Goal: Task Accomplishment & Management: Use online tool/utility

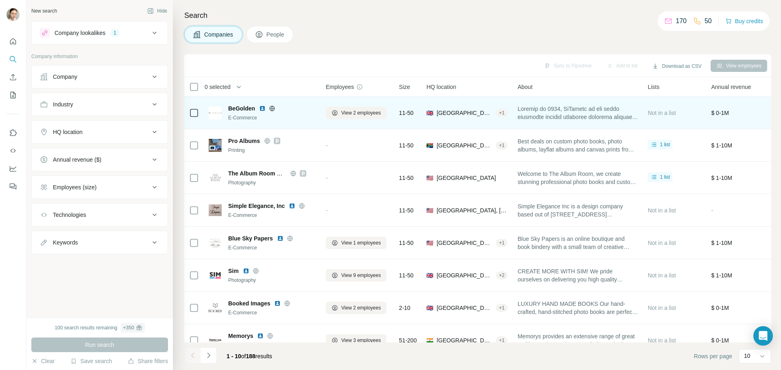
click at [272, 111] on icon at bounding box center [272, 108] width 2 height 5
click at [193, 118] on div at bounding box center [194, 113] width 10 height 22
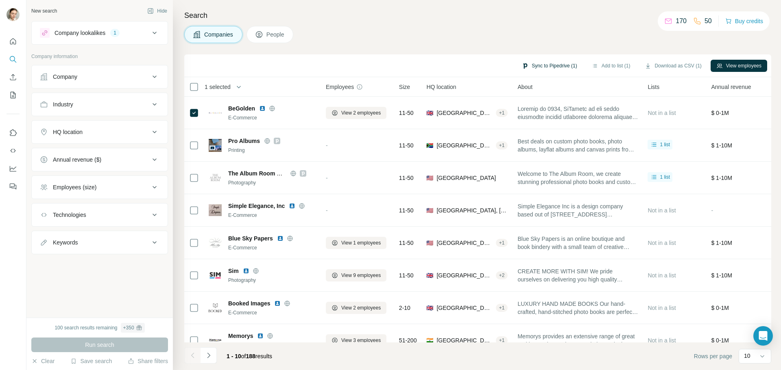
click at [568, 71] on button "Sync to Pipedrive (1)" at bounding box center [549, 66] width 66 height 12
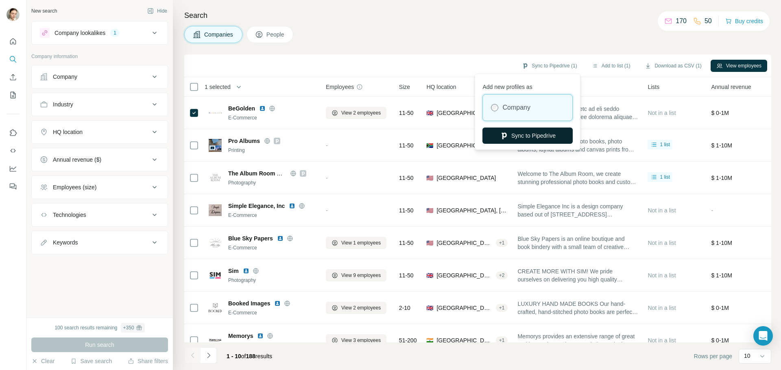
click at [551, 129] on button "Sync to Pipedrive" at bounding box center [527, 136] width 90 height 16
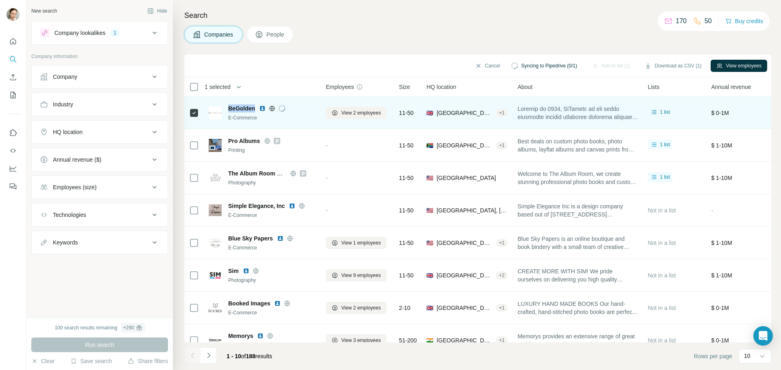
drag, startPoint x: 256, startPoint y: 105, endPoint x: 229, endPoint y: 108, distance: 27.4
click at [229, 108] on div "BeGolden" at bounding box center [272, 109] width 88 height 8
copy span "BeGolden"
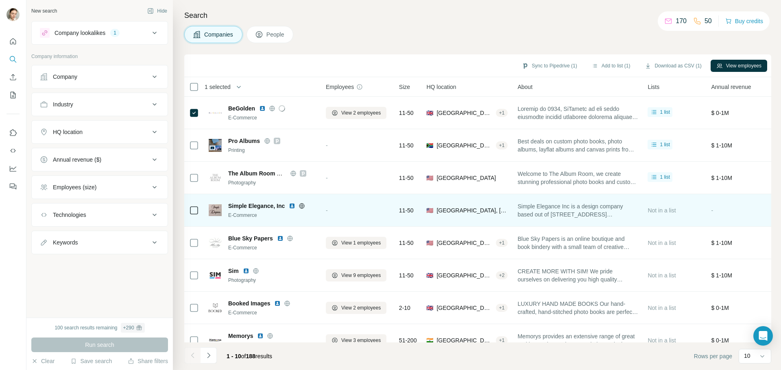
click at [301, 205] on icon at bounding box center [301, 206] width 7 height 7
click at [303, 208] on icon at bounding box center [301, 205] width 5 height 5
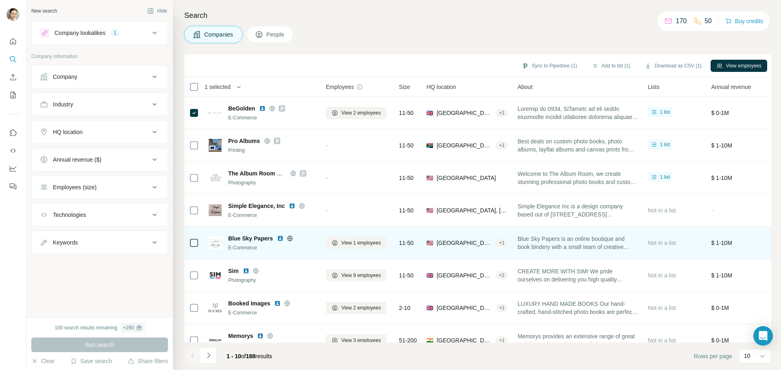
click at [292, 238] on icon at bounding box center [290, 238] width 7 height 7
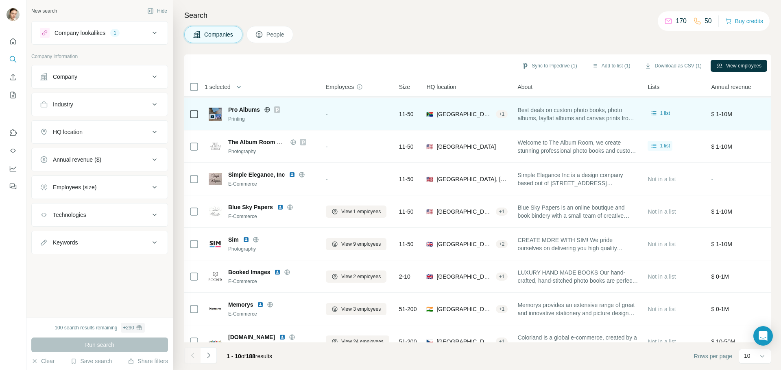
scroll to position [83, 0]
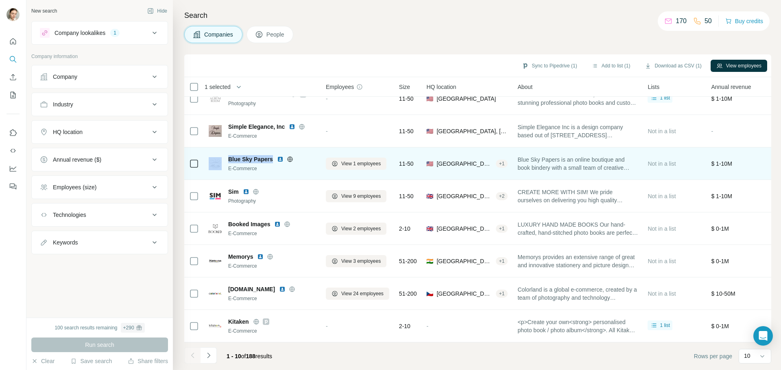
drag, startPoint x: 272, startPoint y: 154, endPoint x: 220, endPoint y: 153, distance: 51.2
click at [220, 155] on div "Blue Sky Papers E-Commerce" at bounding box center [262, 163] width 107 height 17
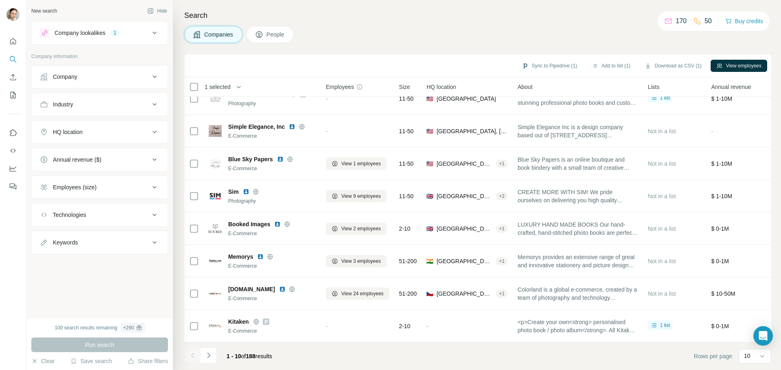
click at [178, 141] on div "Search Companies People Sync to Pipedrive (1) Add to list (1) Download as CSV (…" at bounding box center [477, 185] width 608 height 370
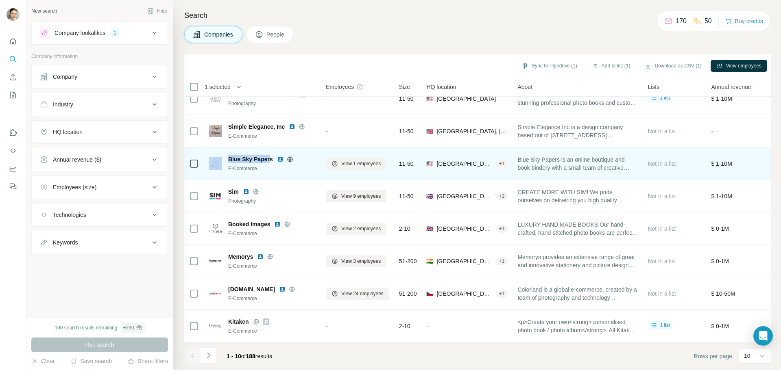
drag, startPoint x: 271, startPoint y: 155, endPoint x: 224, endPoint y: 155, distance: 46.4
click at [224, 155] on div "Blue Sky Papers E-Commerce" at bounding box center [262, 163] width 107 height 17
copy div "Blue Sky Paper"
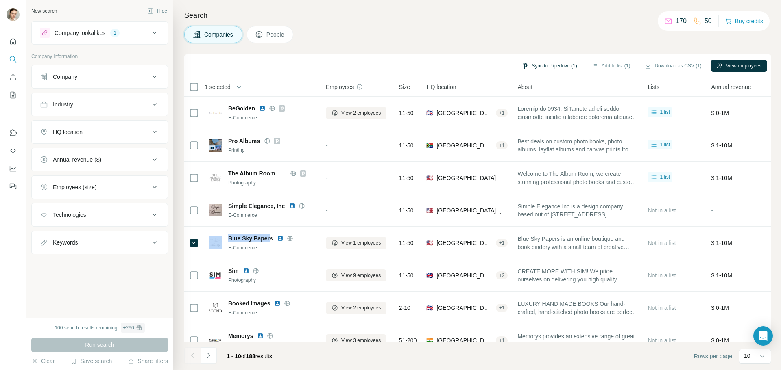
click at [539, 68] on button "Sync to Pipedrive (1)" at bounding box center [549, 66] width 66 height 12
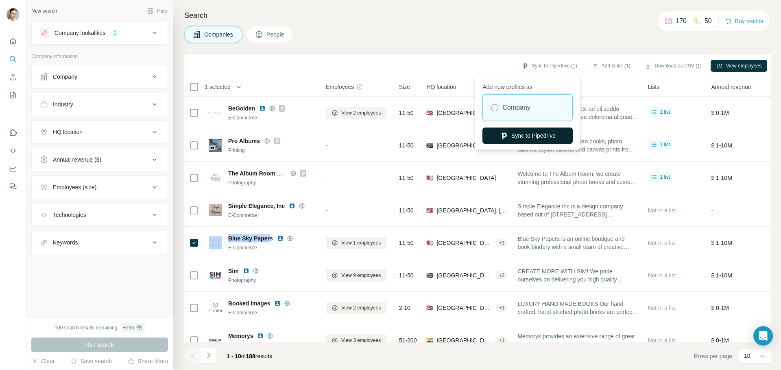
click at [516, 136] on button "Sync to Pipedrive" at bounding box center [527, 136] width 90 height 16
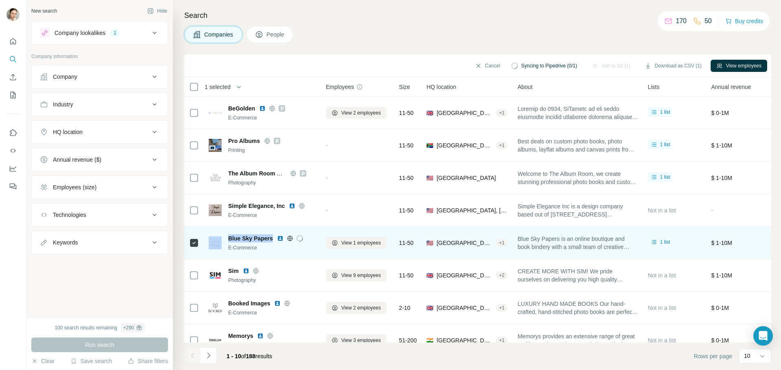
drag, startPoint x: 272, startPoint y: 236, endPoint x: 220, endPoint y: 233, distance: 52.1
click at [220, 233] on div "Blue Sky Papers E-Commerce" at bounding box center [262, 243] width 107 height 22
click at [237, 228] on td "Blue Sky Papers E-Commerce" at bounding box center [262, 243] width 117 height 33
drag, startPoint x: 273, startPoint y: 237, endPoint x: 226, endPoint y: 237, distance: 46.8
click at [226, 237] on div "Blue Sky Papers E-Commerce" at bounding box center [262, 243] width 107 height 17
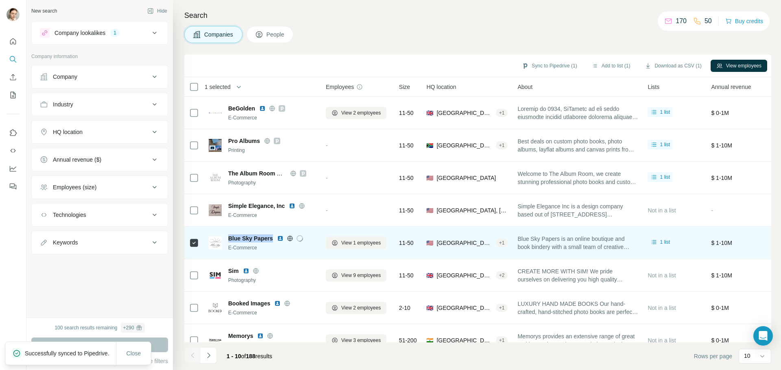
copy span "Blue Sky Papers"
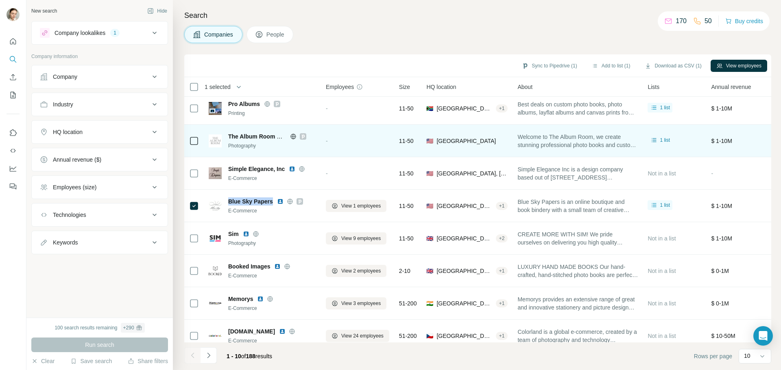
scroll to position [83, 0]
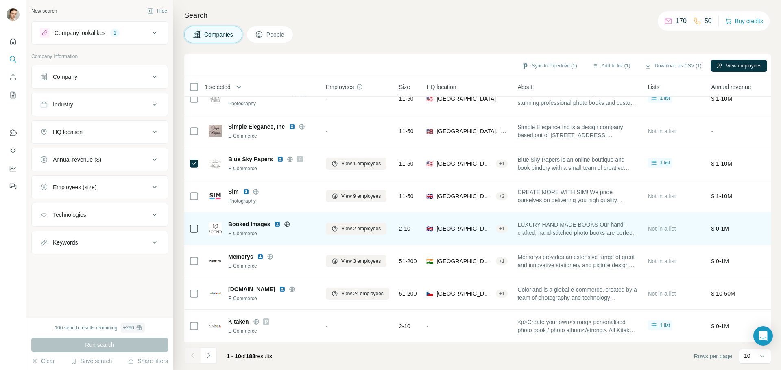
click at [288, 222] on icon at bounding box center [287, 224] width 2 height 5
drag, startPoint x: 272, startPoint y: 220, endPoint x: 224, endPoint y: 216, distance: 47.3
click at [224, 220] on div "Booked Images E-Commerce" at bounding box center [262, 228] width 107 height 17
copy span "Booked Images"
click at [277, 221] on img at bounding box center [277, 224] width 7 height 7
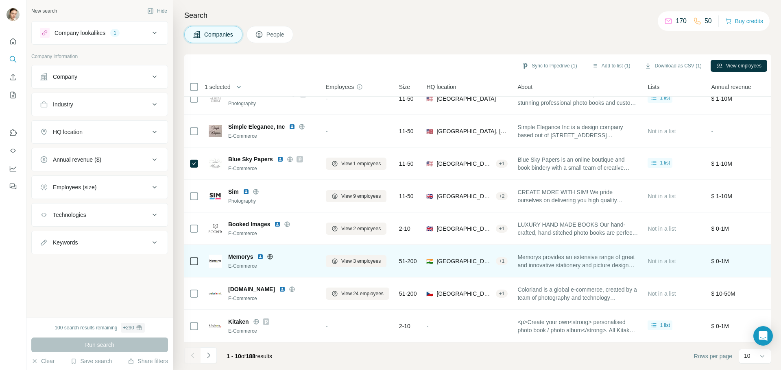
click at [273, 254] on icon at bounding box center [270, 256] width 5 height 5
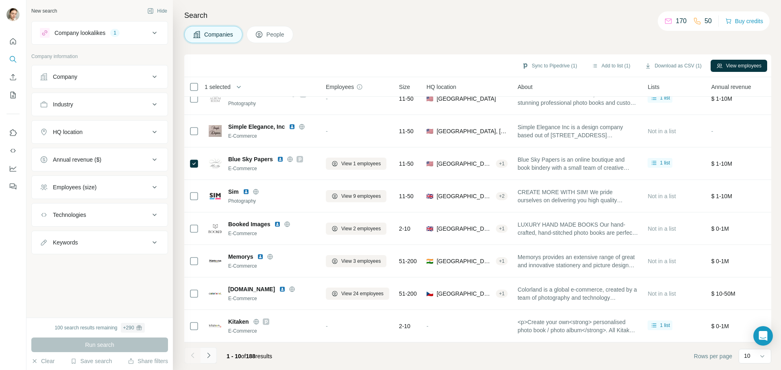
click at [211, 357] on icon "Navigate to next page" at bounding box center [209, 356] width 8 height 8
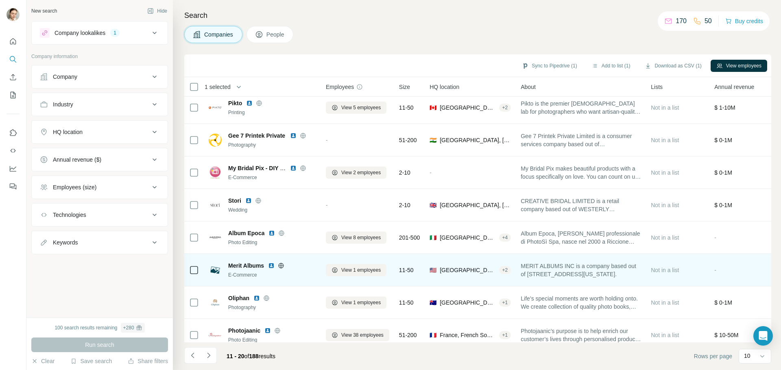
scroll to position [0, 0]
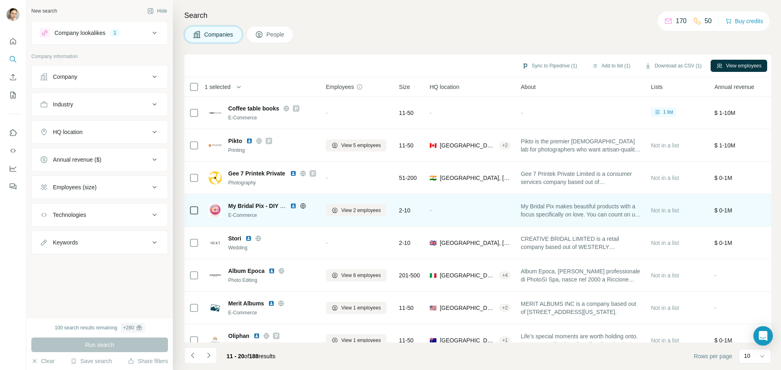
click at [306, 207] on icon at bounding box center [303, 206] width 7 height 7
drag, startPoint x: 264, startPoint y: 206, endPoint x: 218, endPoint y: 207, distance: 46.8
click at [218, 207] on div "My Bridal Pix - DIY Wedding Albums - Wedding Photo Books E-Commerce" at bounding box center [262, 210] width 107 height 17
copy div "My Bridal Pix"
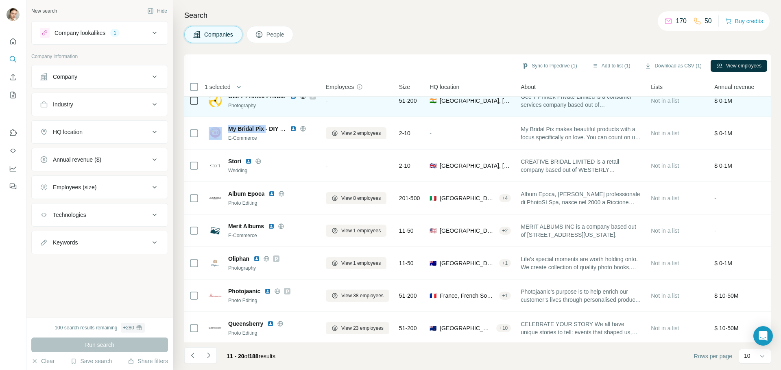
scroll to position [83, 0]
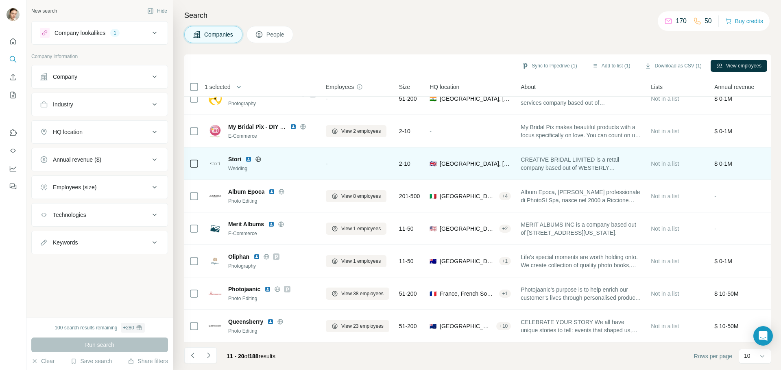
click at [263, 156] on div at bounding box center [258, 159] width 26 height 7
click at [260, 159] on icon at bounding box center [257, 159] width 5 height 0
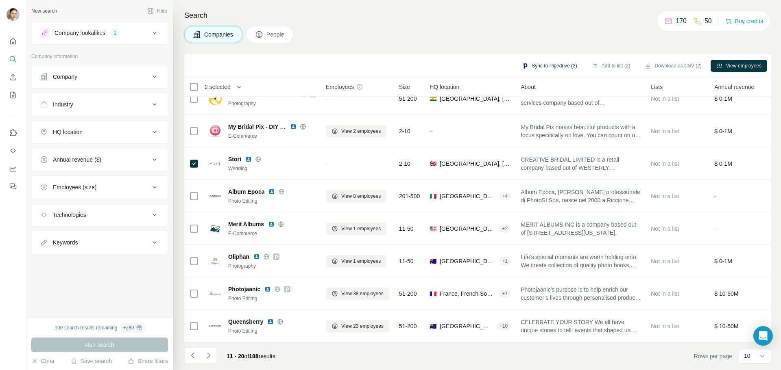
click at [560, 65] on button "Sync to Pipedrive (2)" at bounding box center [549, 66] width 66 height 12
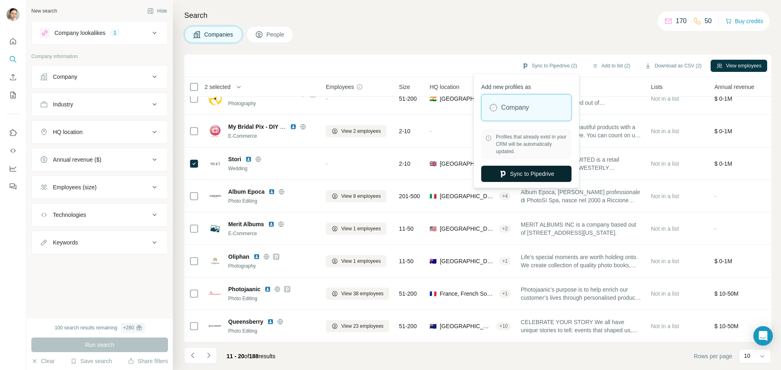
click at [518, 180] on button "Sync to Pipedrive" at bounding box center [526, 174] width 90 height 16
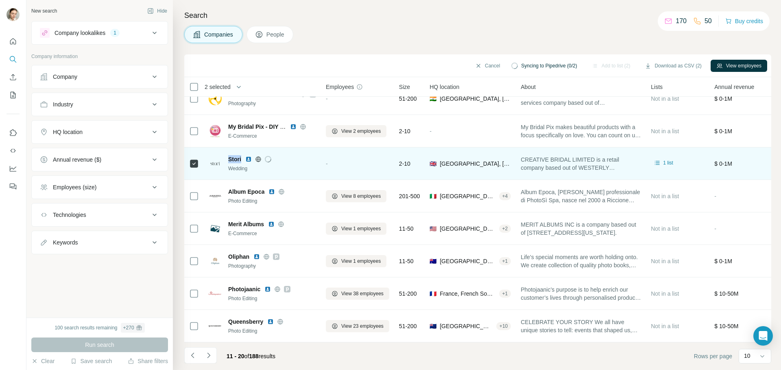
drag, startPoint x: 242, startPoint y: 154, endPoint x: 226, endPoint y: 157, distance: 16.1
click at [226, 157] on div "Stori Wedding" at bounding box center [262, 163] width 107 height 17
copy span "Stori"
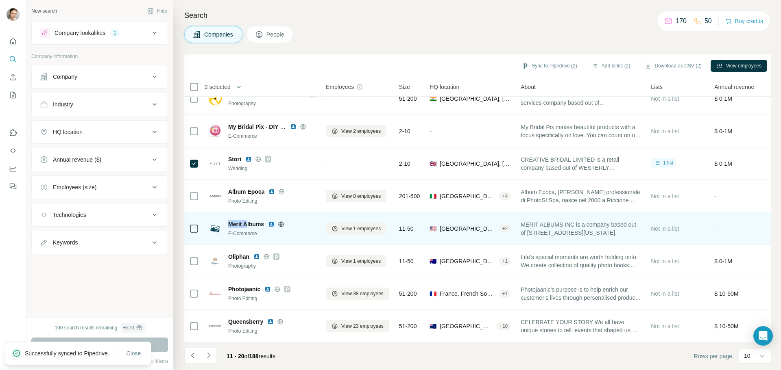
drag, startPoint x: 247, startPoint y: 220, endPoint x: 227, endPoint y: 220, distance: 19.9
click at [226, 220] on div "Merit Albums E-Commerce" at bounding box center [262, 228] width 107 height 17
copy span "Merit A"
click at [282, 222] on icon at bounding box center [281, 224] width 2 height 5
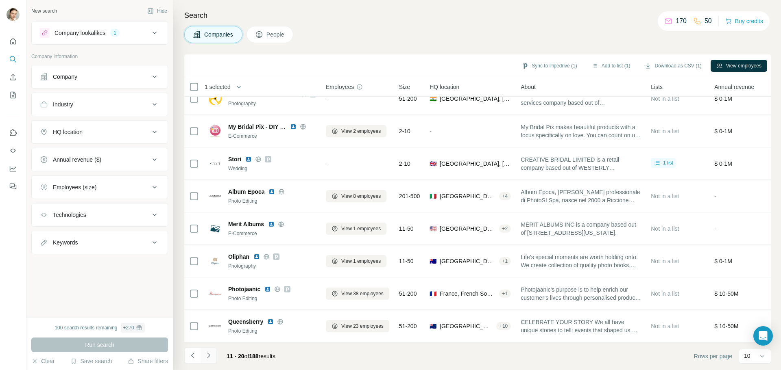
click at [212, 356] on icon "Navigate to next page" at bounding box center [209, 356] width 8 height 8
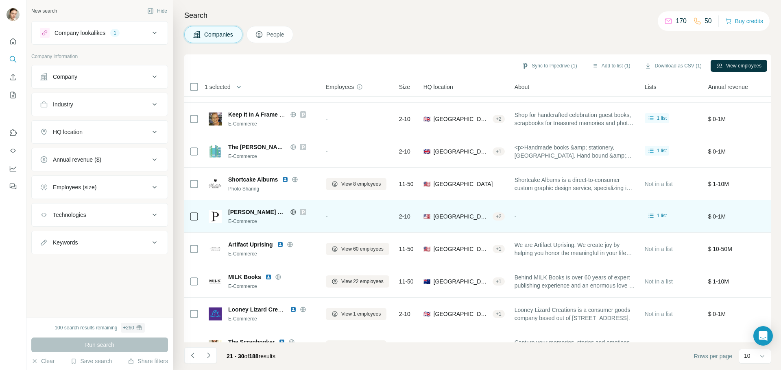
scroll to position [0, 0]
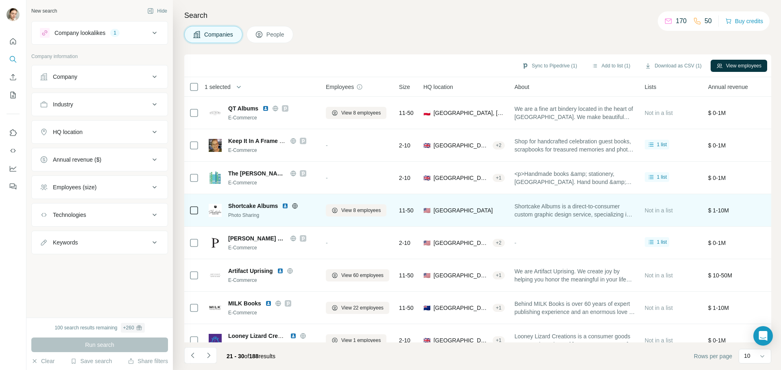
click at [296, 209] on icon at bounding box center [295, 206] width 7 height 7
drag, startPoint x: 256, startPoint y: 206, endPoint x: 245, endPoint y: 208, distance: 11.2
click at [225, 206] on div "Shortcake Albums Photo Sharing" at bounding box center [262, 210] width 107 height 17
copy span "Shortcake"
click at [288, 209] on img at bounding box center [285, 206] width 7 height 7
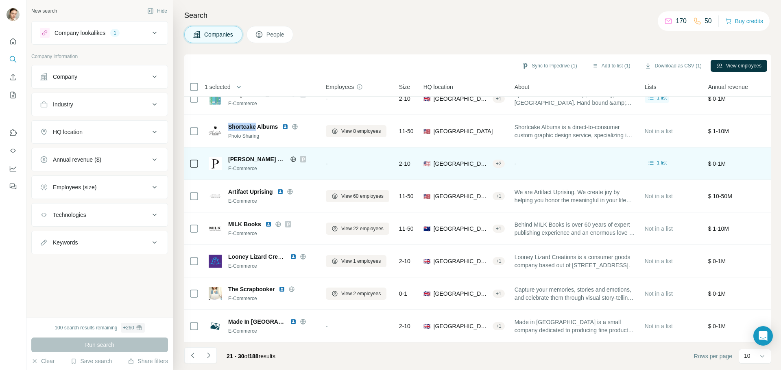
scroll to position [83, 0]
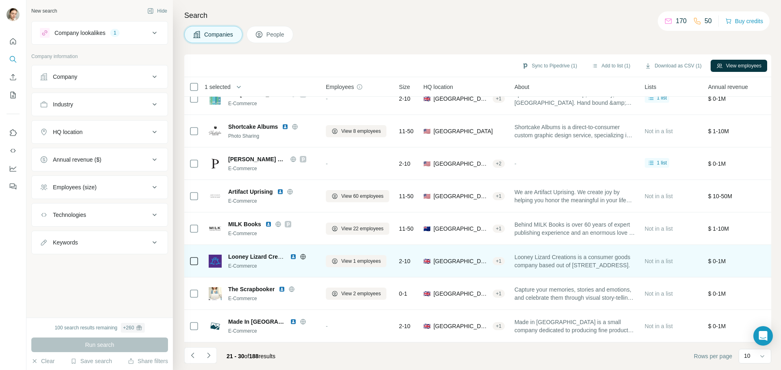
click at [303, 257] on icon at bounding box center [302, 257] width 5 height 0
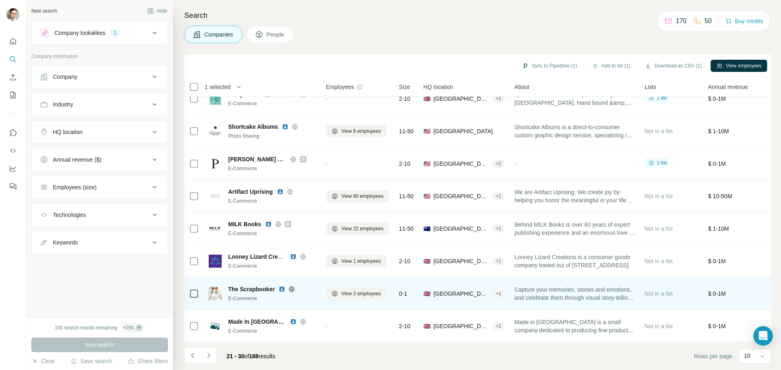
click at [293, 287] on icon at bounding box center [292, 289] width 2 height 5
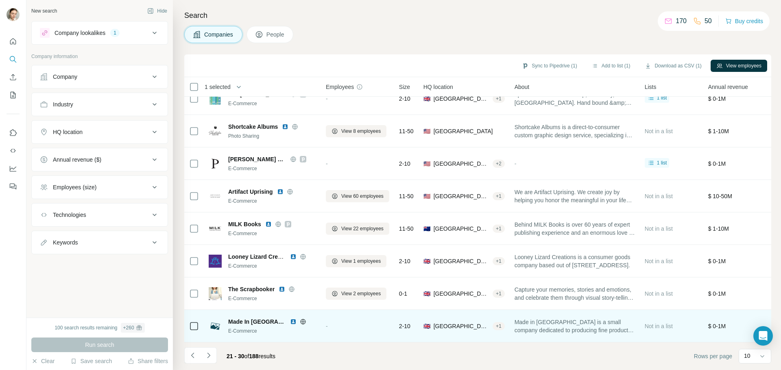
click at [300, 319] on icon at bounding box center [303, 322] width 7 height 7
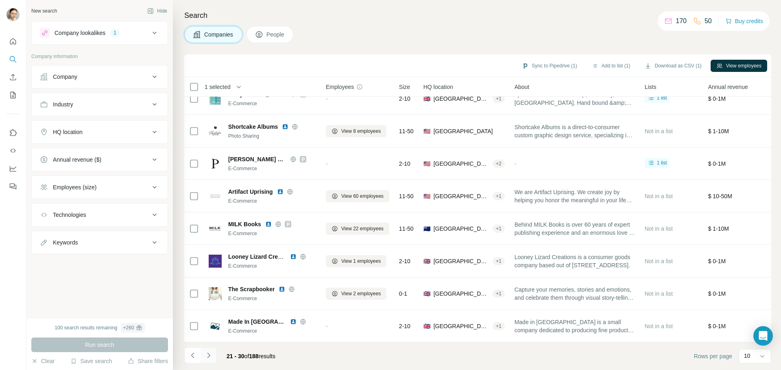
click at [211, 353] on icon "Navigate to next page" at bounding box center [209, 356] width 8 height 8
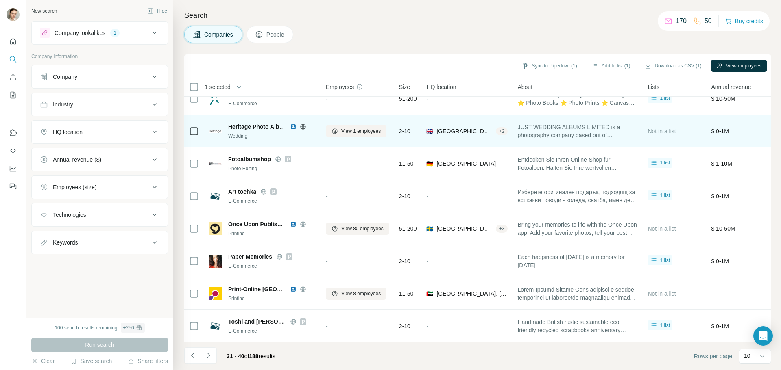
click at [304, 124] on icon at bounding box center [303, 126] width 2 height 5
drag, startPoint x: 252, startPoint y: 120, endPoint x: 209, endPoint y: 121, distance: 43.1
click at [209, 123] on div "Heritage Photo Albums Wedding" at bounding box center [262, 131] width 107 height 17
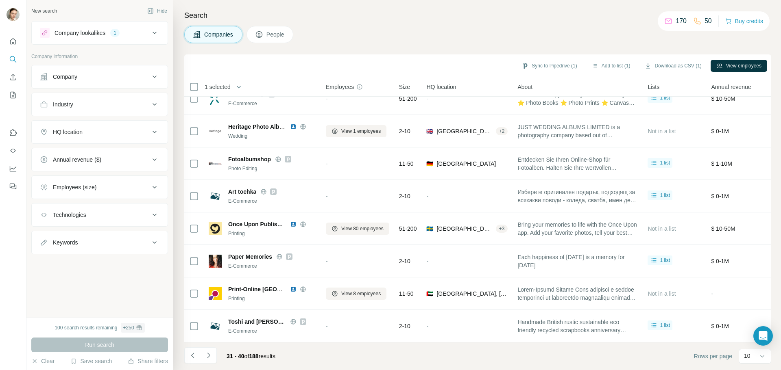
click at [182, 113] on div "Search Companies People Sync to Pipedrive (1) Add to list (1) Download as CSV (…" at bounding box center [477, 185] width 608 height 370
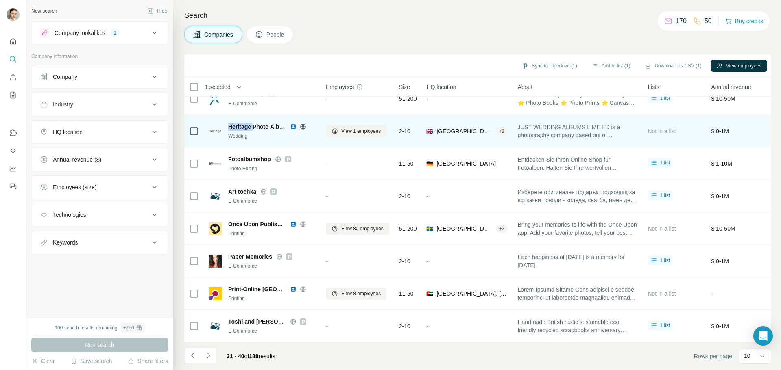
drag, startPoint x: 253, startPoint y: 122, endPoint x: 227, endPoint y: 122, distance: 26.4
click at [227, 123] on div "Heritage Photo Albums Wedding" at bounding box center [262, 131] width 107 height 17
drag, startPoint x: 240, startPoint y: 122, endPoint x: 252, endPoint y: 127, distance: 12.8
click at [249, 126] on span "Heritage Photo Albums" at bounding box center [259, 127] width 63 height 7
drag, startPoint x: 251, startPoint y: 122, endPoint x: 220, endPoint y: 122, distance: 30.9
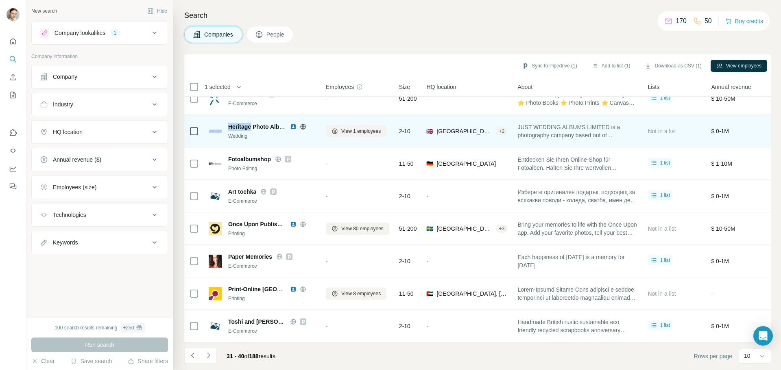
click at [220, 123] on div "Heritage Photo Albums Wedding" at bounding box center [262, 131] width 107 height 17
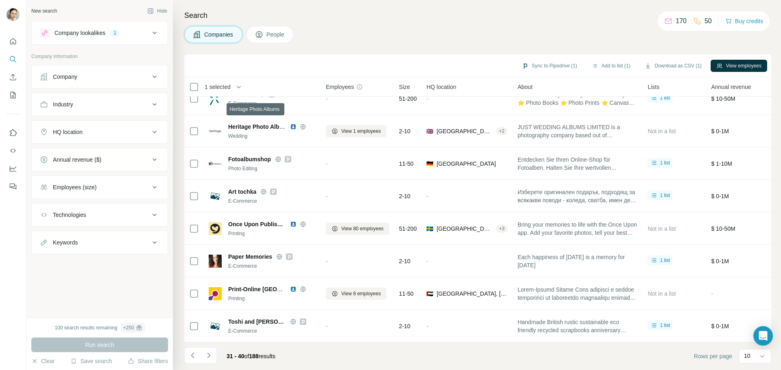
drag, startPoint x: 244, startPoint y: 122, endPoint x: 179, endPoint y: 108, distance: 66.5
click at [179, 108] on div "Search Companies People Sync to Pipedrive (1) Add to list (1) Download as CSV (…" at bounding box center [477, 185] width 608 height 370
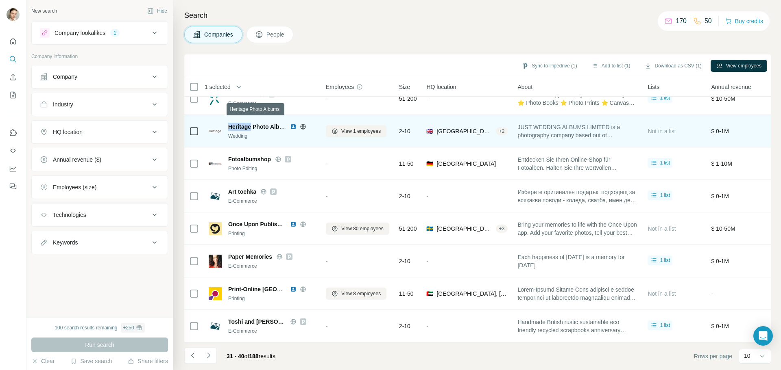
drag, startPoint x: 253, startPoint y: 122, endPoint x: 226, endPoint y: 121, distance: 26.4
click at [226, 123] on div "Heritage Photo Albums Wedding" at bounding box center [262, 131] width 107 height 17
copy span "Heritage"
click at [290, 124] on img at bounding box center [293, 127] width 7 height 7
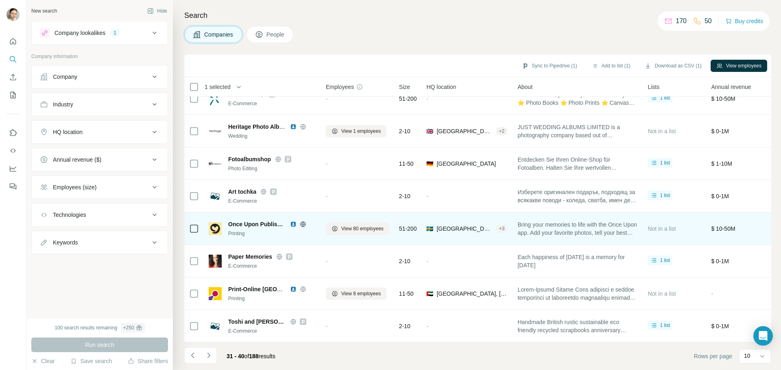
click at [304, 223] on icon at bounding box center [303, 224] width 7 height 7
drag, startPoint x: 259, startPoint y: 219, endPoint x: 227, endPoint y: 218, distance: 31.3
click at [227, 220] on div "Once Upon Publishing Printing" at bounding box center [262, 228] width 107 height 17
copy span "Once Upon"
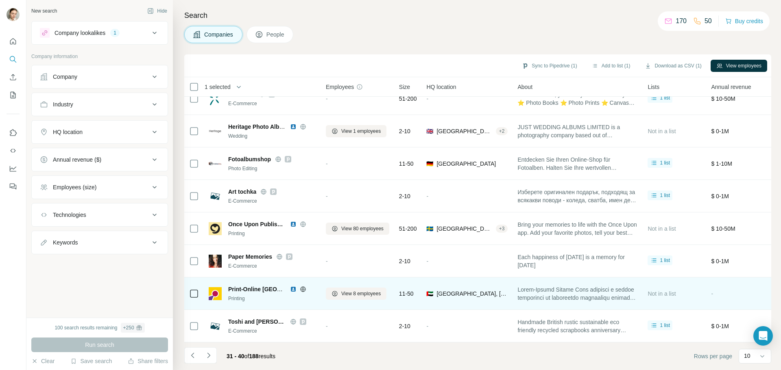
click at [302, 287] on icon at bounding box center [302, 289] width 5 height 5
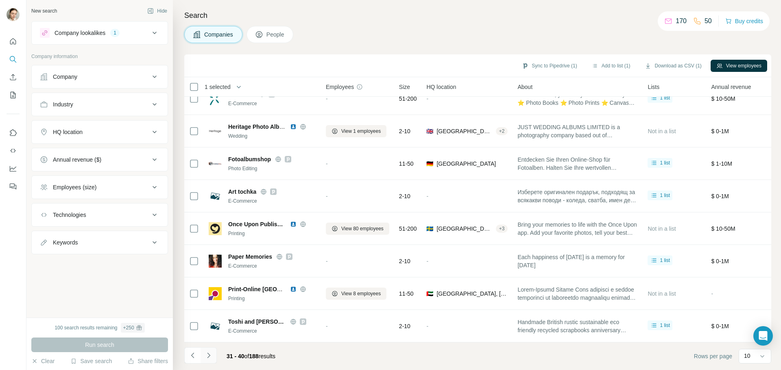
click at [209, 358] on icon "Navigate to next page" at bounding box center [209, 356] width 8 height 8
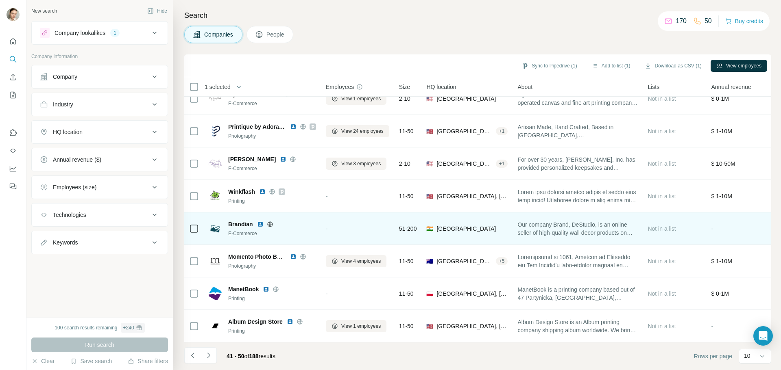
click at [270, 221] on icon at bounding box center [270, 224] width 7 height 7
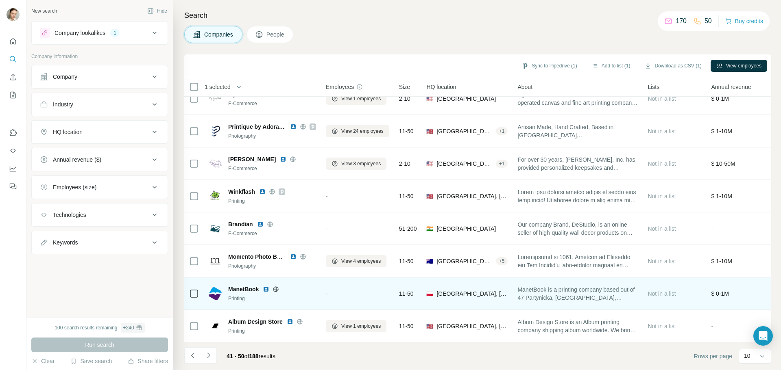
click at [277, 288] on icon at bounding box center [276, 289] width 2 height 5
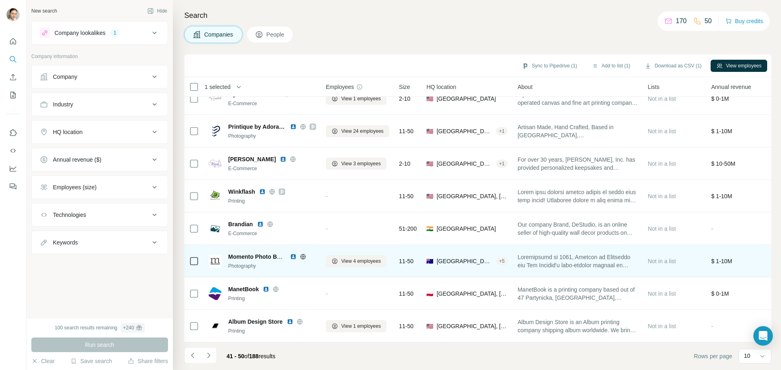
click at [303, 254] on icon at bounding box center [303, 257] width 7 height 7
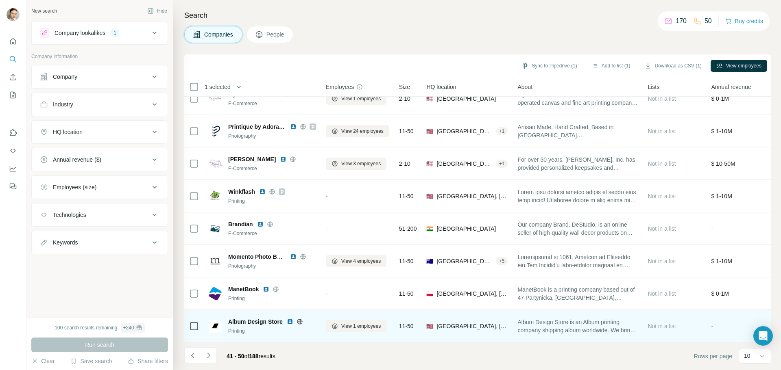
click at [302, 322] on icon at bounding box center [299, 322] width 5 height 0
drag, startPoint x: 265, startPoint y: 318, endPoint x: 228, endPoint y: 318, distance: 37.4
click at [228, 318] on div "Album Design Store Printing" at bounding box center [262, 326] width 107 height 17
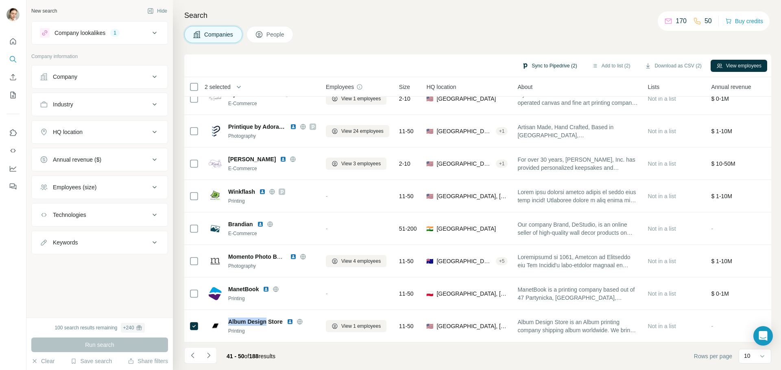
click at [534, 68] on button "Sync to Pipedrive (2)" at bounding box center [549, 66] width 66 height 12
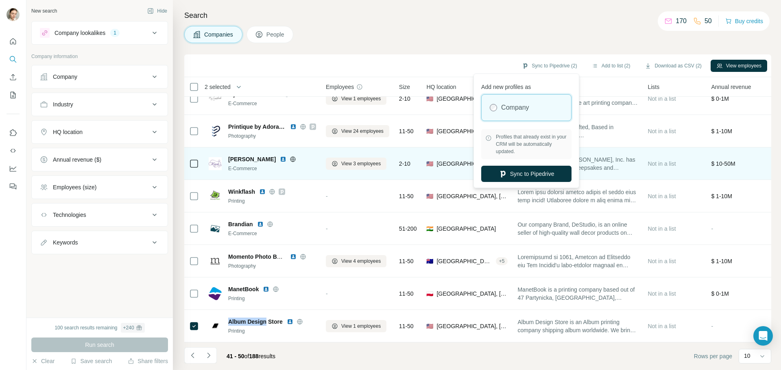
click at [541, 170] on button "Sync to Pipedrive" at bounding box center [526, 174] width 90 height 16
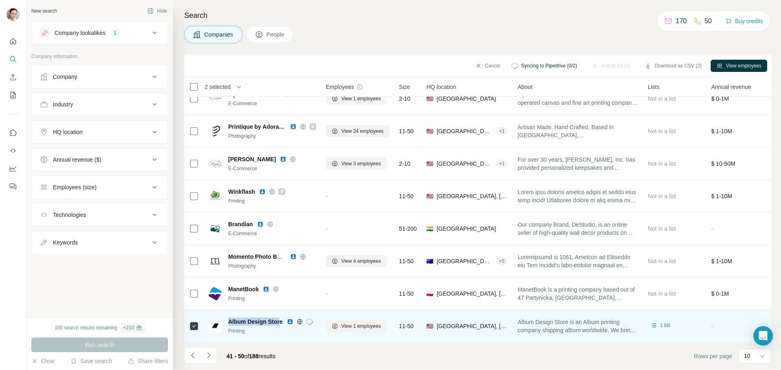
drag, startPoint x: 280, startPoint y: 317, endPoint x: 230, endPoint y: 318, distance: 50.0
click at [230, 318] on span "Album Design Store" at bounding box center [255, 322] width 54 height 8
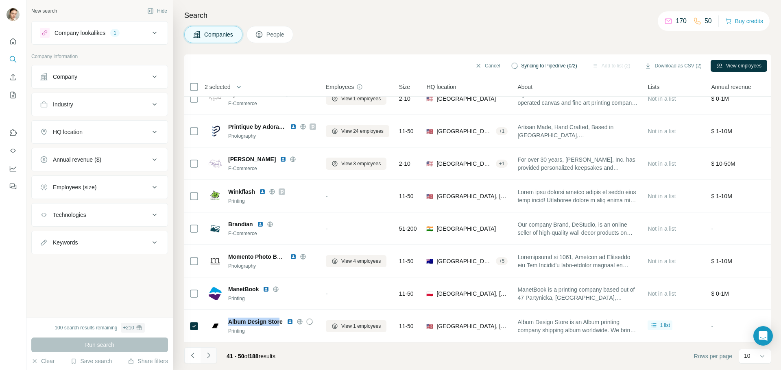
click at [205, 355] on icon "Navigate to next page" at bounding box center [209, 356] width 8 height 8
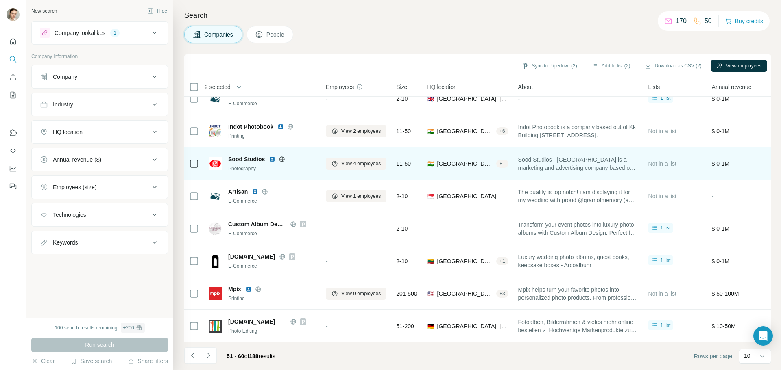
click at [283, 156] on icon at bounding box center [282, 159] width 7 height 7
drag, startPoint x: 265, startPoint y: 154, endPoint x: 225, endPoint y: 154, distance: 39.8
click at [225, 155] on div "Sood Studios Photography" at bounding box center [262, 163] width 107 height 17
click at [273, 156] on img at bounding box center [272, 159] width 7 height 7
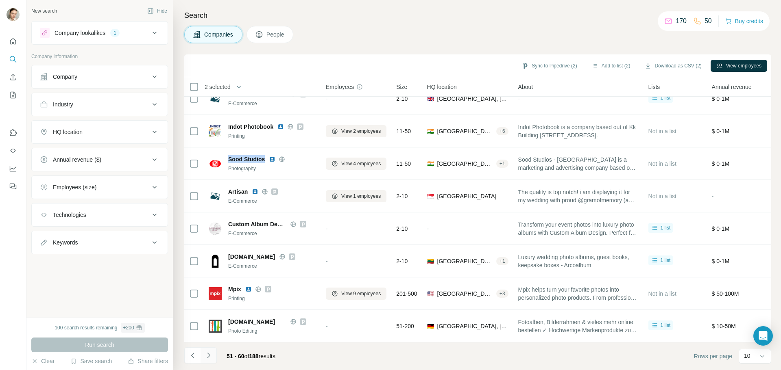
click at [213, 356] on button "Navigate to next page" at bounding box center [208, 356] width 16 height 16
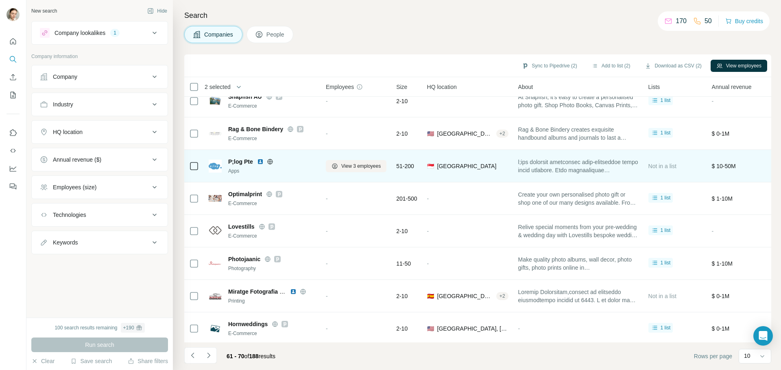
scroll to position [0, 0]
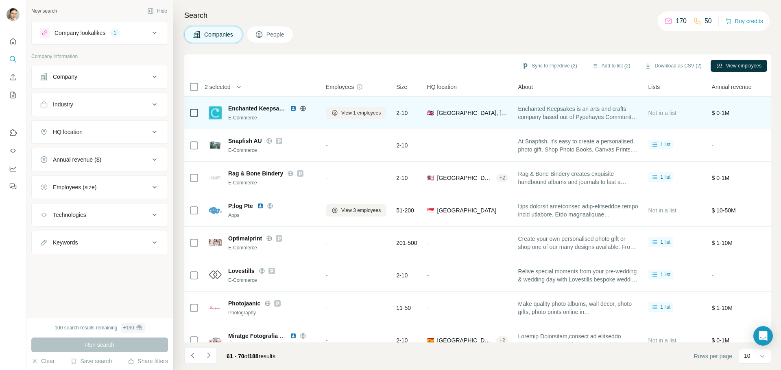
click at [304, 109] on icon at bounding box center [303, 108] width 7 height 7
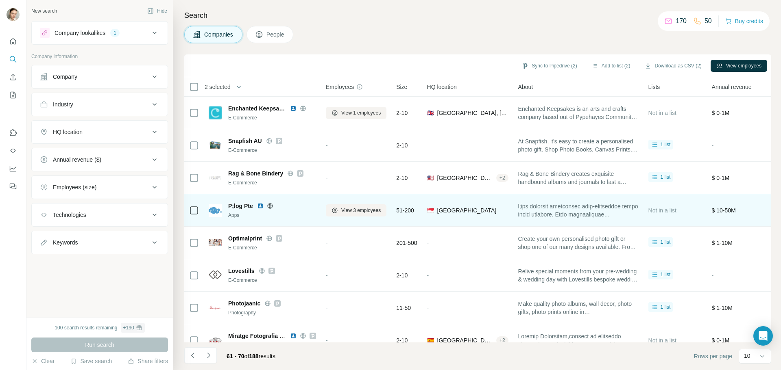
click at [272, 205] on icon at bounding box center [270, 206] width 7 height 7
drag, startPoint x: 253, startPoint y: 206, endPoint x: 243, endPoint y: 205, distance: 9.8
click at [243, 205] on span "P;log Pte" at bounding box center [240, 206] width 25 height 8
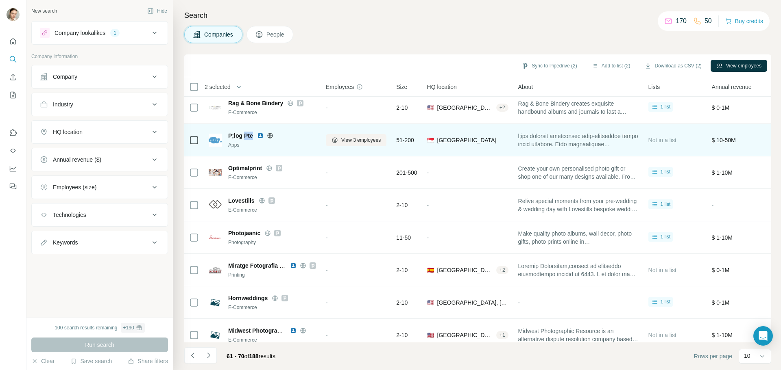
scroll to position [83, 0]
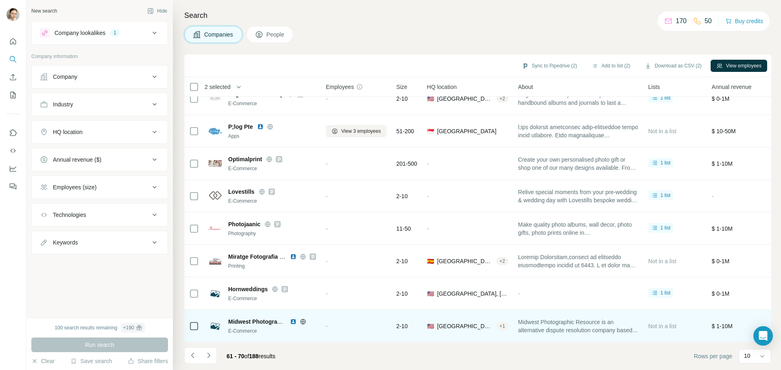
click at [303, 320] on icon at bounding box center [303, 321] width 2 height 5
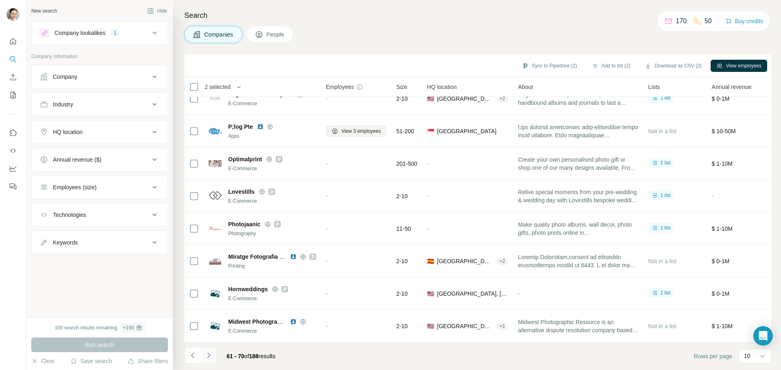
click at [215, 353] on button "Navigate to next page" at bounding box center [208, 356] width 16 height 16
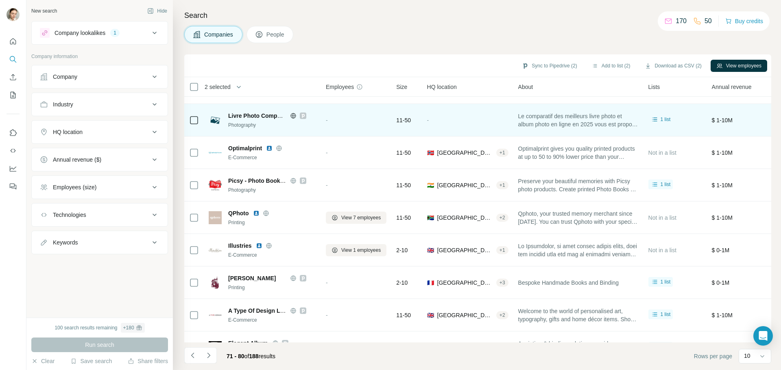
scroll to position [0, 0]
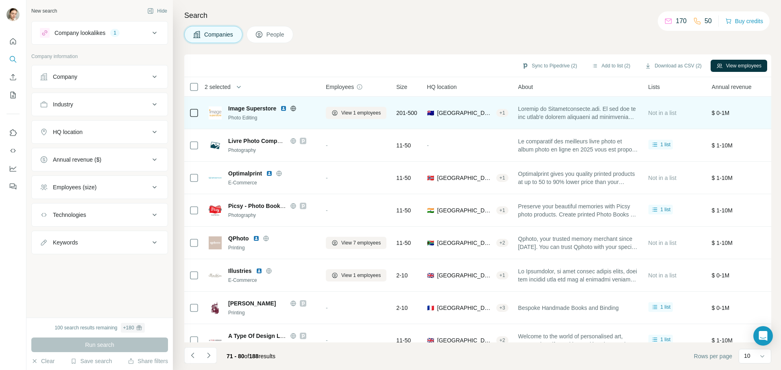
click at [292, 108] on icon at bounding box center [293, 108] width 5 height 5
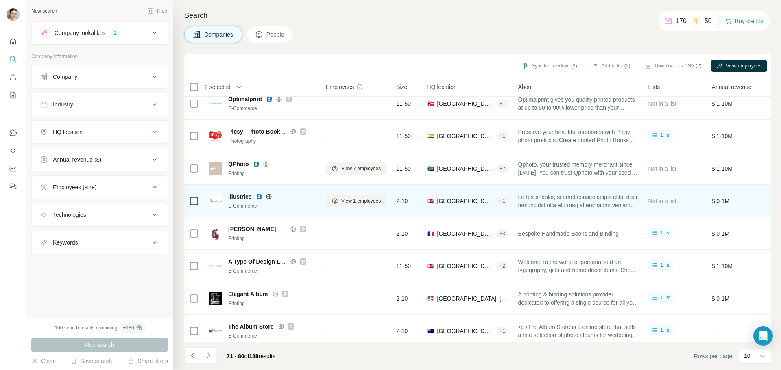
scroll to position [83, 0]
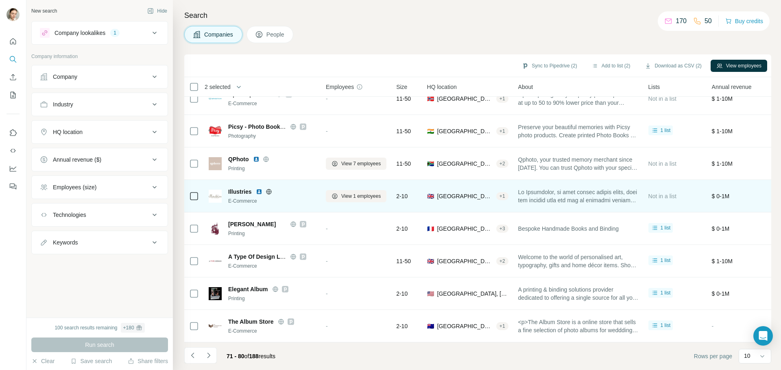
click at [271, 191] on div "Illustries" at bounding box center [272, 192] width 88 height 8
click at [270, 189] on icon at bounding box center [269, 192] width 7 height 7
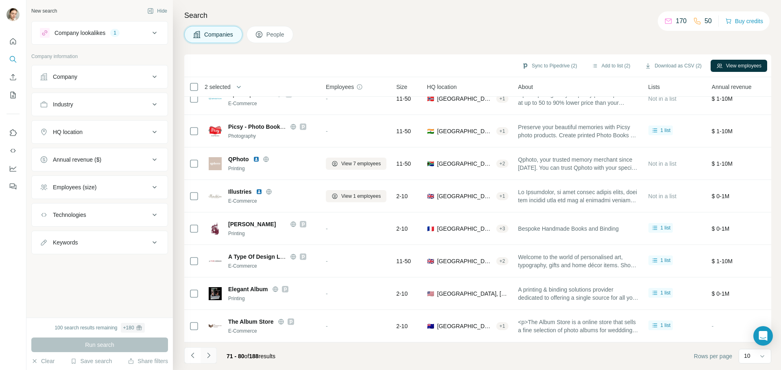
click at [211, 356] on icon "Navigate to next page" at bounding box center [209, 356] width 8 height 8
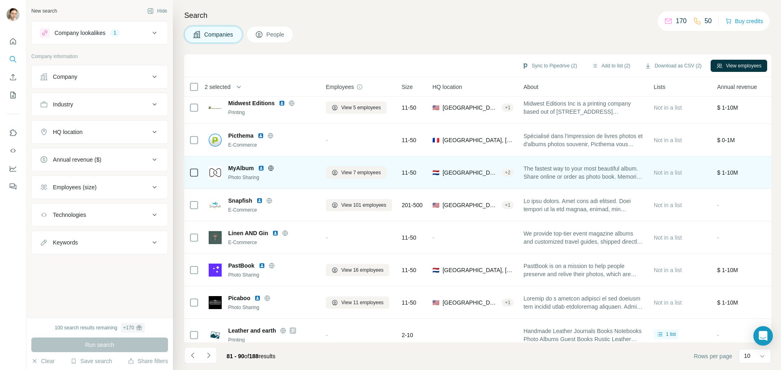
scroll to position [0, 0]
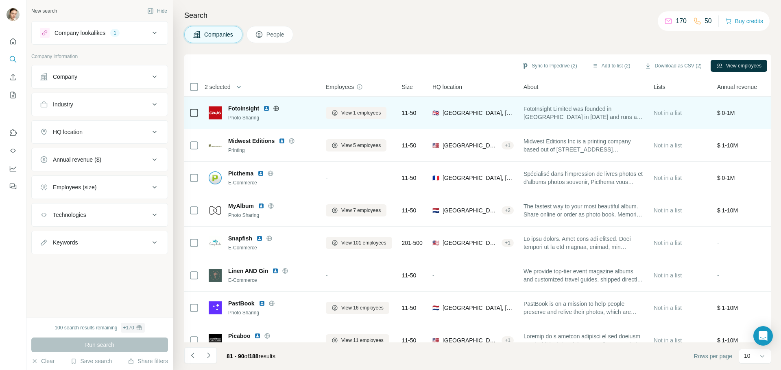
click at [278, 109] on icon at bounding box center [276, 108] width 7 height 7
drag, startPoint x: 260, startPoint y: 108, endPoint x: 226, endPoint y: 109, distance: 33.4
click at [226, 109] on div "FotoInsight Photo Sharing" at bounding box center [262, 113] width 107 height 17
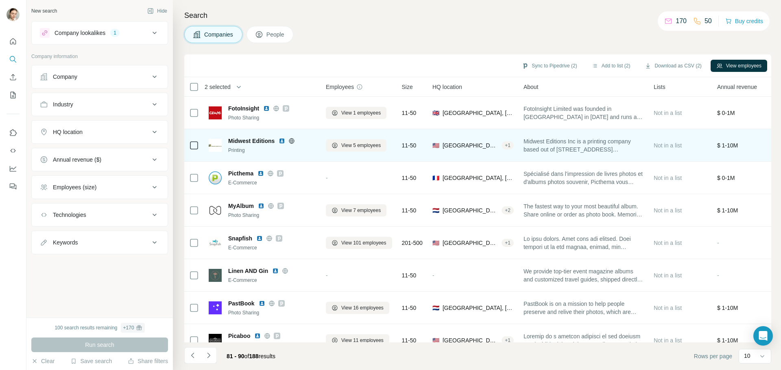
click at [293, 143] on icon at bounding box center [292, 140] width 2 height 5
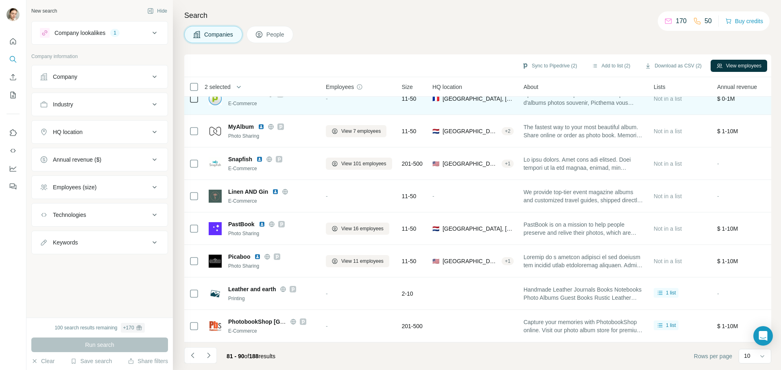
scroll to position [83, 0]
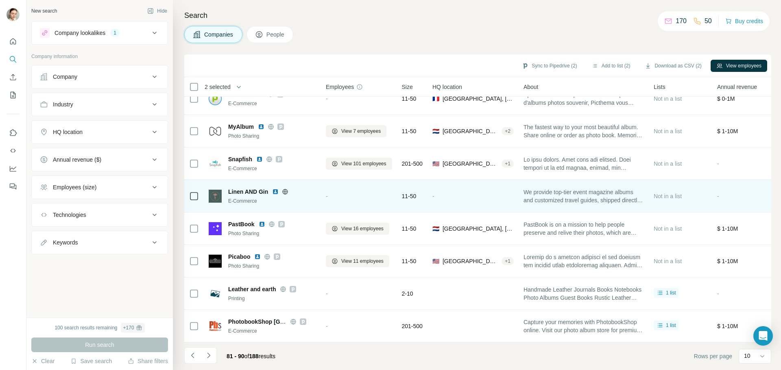
click at [288, 189] on icon at bounding box center [285, 192] width 7 height 7
click at [275, 190] on img at bounding box center [275, 192] width 7 height 7
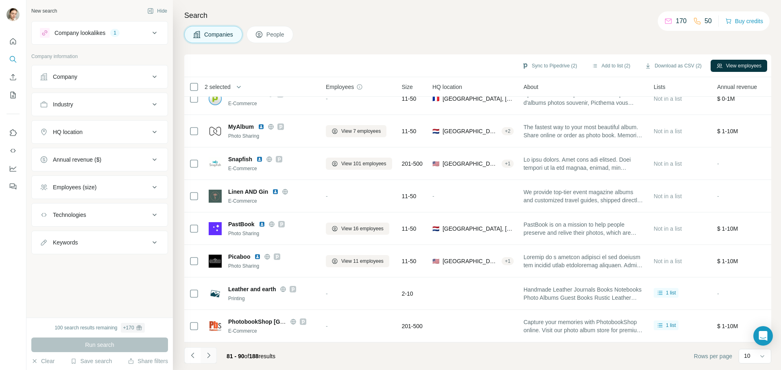
click at [213, 353] on button "Navigate to next page" at bounding box center [208, 356] width 16 height 16
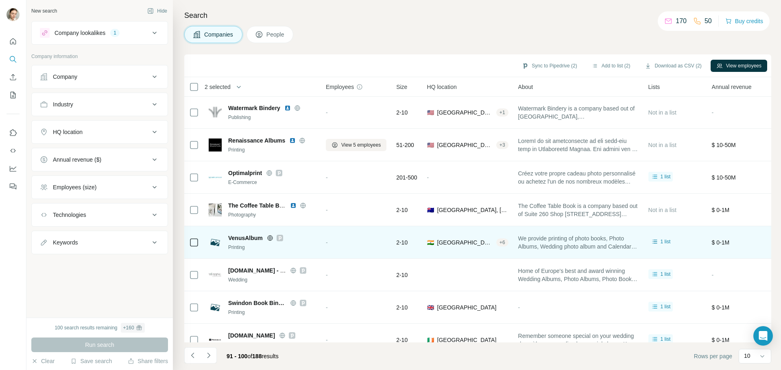
scroll to position [0, 0]
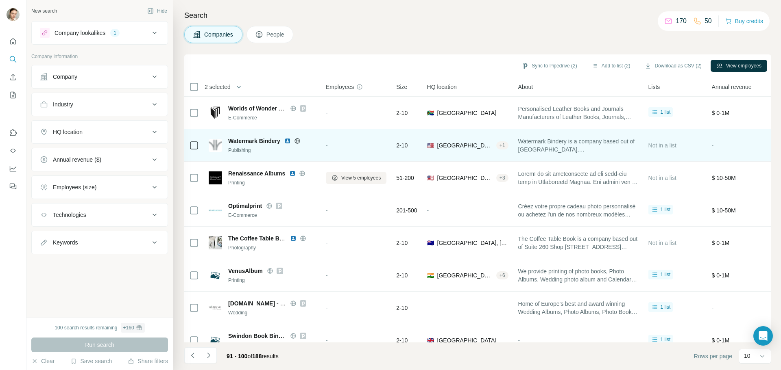
click at [299, 139] on icon at bounding box center [296, 140] width 5 height 5
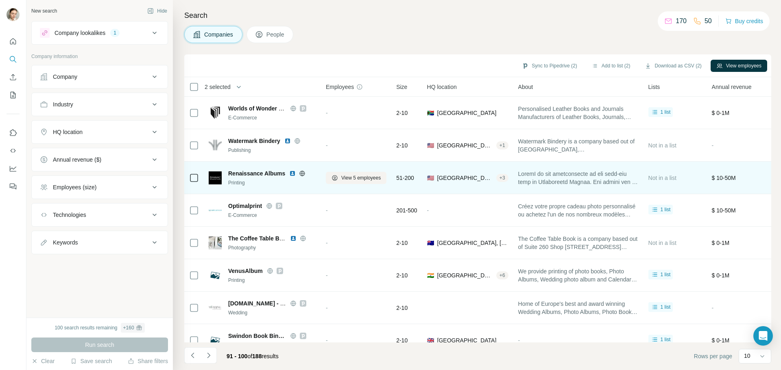
click at [304, 176] on icon at bounding box center [302, 173] width 7 height 7
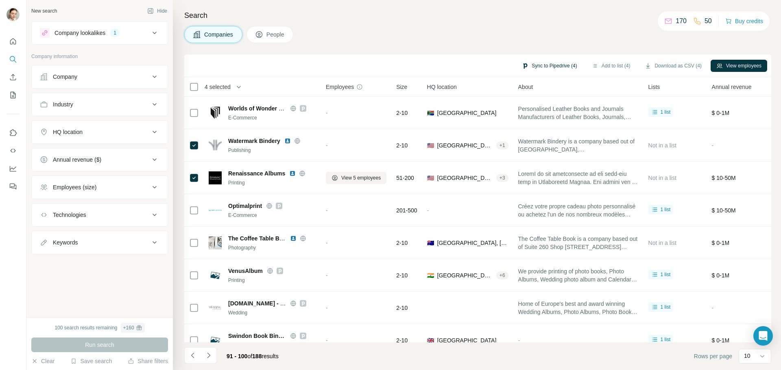
click at [548, 69] on button "Sync to Pipedrive (4)" at bounding box center [549, 66] width 66 height 12
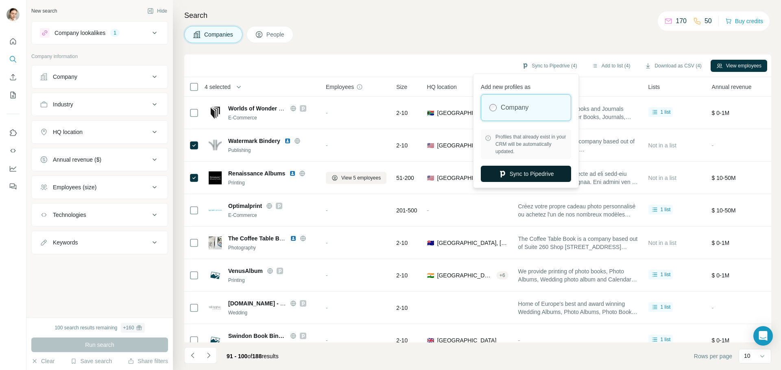
click at [518, 172] on button "Sync to Pipedrive" at bounding box center [526, 174] width 90 height 16
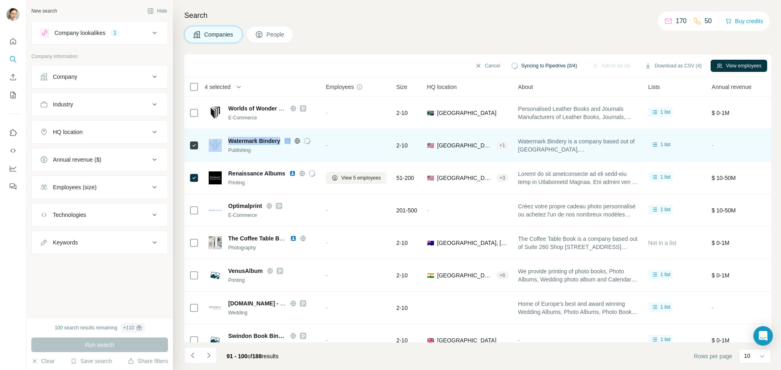
drag, startPoint x: 283, startPoint y: 141, endPoint x: 235, endPoint y: 142, distance: 48.4
click at [221, 142] on div "Watermark Bindery Publishing" at bounding box center [262, 145] width 107 height 17
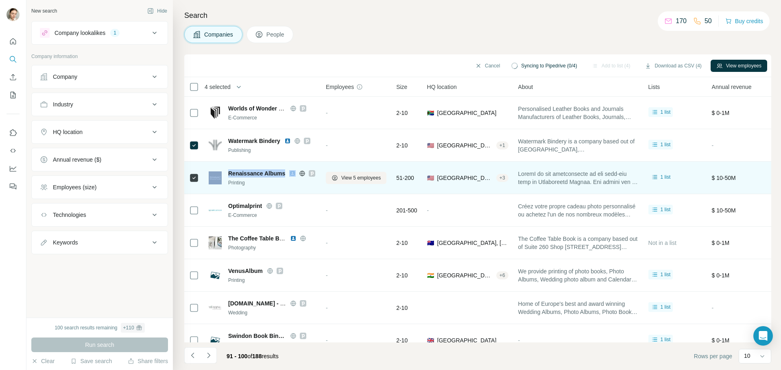
drag, startPoint x: 287, startPoint y: 173, endPoint x: 223, endPoint y: 173, distance: 64.2
click at [223, 173] on div "Renaissance Albums Printing" at bounding box center [262, 178] width 107 height 17
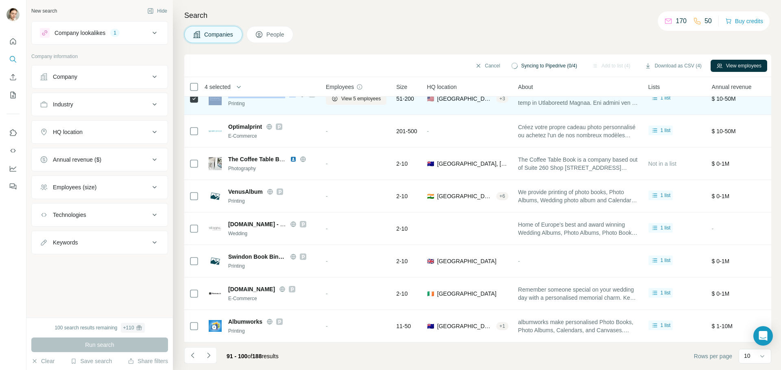
scroll to position [83, 0]
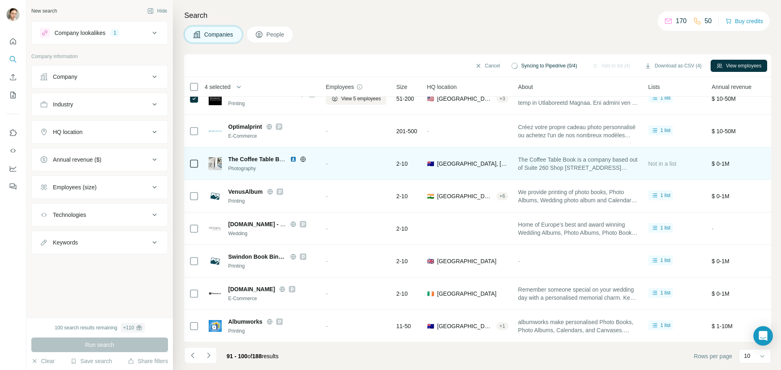
click at [301, 156] on icon at bounding box center [303, 159] width 7 height 7
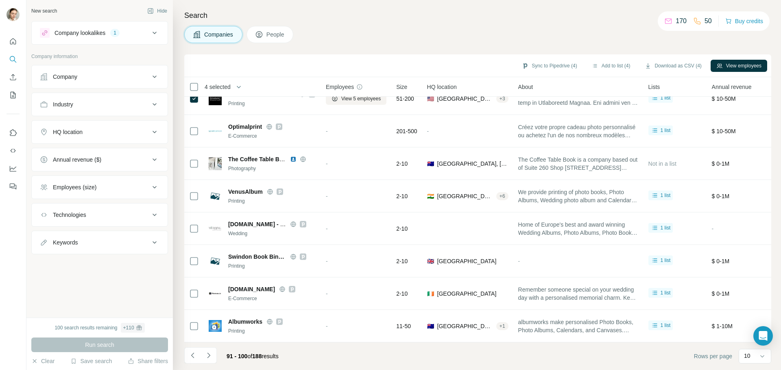
click at [151, 76] on icon at bounding box center [155, 77] width 10 height 10
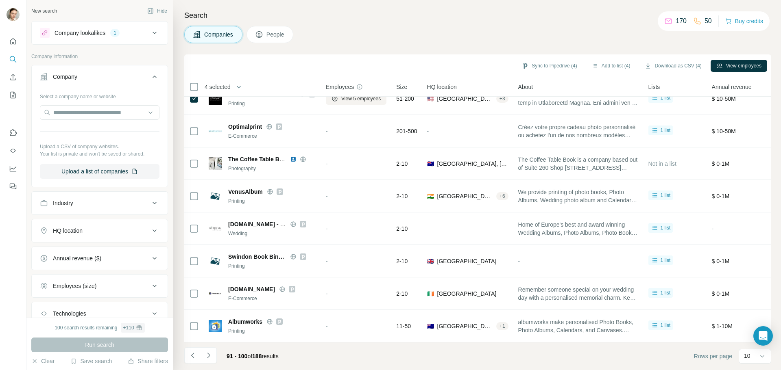
click at [151, 76] on icon at bounding box center [155, 77] width 10 height 10
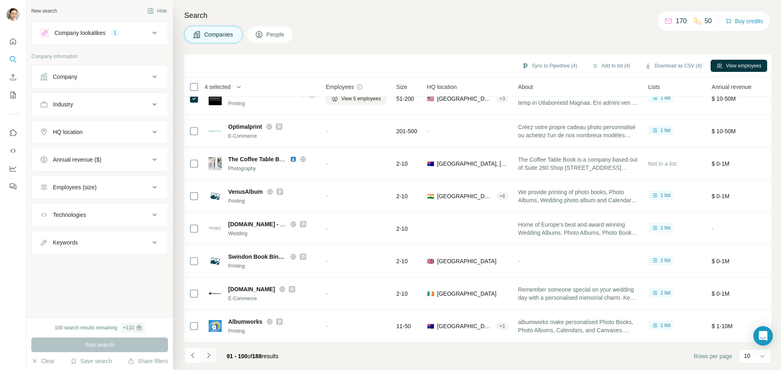
click at [205, 355] on icon "Navigate to next page" at bounding box center [209, 356] width 8 height 8
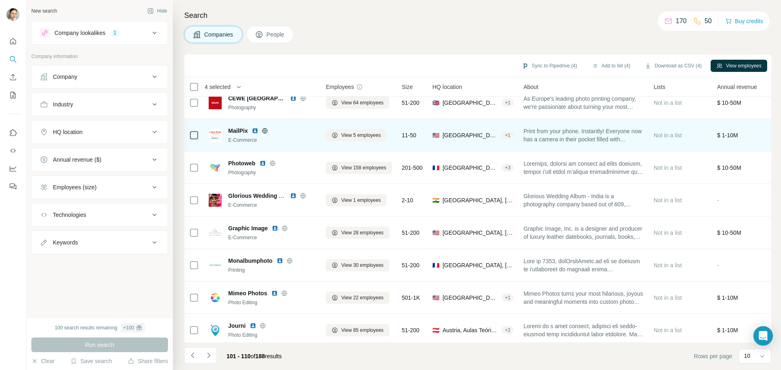
scroll to position [0, 0]
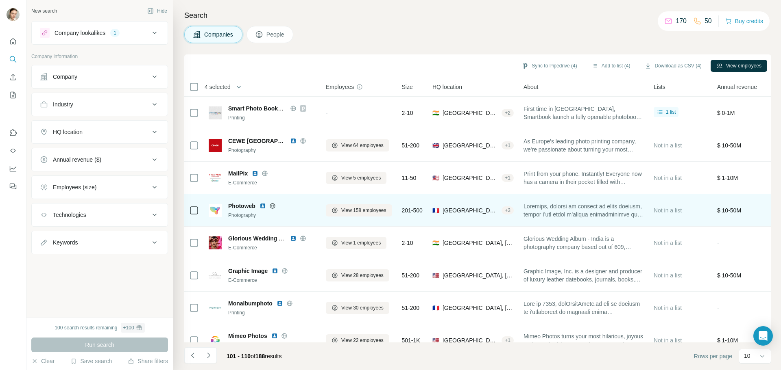
click at [272, 208] on icon at bounding box center [272, 205] width 2 height 5
drag, startPoint x: 257, startPoint y: 206, endPoint x: 227, endPoint y: 203, distance: 29.9
click at [227, 203] on div "Photoweb Photography" at bounding box center [262, 210] width 107 height 17
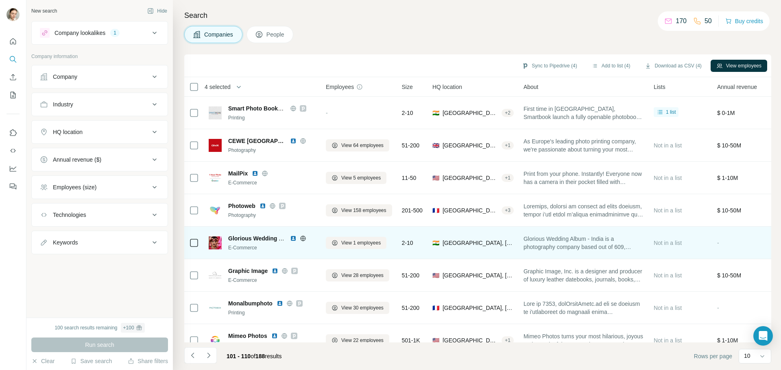
click at [305, 240] on icon at bounding box center [302, 238] width 5 height 5
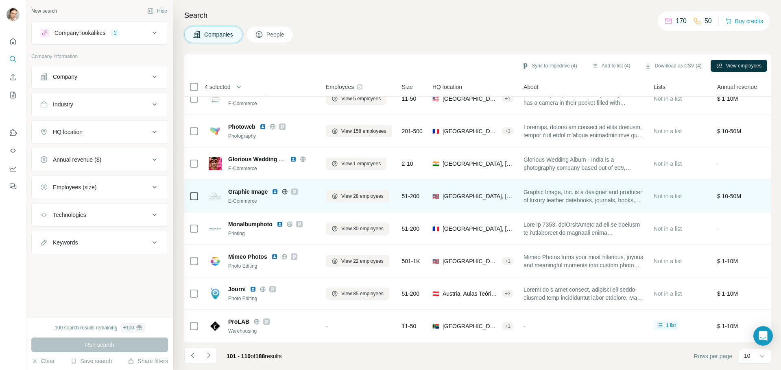
scroll to position [83, 0]
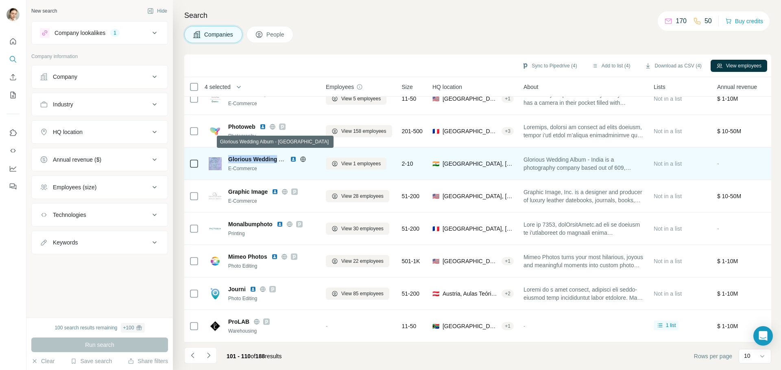
drag, startPoint x: 275, startPoint y: 155, endPoint x: 221, endPoint y: 154, distance: 54.1
click at [221, 155] on div "Glorious Wedding Album - [GEOGRAPHIC_DATA] E-Commerce" at bounding box center [262, 163] width 107 height 17
click at [295, 158] on img at bounding box center [293, 159] width 7 height 7
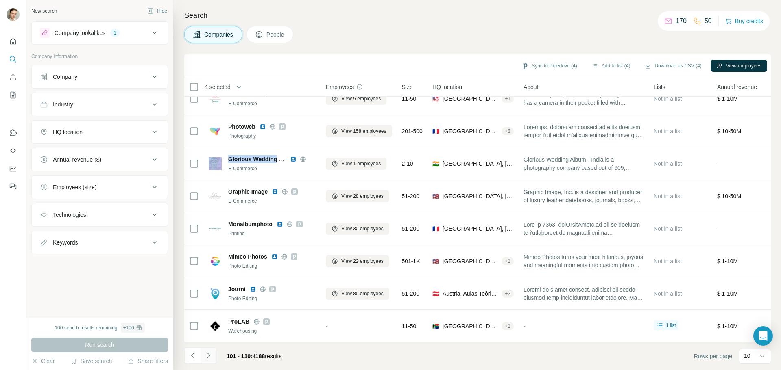
click at [213, 358] on button "Navigate to next page" at bounding box center [208, 356] width 16 height 16
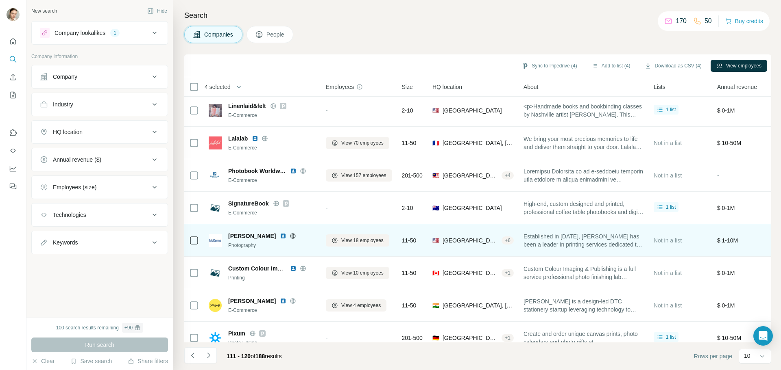
scroll to position [0, 0]
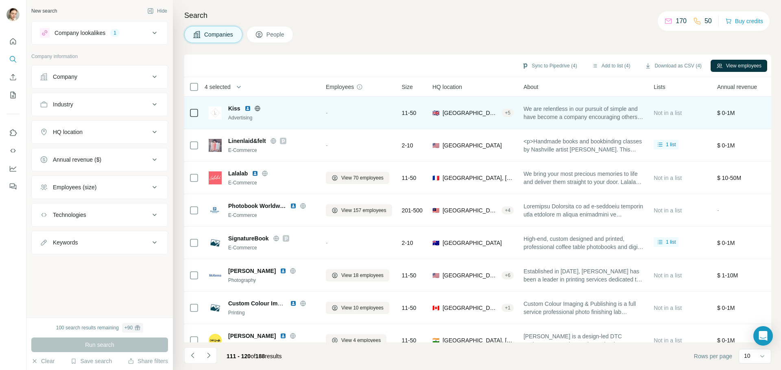
click at [261, 107] on div at bounding box center [257, 108] width 26 height 7
click at [259, 108] on icon at bounding box center [257, 108] width 5 height 0
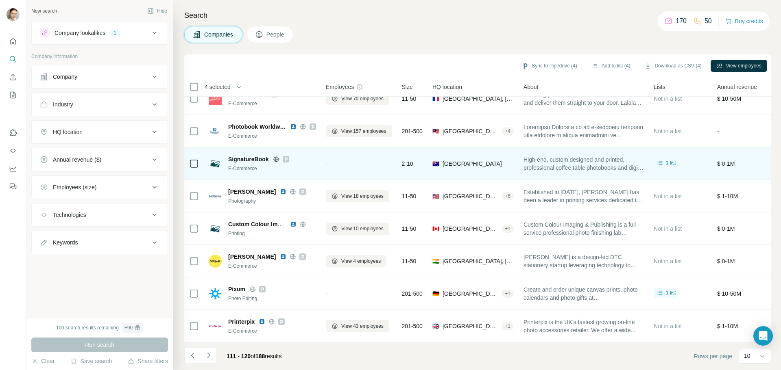
scroll to position [83, 0]
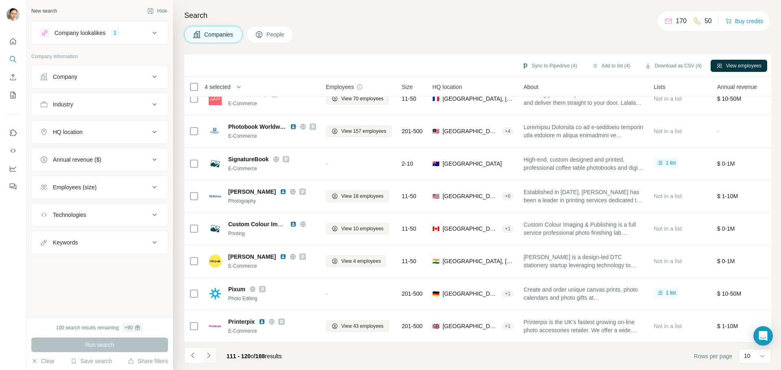
click at [212, 357] on icon "Navigate to next page" at bounding box center [209, 356] width 8 height 8
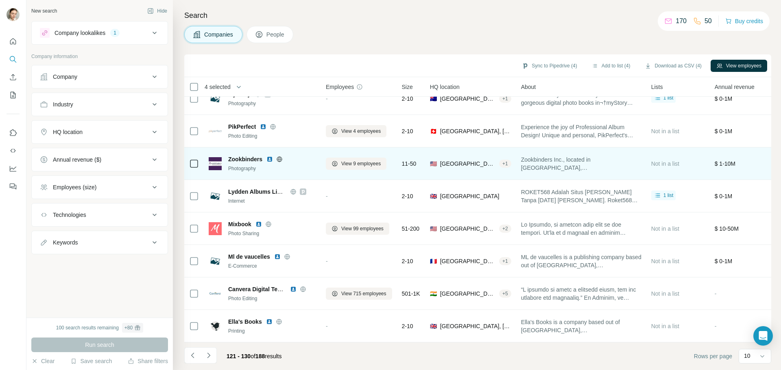
scroll to position [0, 0]
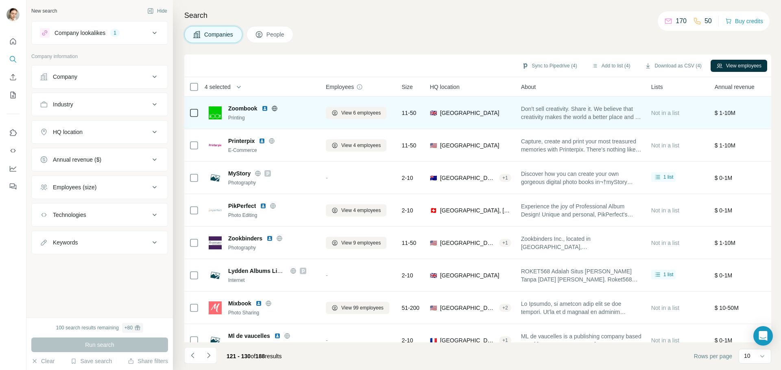
click at [277, 109] on icon at bounding box center [274, 108] width 5 height 5
drag, startPoint x: 258, startPoint y: 111, endPoint x: 221, endPoint y: 107, distance: 37.2
click at [221, 107] on div "Zoombook Printing" at bounding box center [262, 113] width 107 height 17
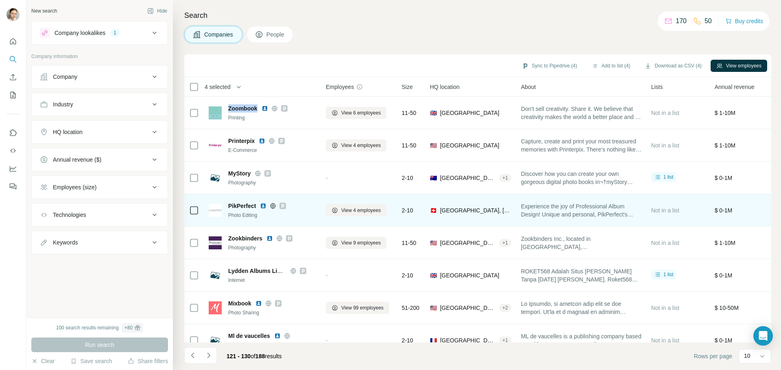
scroll to position [83, 0]
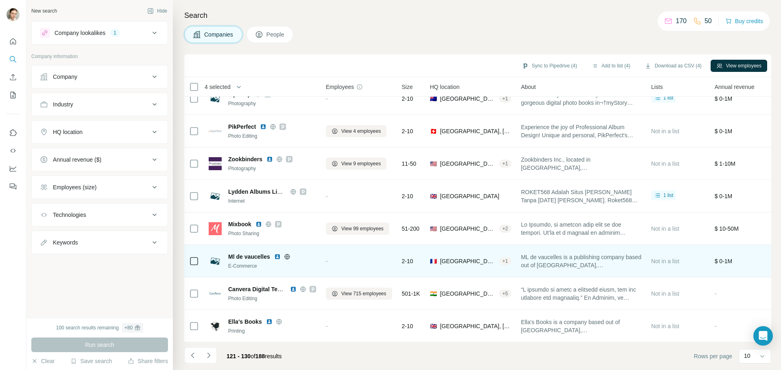
click at [290, 254] on icon at bounding box center [287, 257] width 7 height 7
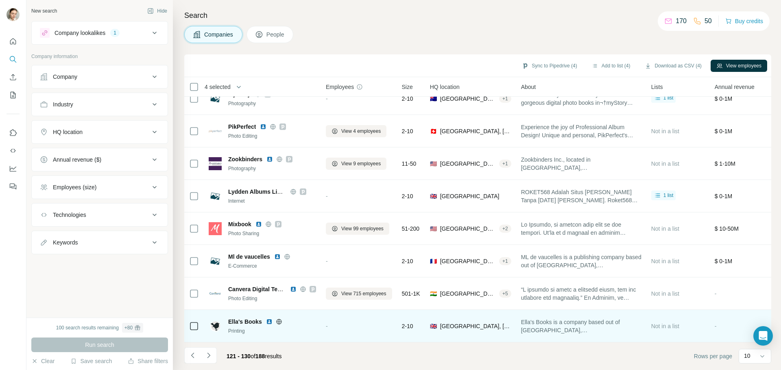
click at [276, 319] on icon at bounding box center [279, 322] width 7 height 7
drag, startPoint x: 229, startPoint y: 317, endPoint x: 259, endPoint y: 319, distance: 30.2
click at [259, 319] on span "Ella's Books" at bounding box center [245, 322] width 34 height 8
drag, startPoint x: 261, startPoint y: 318, endPoint x: 224, endPoint y: 316, distance: 36.7
click at [224, 318] on div "Ella's Books Printing" at bounding box center [262, 326] width 107 height 17
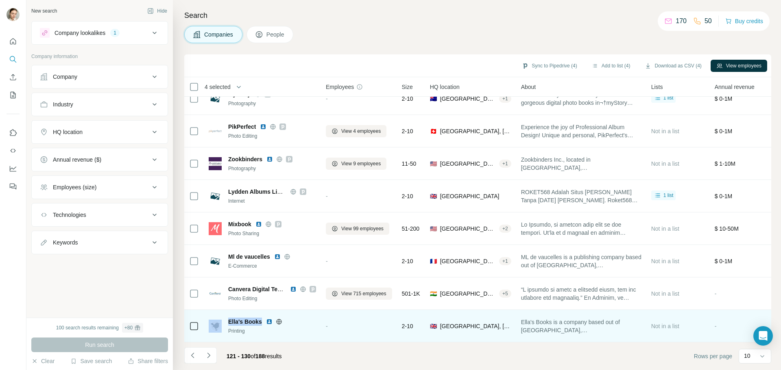
click at [269, 320] on img at bounding box center [269, 322] width 7 height 7
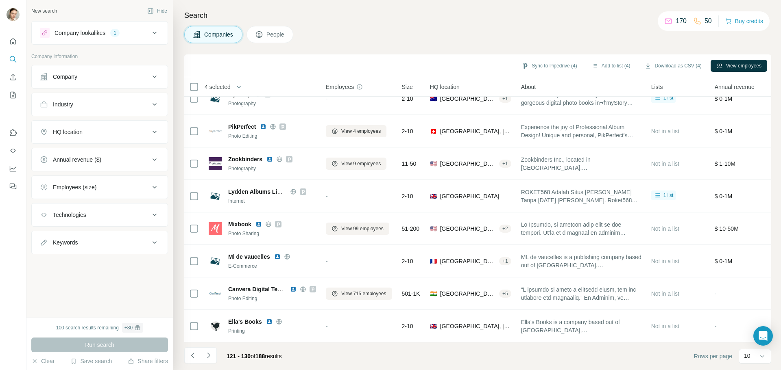
click at [126, 66] on div "Company" at bounding box center [99, 77] width 137 height 24
click at [127, 80] on div "Company" at bounding box center [95, 77] width 110 height 8
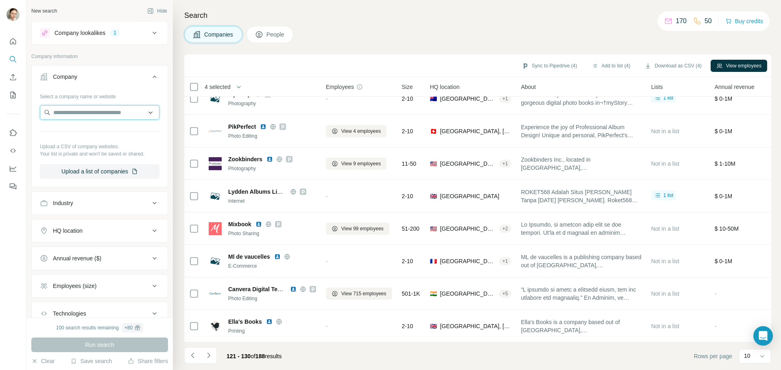
click at [140, 112] on input "text" at bounding box center [100, 112] width 120 height 15
click at [104, 78] on div "Company" at bounding box center [95, 77] width 110 height 8
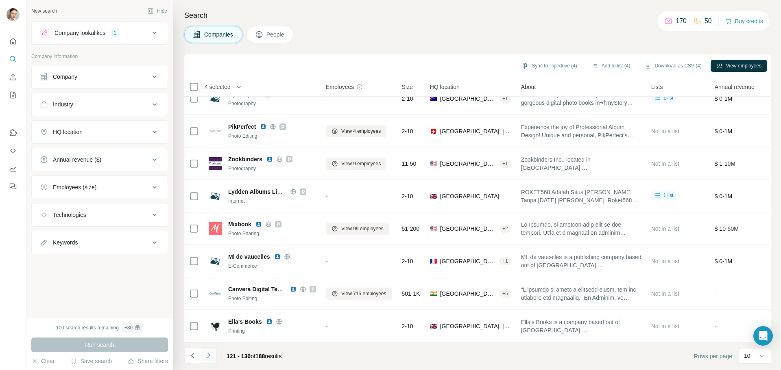
click at [205, 357] on icon "Navigate to next page" at bounding box center [209, 356] width 8 height 8
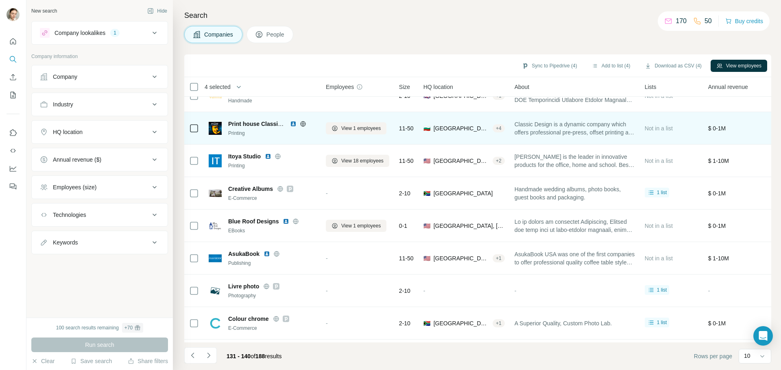
scroll to position [0, 0]
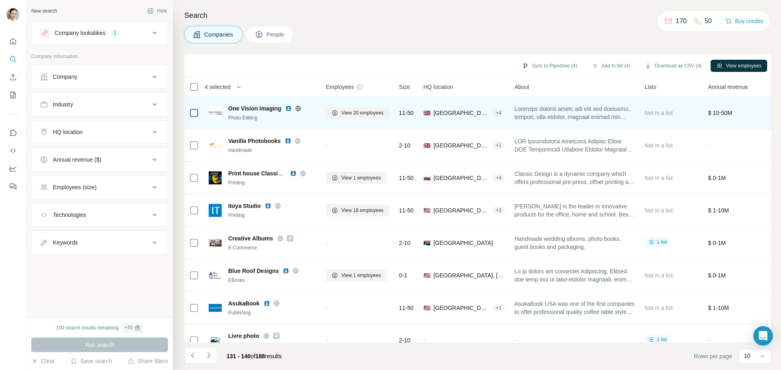
click at [304, 105] on div "One Vision Imaging" at bounding box center [272, 109] width 88 height 8
click at [301, 109] on icon at bounding box center [298, 108] width 7 height 7
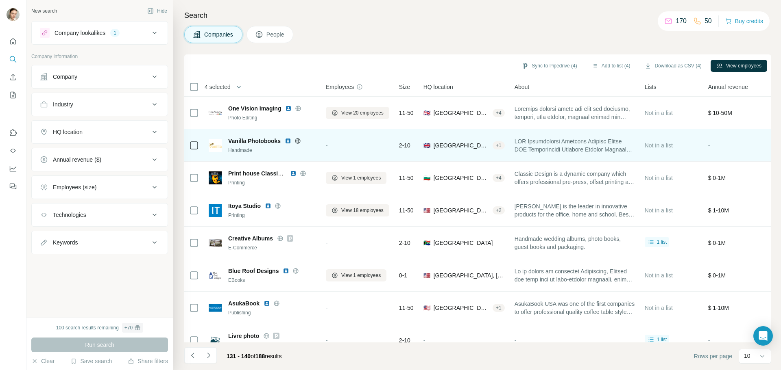
click at [302, 141] on div at bounding box center [298, 141] width 26 height 7
click at [299, 140] on icon at bounding box center [298, 140] width 2 height 5
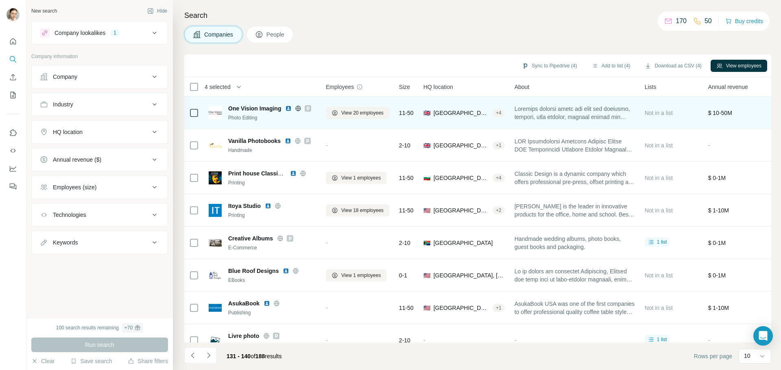
click at [289, 111] on img at bounding box center [288, 108] width 7 height 7
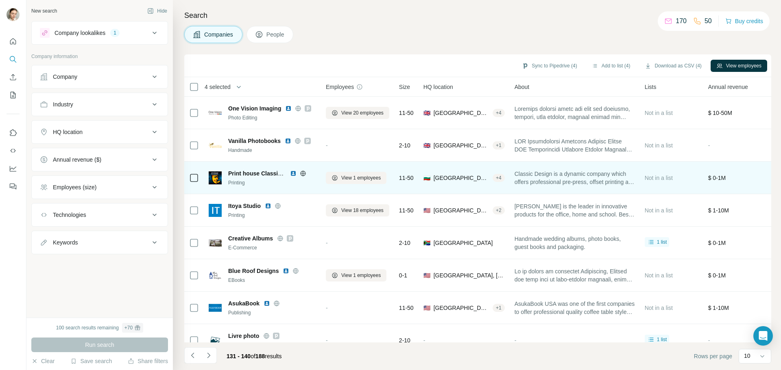
click at [302, 172] on icon at bounding box center [303, 173] width 2 height 5
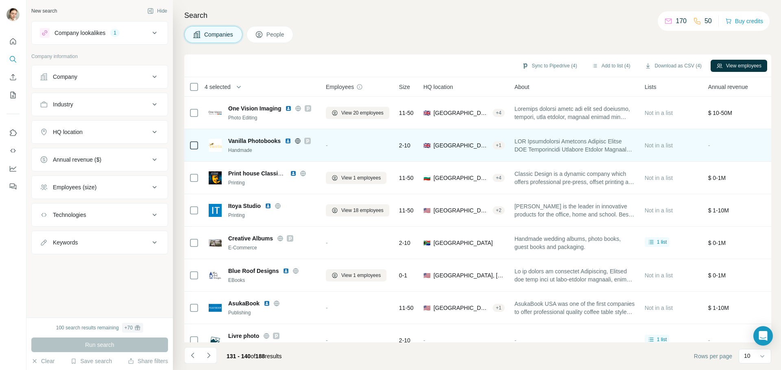
scroll to position [41, 0]
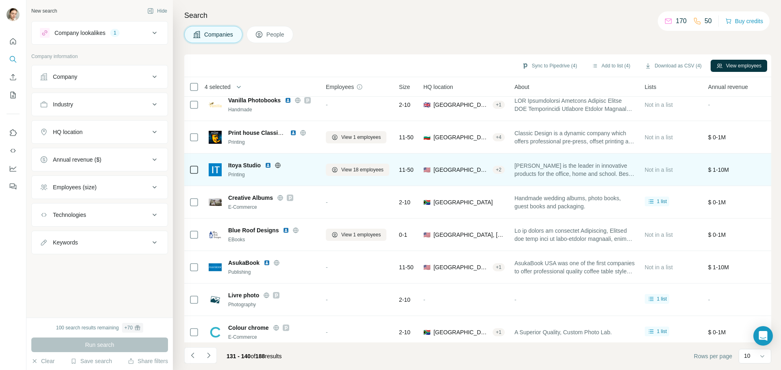
click at [280, 165] on icon at bounding box center [277, 165] width 5 height 0
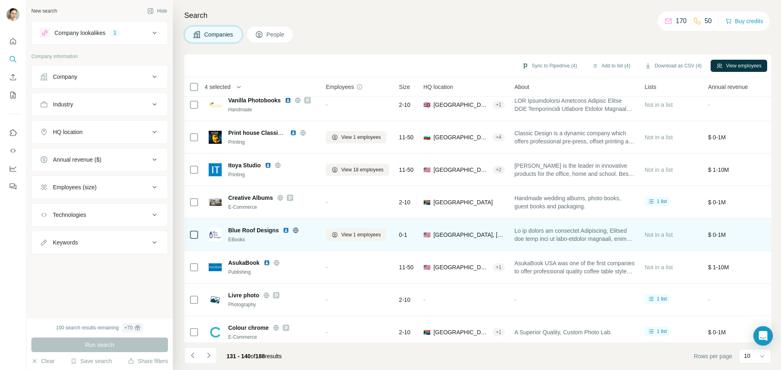
click at [295, 231] on icon at bounding box center [295, 230] width 5 height 0
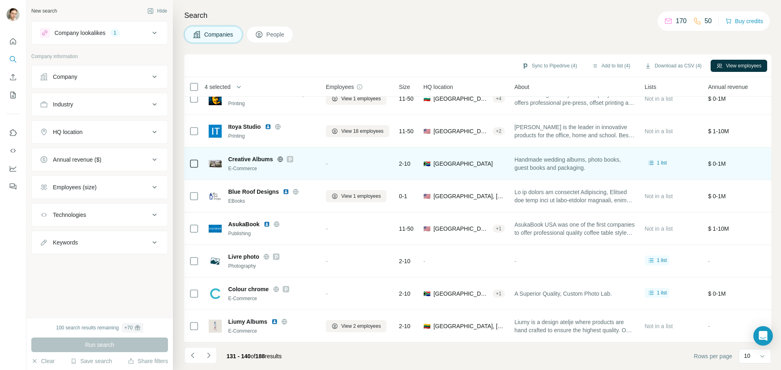
scroll to position [83, 0]
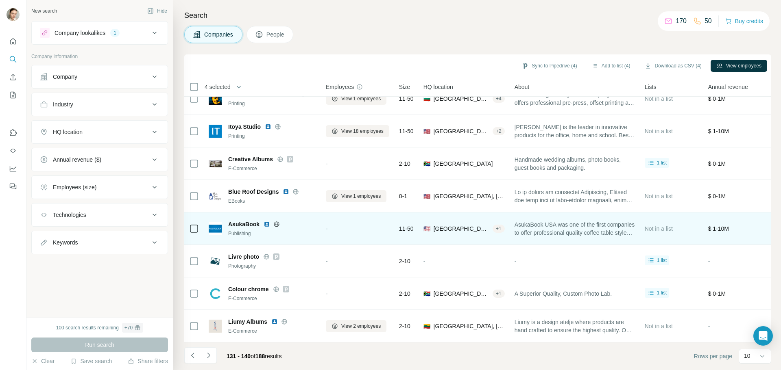
click at [282, 221] on div at bounding box center [276, 224] width 26 height 7
click at [274, 221] on icon at bounding box center [276, 224] width 7 height 7
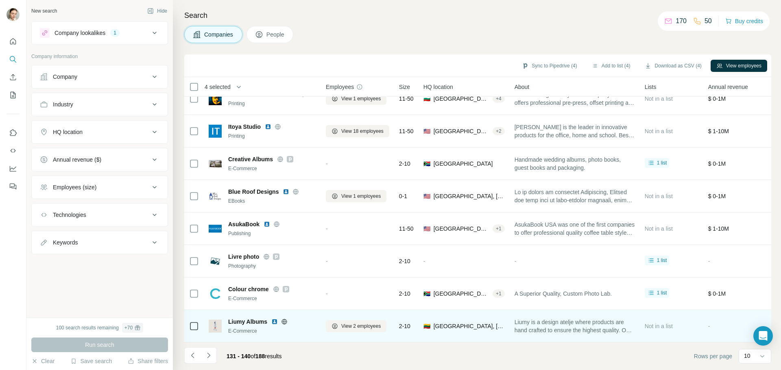
click at [285, 319] on icon at bounding box center [284, 322] width 7 height 7
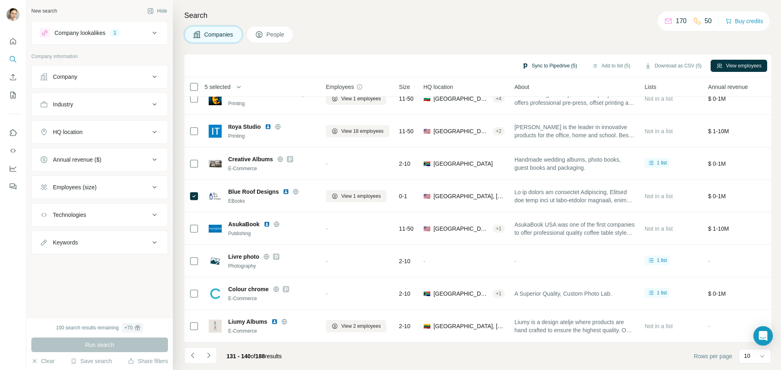
click at [547, 67] on button "Sync to Pipedrive (5)" at bounding box center [549, 66] width 66 height 12
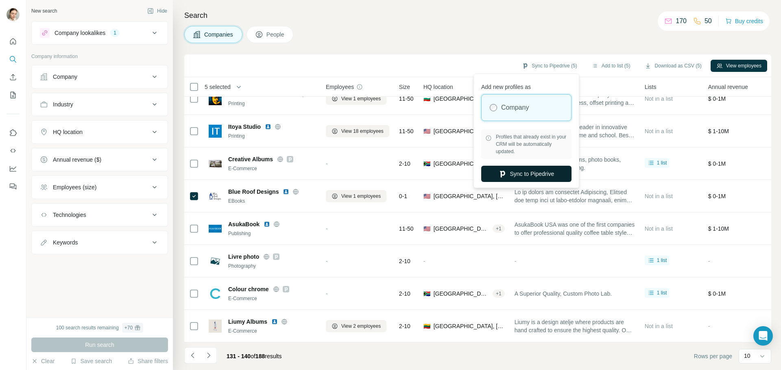
click at [498, 173] on icon "button" at bounding box center [502, 174] width 8 height 8
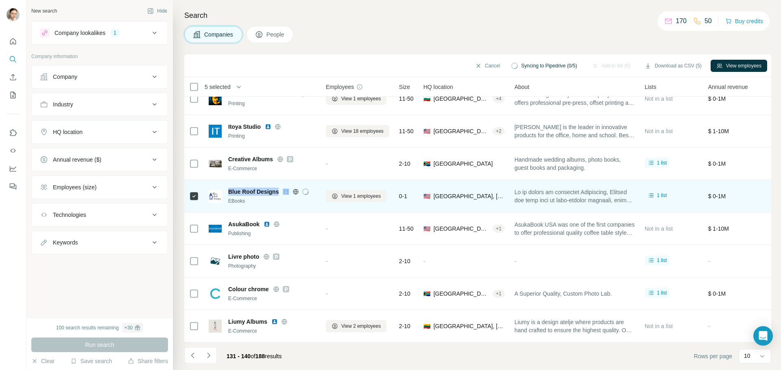
drag, startPoint x: 281, startPoint y: 187, endPoint x: 226, endPoint y: 183, distance: 55.1
click at [226, 185] on div "Blue Roof Designs EBooks" at bounding box center [262, 196] width 107 height 22
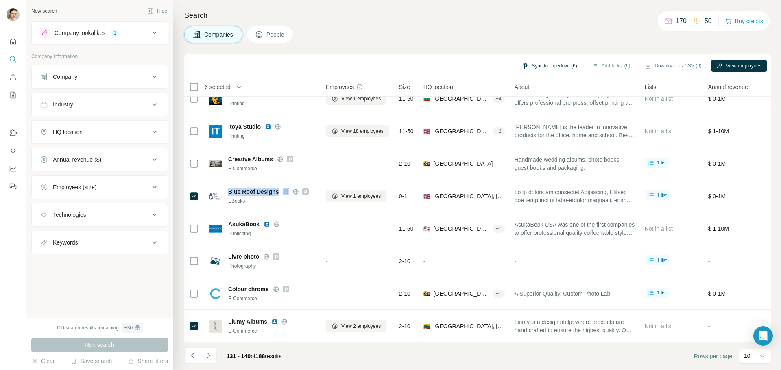
click at [566, 67] on button "Sync to Pipedrive (6)" at bounding box center [549, 66] width 66 height 12
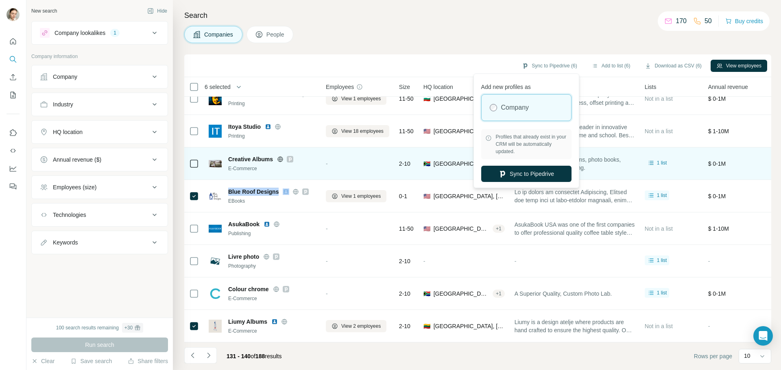
click at [508, 173] on button "Sync to Pipedrive" at bounding box center [526, 174] width 90 height 16
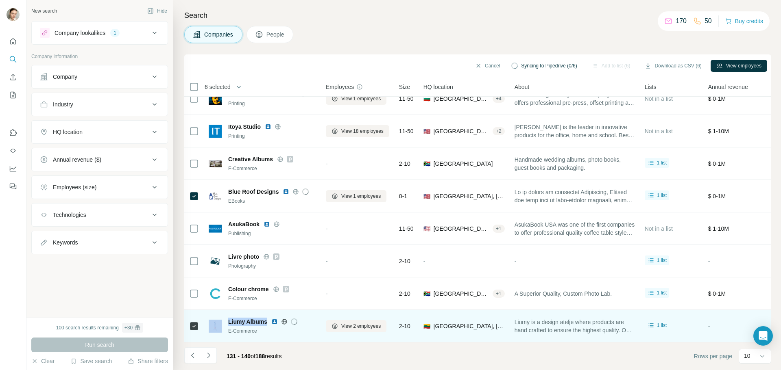
drag, startPoint x: 266, startPoint y: 317, endPoint x: 222, endPoint y: 314, distance: 44.8
click at [222, 318] on div "Liumy Albums E-Commerce" at bounding box center [262, 326] width 107 height 17
click at [241, 318] on span "Liumy Albums" at bounding box center [247, 322] width 39 height 8
drag, startPoint x: 246, startPoint y: 317, endPoint x: 226, endPoint y: 317, distance: 19.9
click at [226, 318] on div "Liumy Albums E-Commerce" at bounding box center [262, 326] width 107 height 17
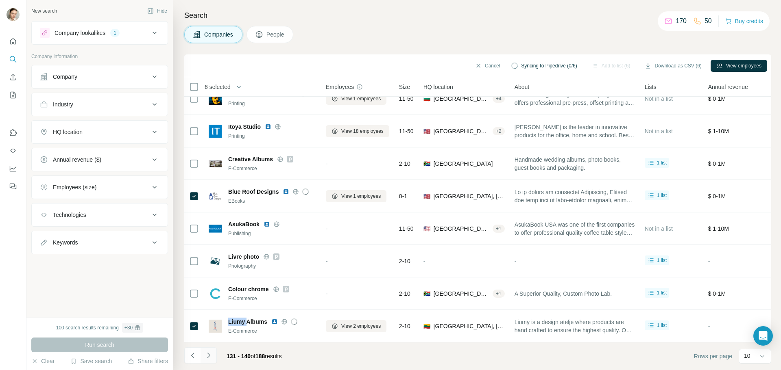
click at [212, 355] on icon "Navigate to next page" at bounding box center [209, 356] width 8 height 8
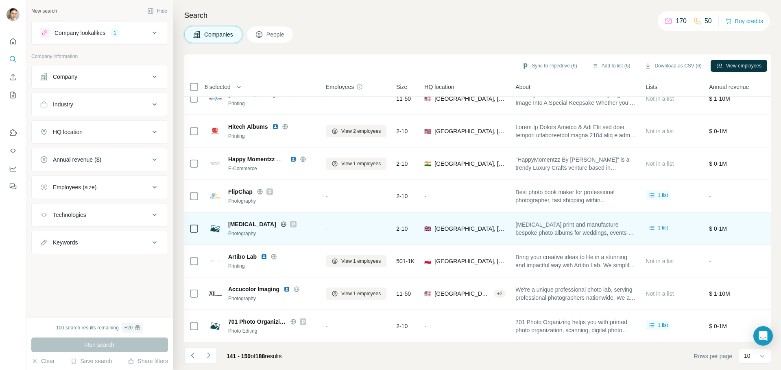
scroll to position [0, 0]
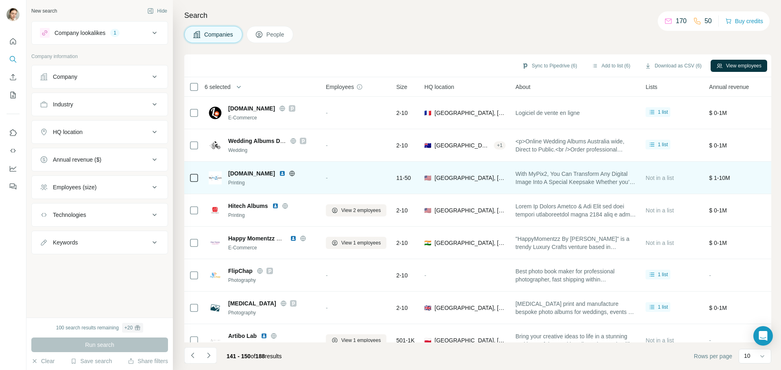
click at [291, 173] on icon at bounding box center [292, 173] width 2 height 5
drag, startPoint x: 261, startPoint y: 170, endPoint x: 227, endPoint y: 173, distance: 33.5
click at [227, 173] on div "[DOMAIN_NAME] Printing" at bounding box center [262, 178] width 107 height 17
click at [268, 177] on div "[DOMAIN_NAME]" at bounding box center [272, 174] width 88 height 8
click at [279, 174] on img at bounding box center [282, 173] width 7 height 7
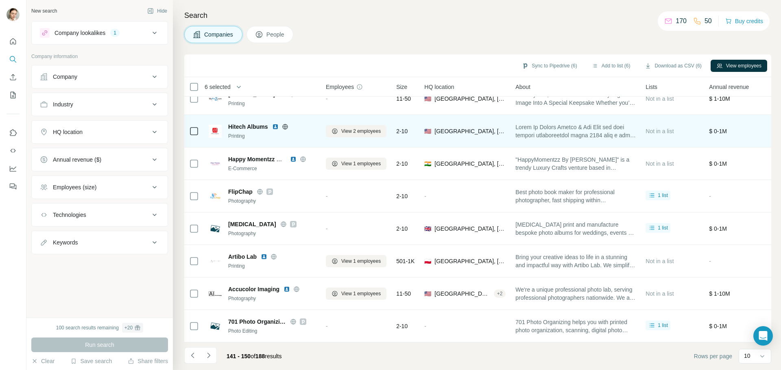
scroll to position [81, 0]
click at [287, 126] on icon at bounding box center [284, 126] width 5 height 0
drag, startPoint x: 248, startPoint y: 122, endPoint x: 226, endPoint y: 122, distance: 22.0
click at [226, 123] on div "Hitech Albums Printing" at bounding box center [262, 131] width 107 height 17
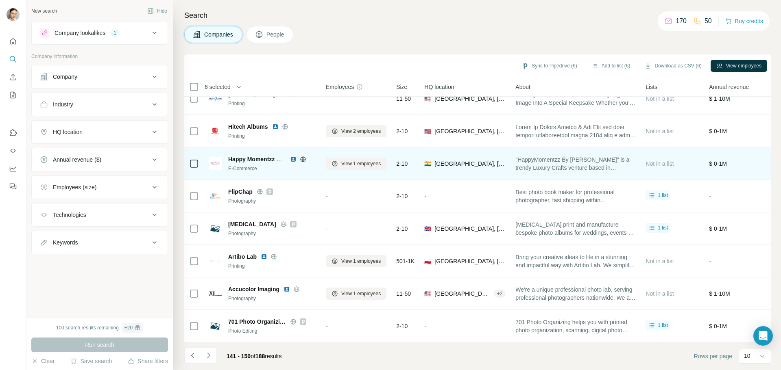
click at [305, 158] on icon at bounding box center [303, 159] width 7 height 7
drag, startPoint x: 277, startPoint y: 158, endPoint x: 217, endPoint y: 154, distance: 60.3
click at [217, 155] on div "Happy Momentzz By [PERSON_NAME] E-Commerce" at bounding box center [262, 163] width 107 height 17
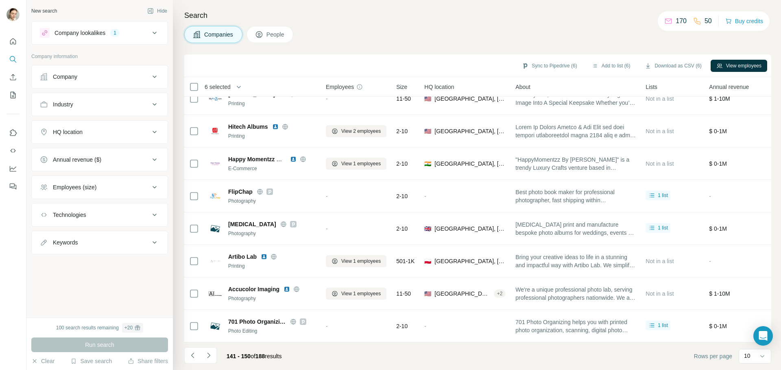
click at [178, 142] on div "Search Companies People Sync to Pipedrive (6) Add to list (6) Download as CSV (…" at bounding box center [477, 185] width 608 height 370
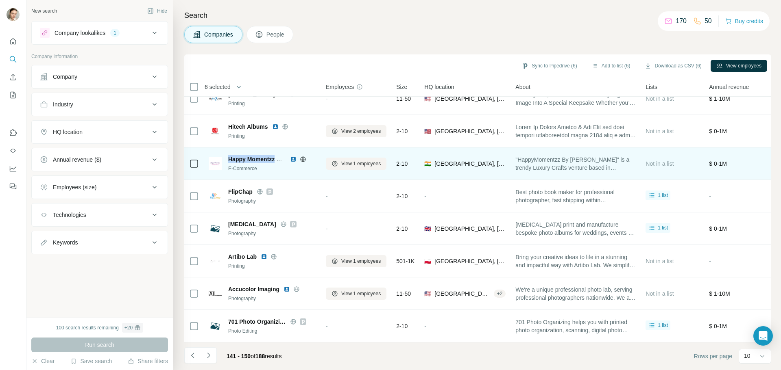
drag, startPoint x: 277, startPoint y: 155, endPoint x: 226, endPoint y: 155, distance: 50.8
click at [226, 155] on div "Happy Momentzz By [PERSON_NAME] E-Commerce" at bounding box center [262, 163] width 107 height 17
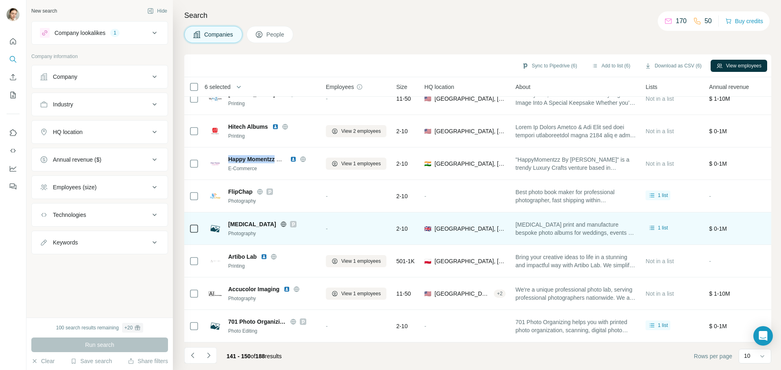
scroll to position [83, 0]
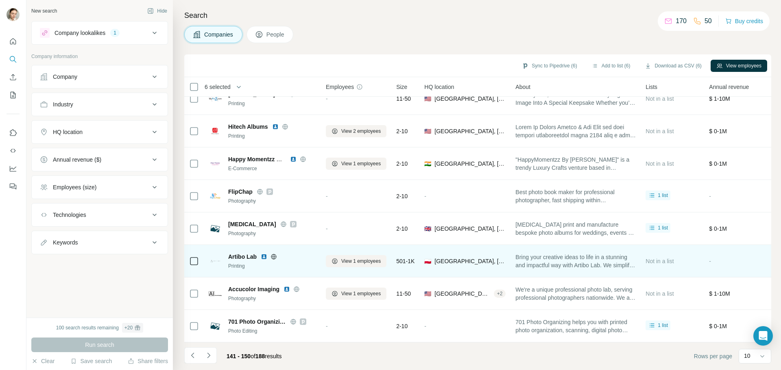
click at [273, 250] on div "Artibo Lab Printing" at bounding box center [262, 261] width 107 height 22
click at [274, 257] on icon at bounding box center [273, 257] width 5 height 0
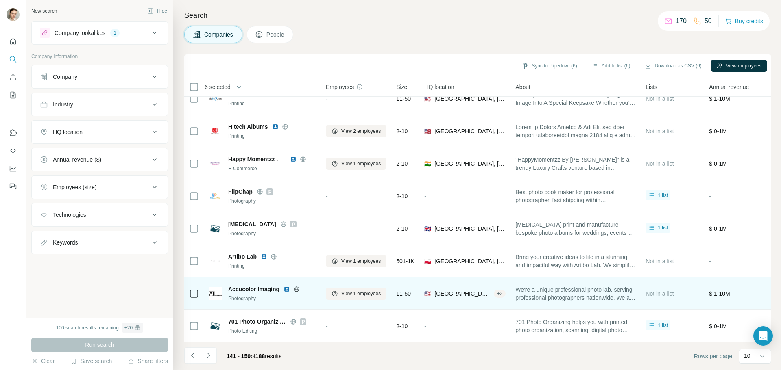
click at [295, 287] on icon at bounding box center [296, 289] width 5 height 5
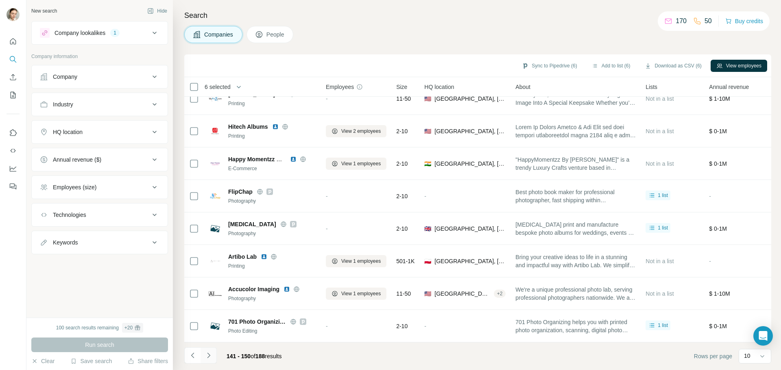
click at [214, 358] on button "Navigate to next page" at bounding box center [208, 356] width 16 height 16
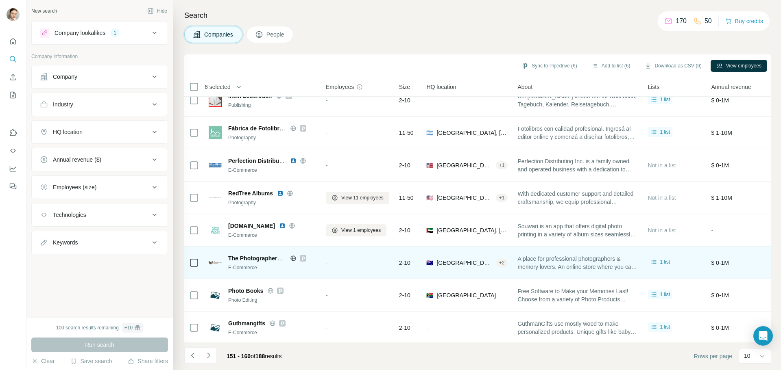
scroll to position [0, 0]
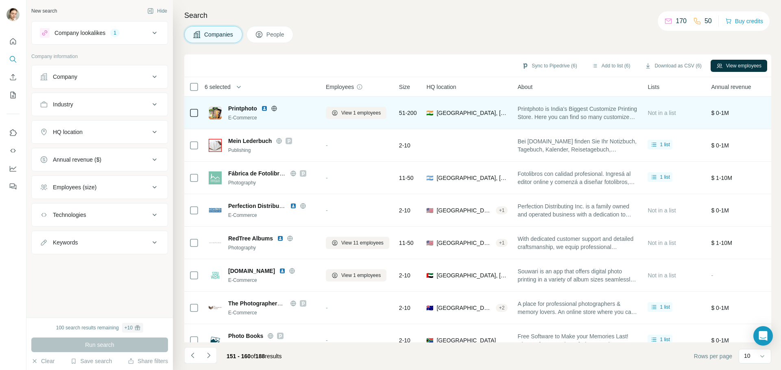
click at [276, 110] on icon at bounding box center [274, 108] width 7 height 7
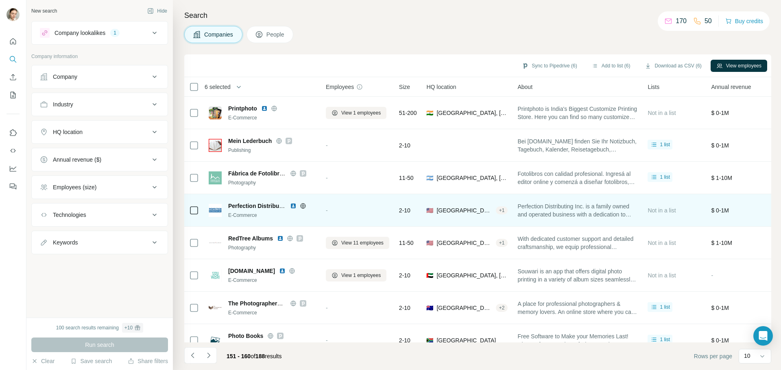
click at [303, 206] on icon at bounding box center [302, 206] width 5 height 0
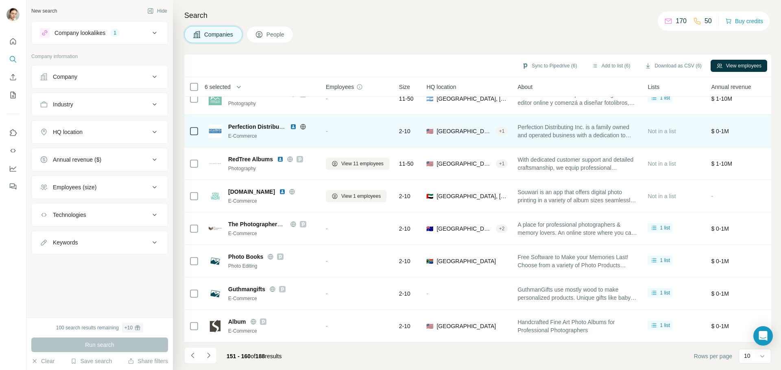
scroll to position [83, 0]
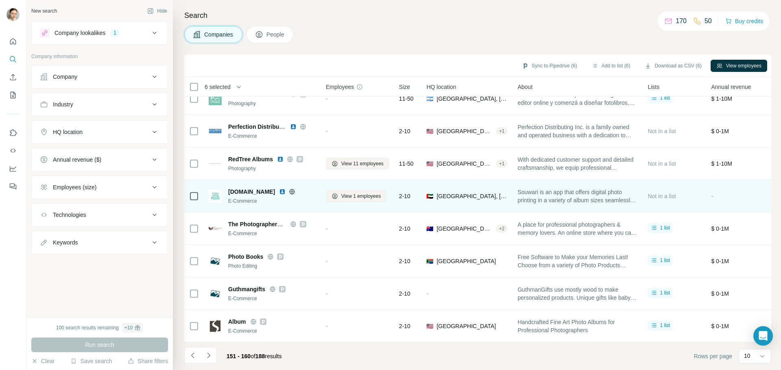
click at [291, 189] on icon at bounding box center [292, 191] width 2 height 5
click at [289, 189] on icon at bounding box center [292, 192] width 7 height 7
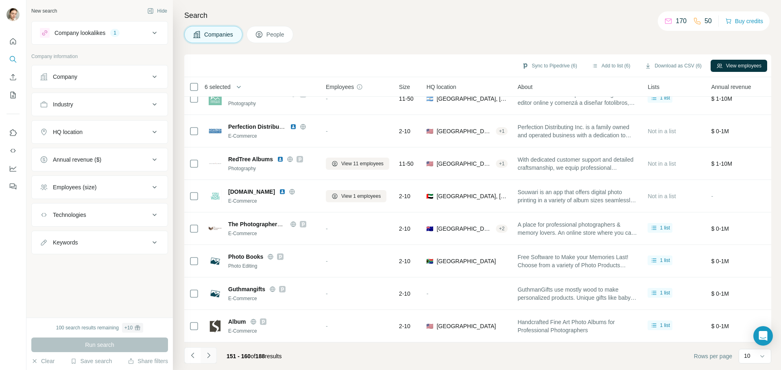
click at [208, 352] on icon "Navigate to next page" at bounding box center [209, 356] width 8 height 8
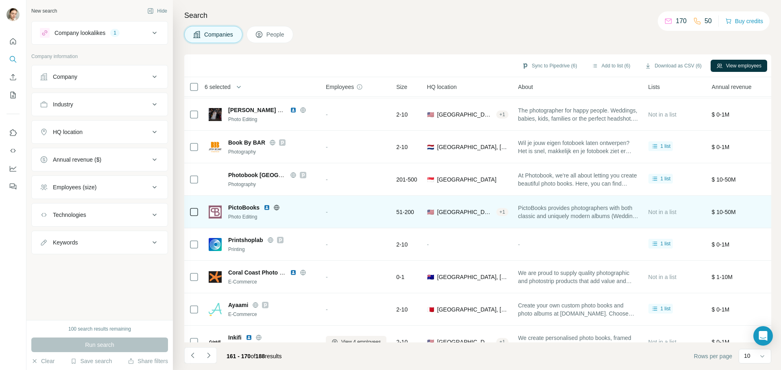
scroll to position [0, 0]
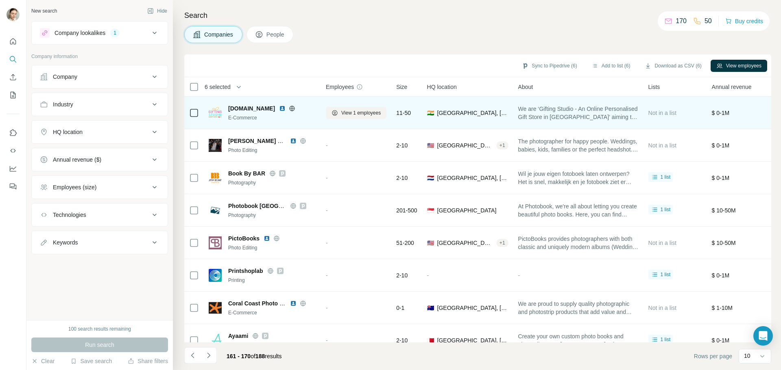
click at [292, 109] on div at bounding box center [292, 108] width 26 height 7
click at [290, 109] on icon at bounding box center [292, 108] width 5 height 0
drag, startPoint x: 264, startPoint y: 109, endPoint x: 224, endPoint y: 107, distance: 40.3
click at [224, 107] on div "[DOMAIN_NAME] E-Commerce" at bounding box center [262, 113] width 107 height 17
click at [259, 114] on div "E-Commerce" at bounding box center [272, 117] width 88 height 7
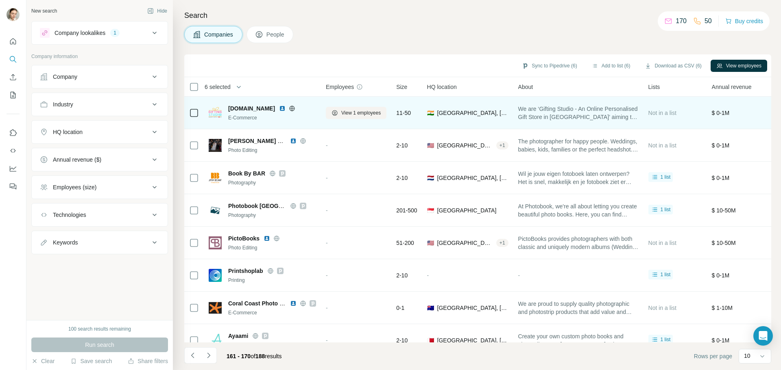
drag, startPoint x: 270, startPoint y: 109, endPoint x: 228, endPoint y: 106, distance: 42.4
click at [228, 106] on div "[DOMAIN_NAME] E-Commerce" at bounding box center [262, 113] width 107 height 17
click at [198, 113] on icon at bounding box center [194, 113] width 10 height 10
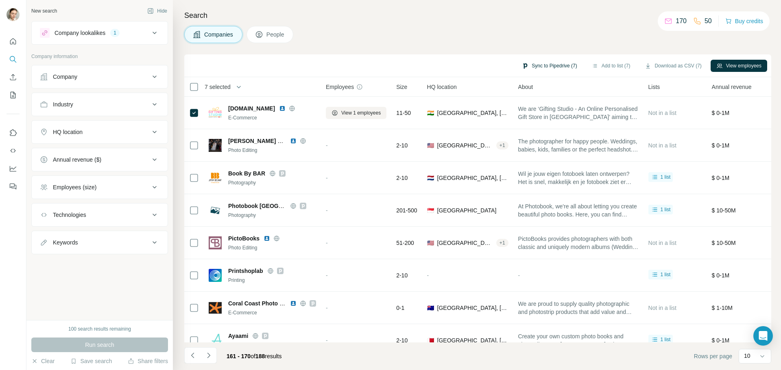
click at [552, 70] on button "Sync to Pipedrive (7)" at bounding box center [549, 66] width 66 height 12
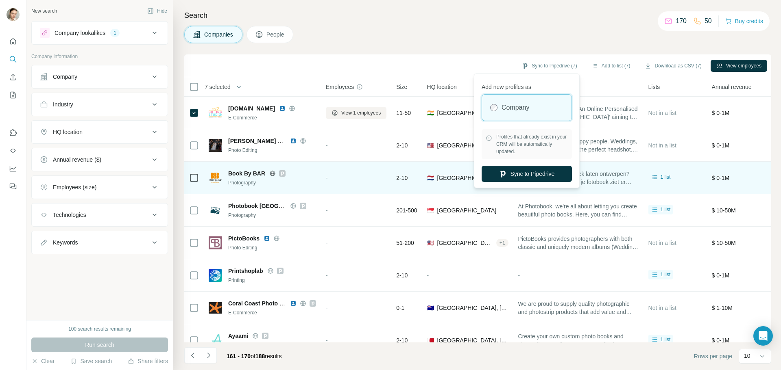
click at [506, 172] on button "Sync to Pipedrive" at bounding box center [526, 174] width 90 height 16
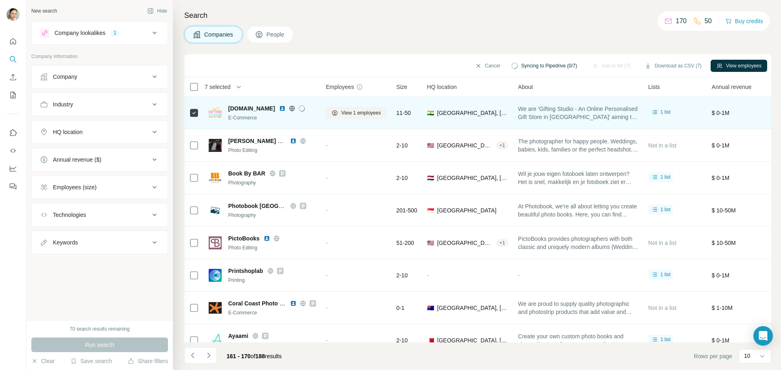
drag, startPoint x: 271, startPoint y: 108, endPoint x: 227, endPoint y: 111, distance: 44.0
click at [227, 111] on div "[DOMAIN_NAME] E-Commerce" at bounding box center [262, 113] width 107 height 17
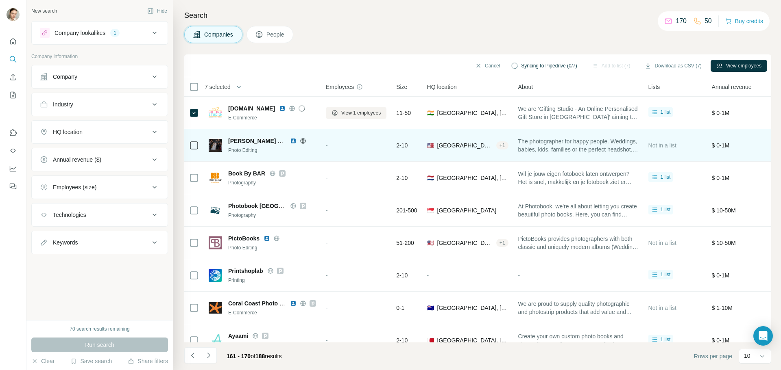
click at [303, 142] on icon at bounding box center [303, 141] width 7 height 7
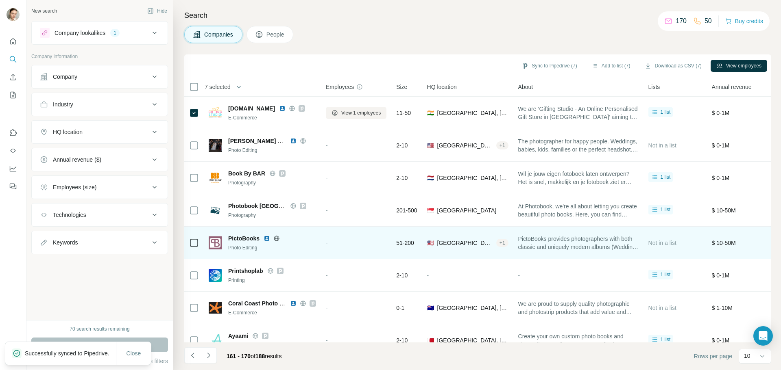
click at [277, 236] on icon at bounding box center [276, 238] width 5 height 5
drag, startPoint x: 259, startPoint y: 238, endPoint x: 225, endPoint y: 237, distance: 34.6
click at [225, 237] on div "PictoBooks Photo Editing" at bounding box center [262, 243] width 107 height 17
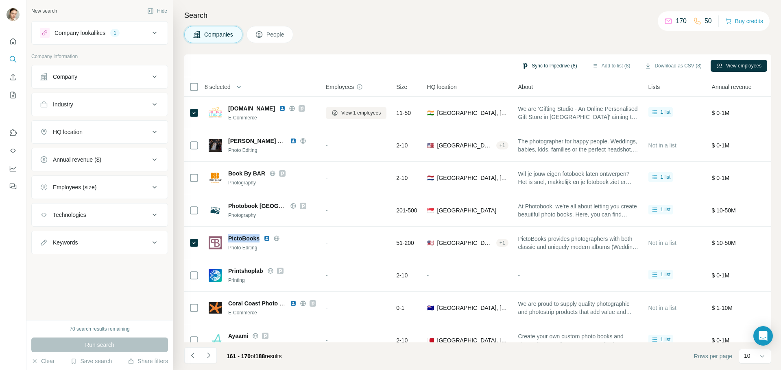
click at [560, 65] on button "Sync to Pipedrive (8)" at bounding box center [549, 66] width 66 height 12
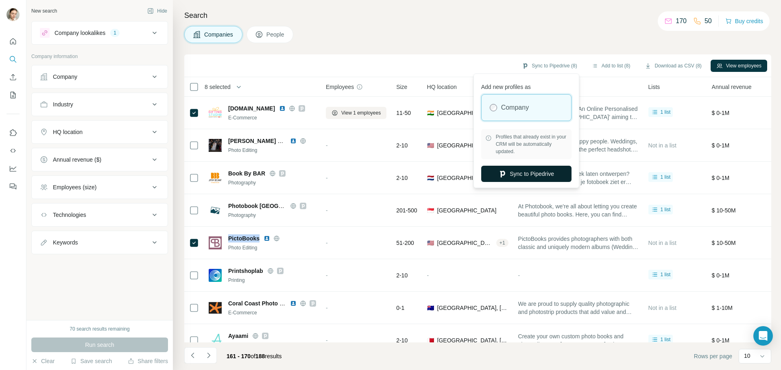
click at [514, 170] on button "Sync to Pipedrive" at bounding box center [526, 174] width 90 height 16
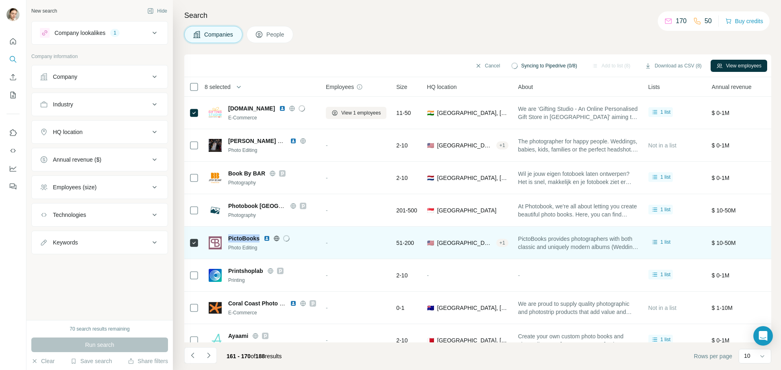
click at [258, 237] on span "PictoBooks" at bounding box center [243, 239] width 31 height 8
drag, startPoint x: 259, startPoint y: 238, endPoint x: 224, endPoint y: 238, distance: 35.0
click at [224, 238] on div "PictoBooks Photo Editing" at bounding box center [262, 243] width 107 height 17
drag, startPoint x: 231, startPoint y: 238, endPoint x: 242, endPoint y: 242, distance: 11.1
click at [241, 242] on span "PictoBooks" at bounding box center [243, 239] width 31 height 8
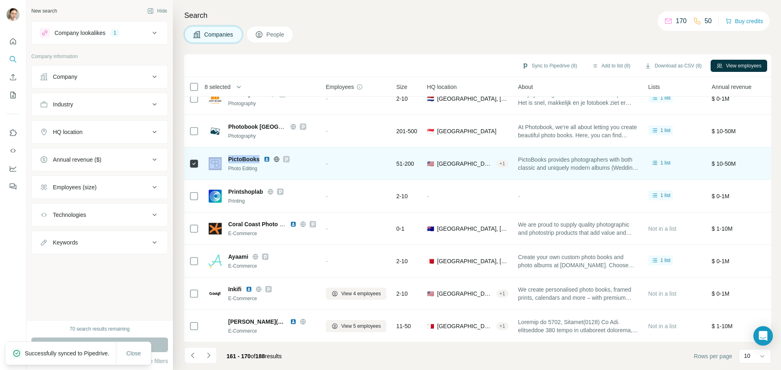
scroll to position [83, 0]
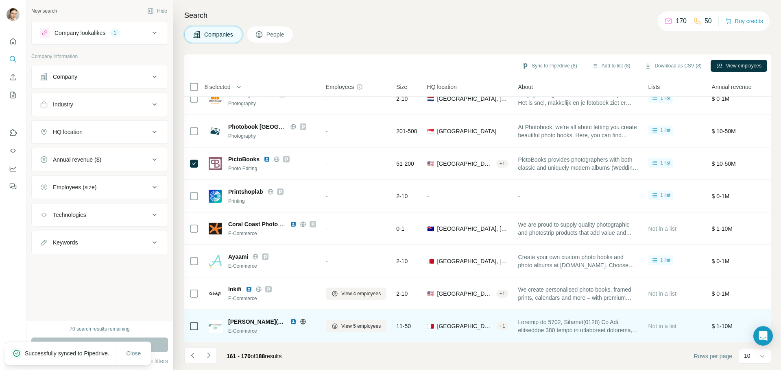
click at [300, 320] on icon at bounding box center [303, 322] width 7 height 7
drag, startPoint x: 248, startPoint y: 316, endPoint x: 230, endPoint y: 321, distance: 18.7
click at [226, 318] on div "[PERSON_NAME](1913 E-Commerce" at bounding box center [262, 326] width 107 height 17
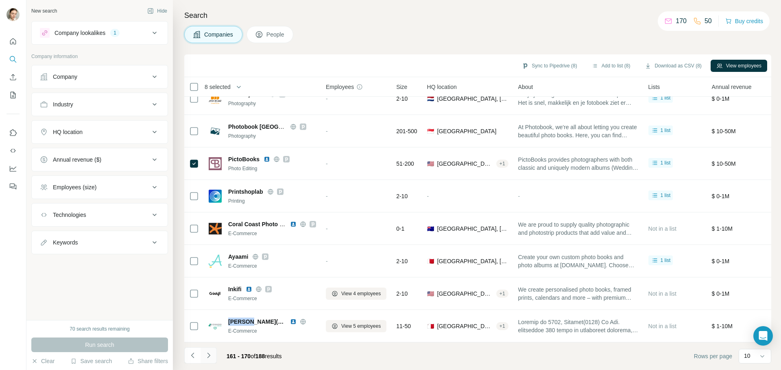
click at [209, 354] on icon "Navigate to next page" at bounding box center [209, 356] width 8 height 8
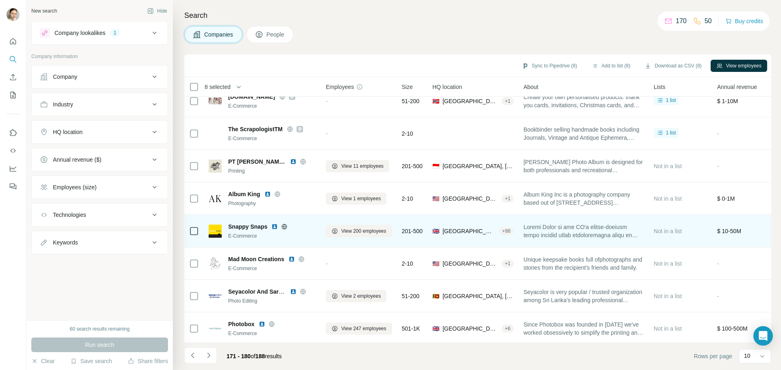
scroll to position [0, 0]
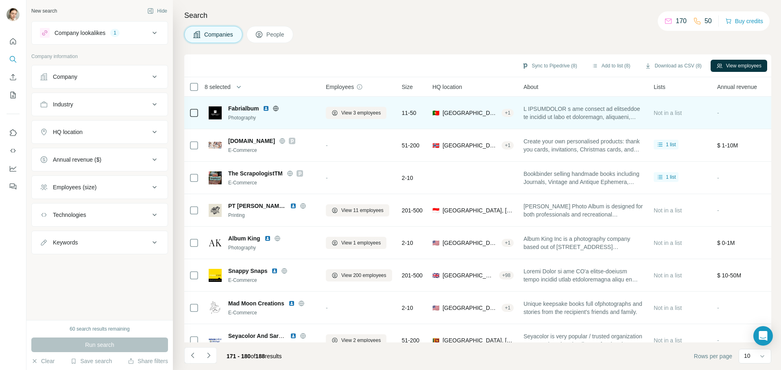
click at [279, 107] on icon at bounding box center [275, 108] width 7 height 7
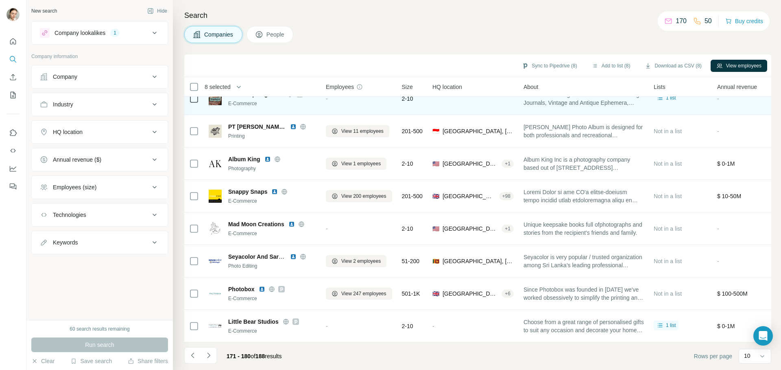
scroll to position [43, 0]
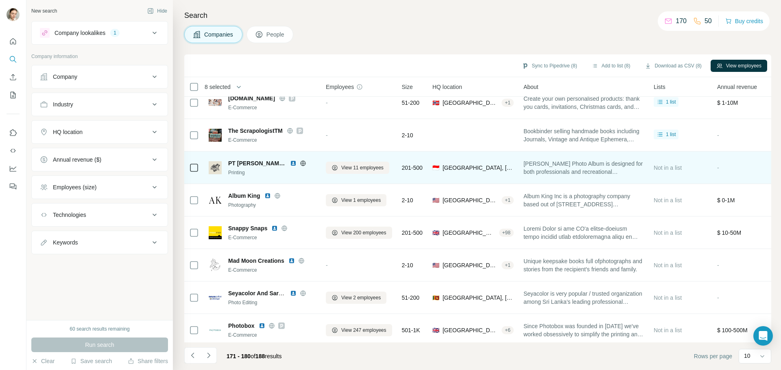
click at [305, 164] on icon at bounding box center [302, 163] width 5 height 5
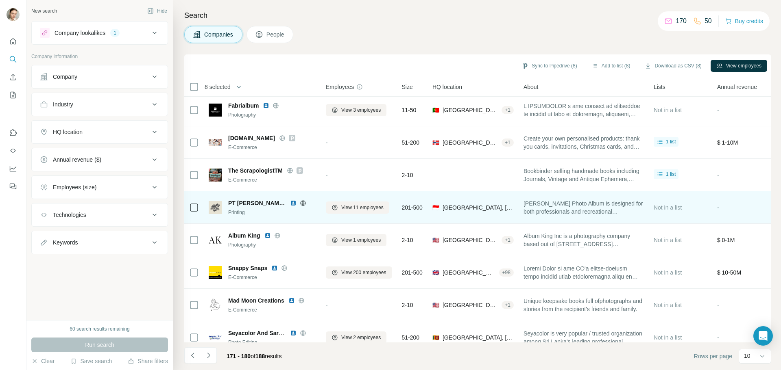
scroll to position [0, 0]
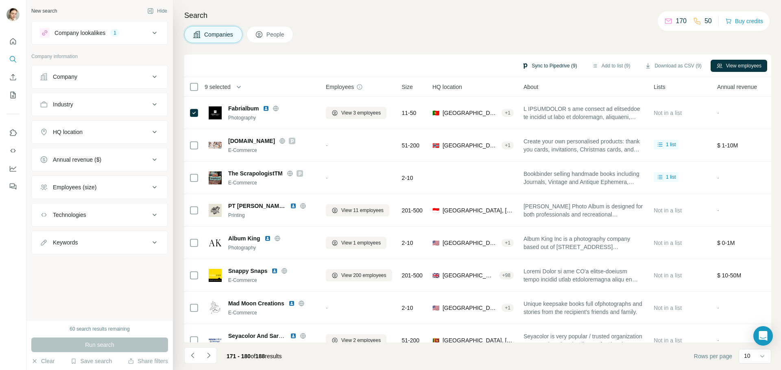
click at [548, 67] on button "Sync to Pipedrive (9)" at bounding box center [549, 66] width 66 height 12
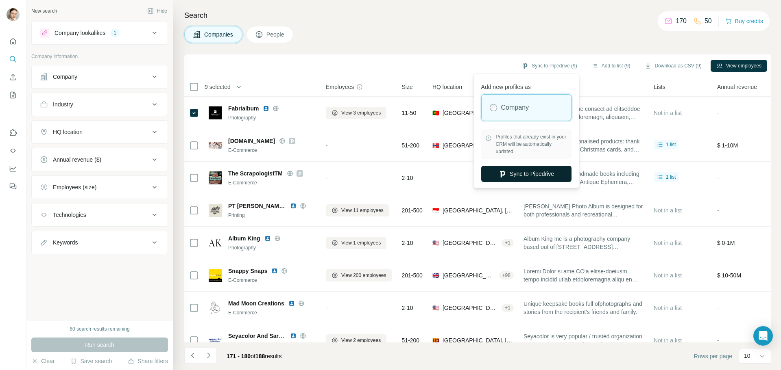
click at [523, 170] on button "Sync to Pipedrive" at bounding box center [526, 174] width 90 height 16
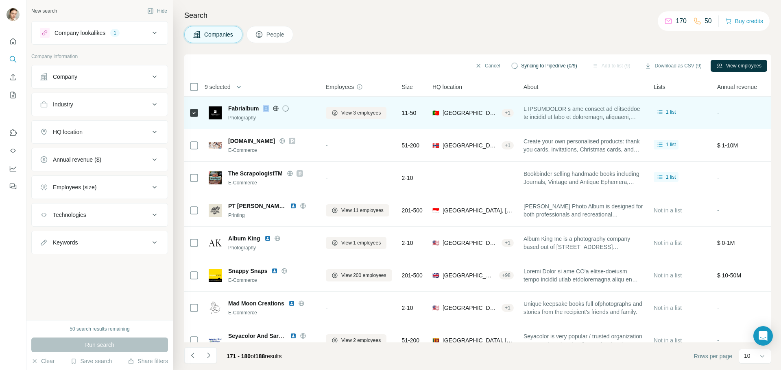
drag, startPoint x: 259, startPoint y: 109, endPoint x: 226, endPoint y: 113, distance: 32.4
click at [226, 113] on div "Fabrialbum Photography" at bounding box center [262, 113] width 107 height 17
drag, startPoint x: 256, startPoint y: 107, endPoint x: 225, endPoint y: 111, distance: 31.6
click at [225, 111] on div "Fabrialbum Photography" at bounding box center [262, 113] width 107 height 17
click at [259, 109] on div "Fabrialbum" at bounding box center [272, 109] width 88 height 8
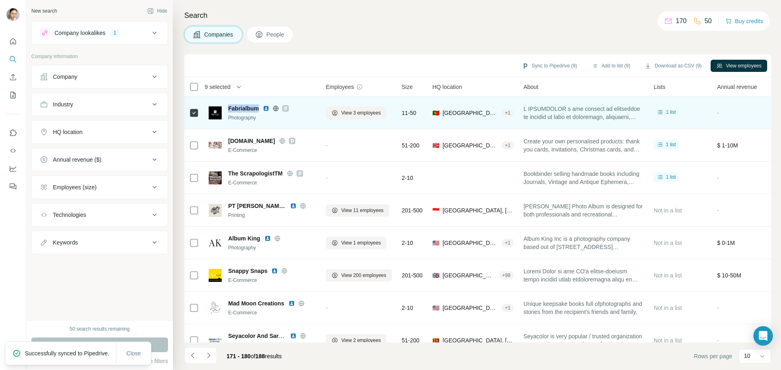
drag, startPoint x: 259, startPoint y: 108, endPoint x: 229, endPoint y: 109, distance: 29.7
click at [229, 109] on div "Fabrialbum" at bounding box center [272, 109] width 88 height 8
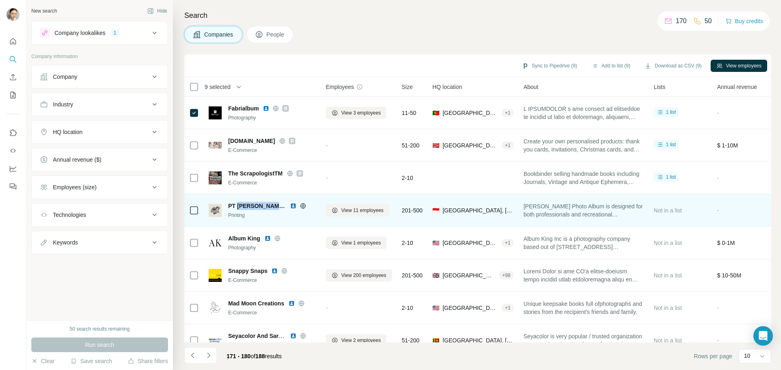
drag, startPoint x: 273, startPoint y: 207, endPoint x: 238, endPoint y: 205, distance: 35.0
click at [238, 205] on span "PT [PERSON_NAME] Photo Album" at bounding box center [257, 206] width 58 height 8
click at [293, 204] on img at bounding box center [293, 206] width 7 height 7
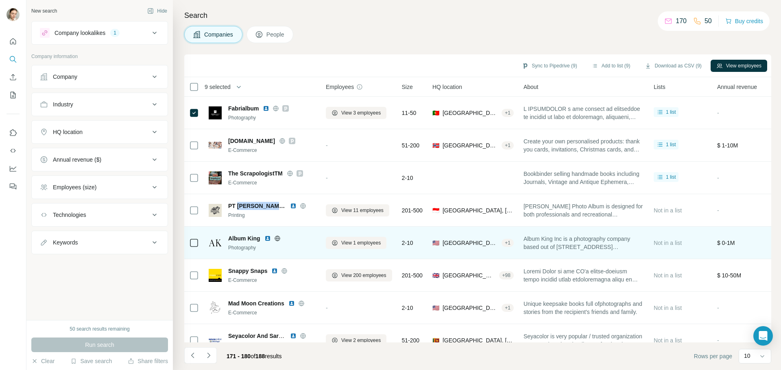
scroll to position [81, 0]
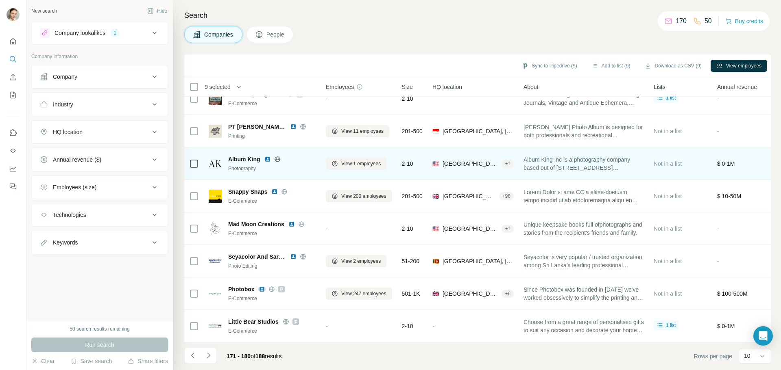
click at [277, 159] on icon at bounding box center [277, 159] width 7 height 7
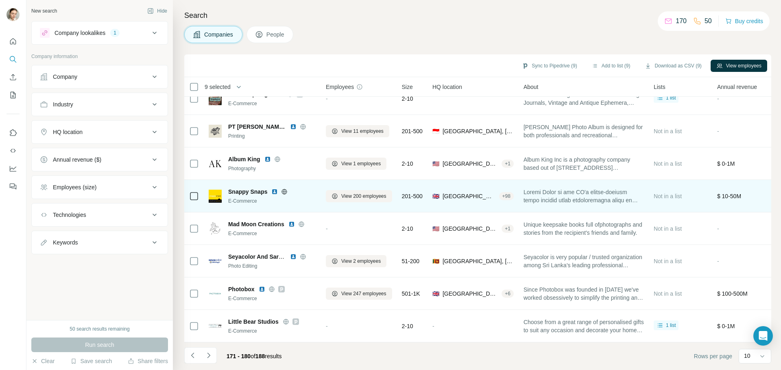
scroll to position [83, 0]
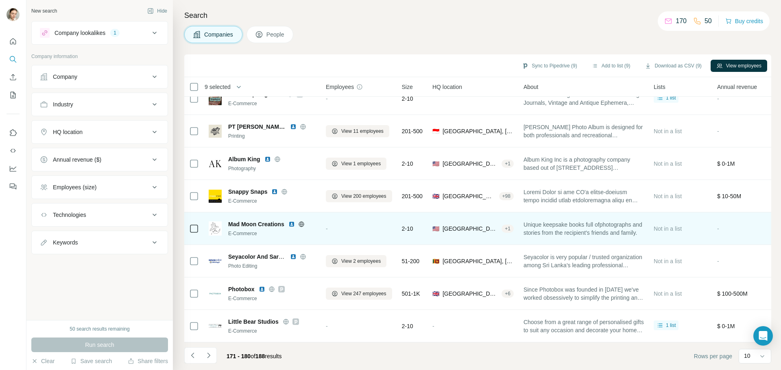
click at [302, 222] on icon at bounding box center [300, 224] width 5 height 5
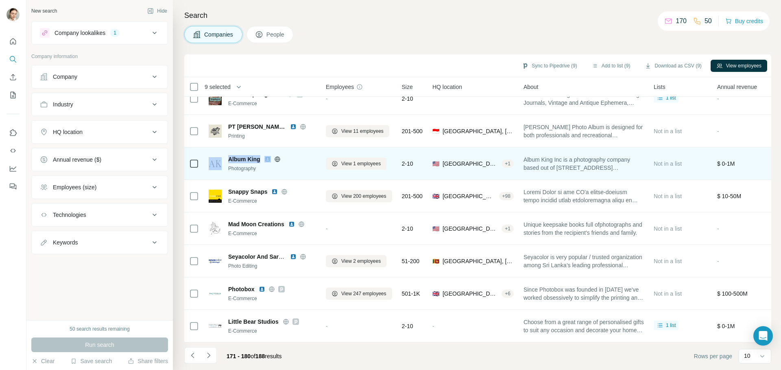
drag, startPoint x: 255, startPoint y: 152, endPoint x: 224, endPoint y: 155, distance: 31.4
click at [224, 155] on div "Album King Photography" at bounding box center [262, 163] width 107 height 17
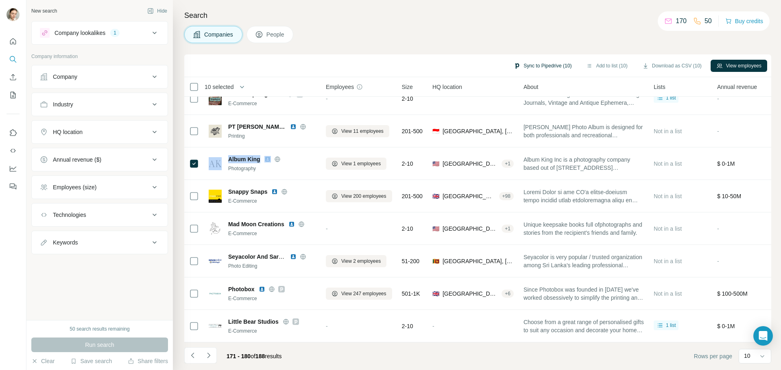
click at [544, 68] on button "Sync to Pipedrive (10)" at bounding box center [542, 66] width 69 height 12
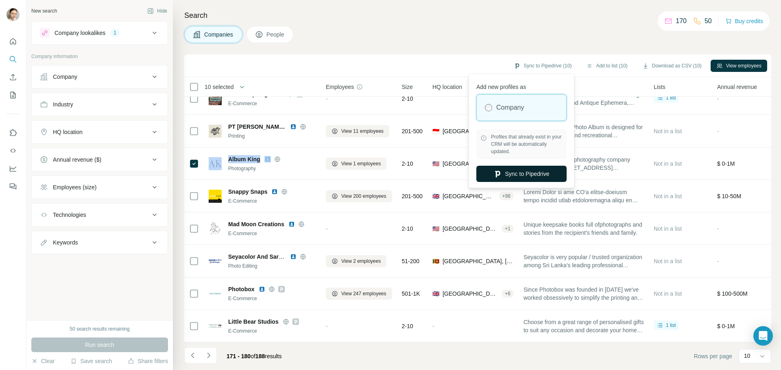
click at [512, 172] on button "Sync to Pipedrive" at bounding box center [521, 174] width 90 height 16
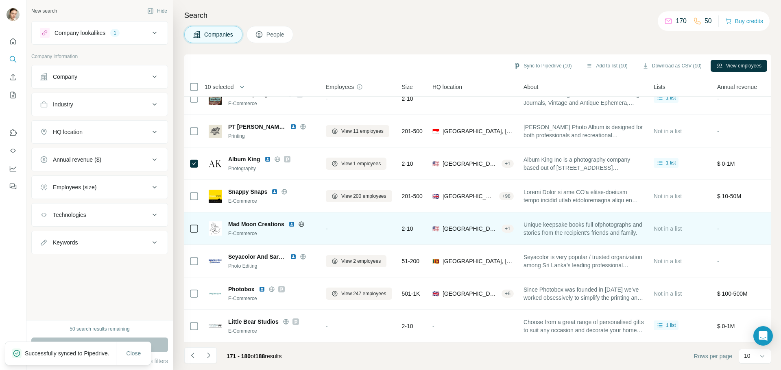
click at [302, 221] on icon at bounding box center [301, 224] width 7 height 7
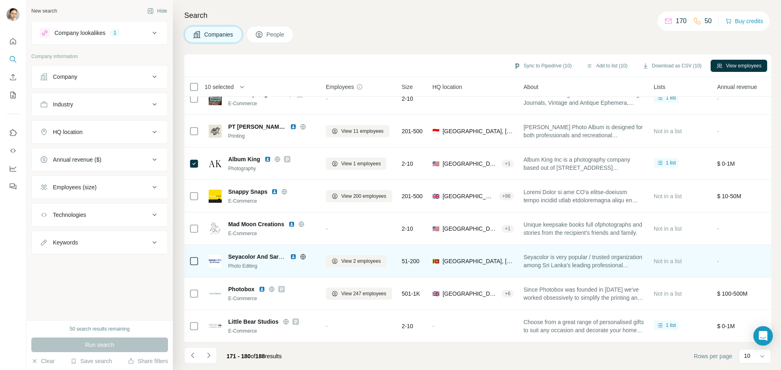
click at [301, 257] on icon at bounding box center [302, 257] width 5 height 0
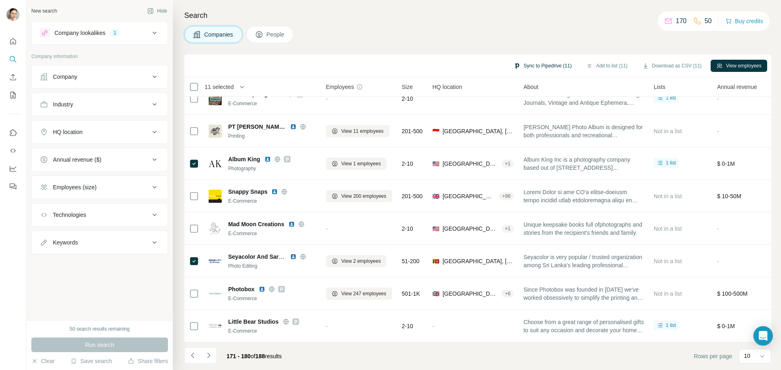
click at [549, 66] on button "Sync to Pipedrive (11)" at bounding box center [542, 66] width 69 height 12
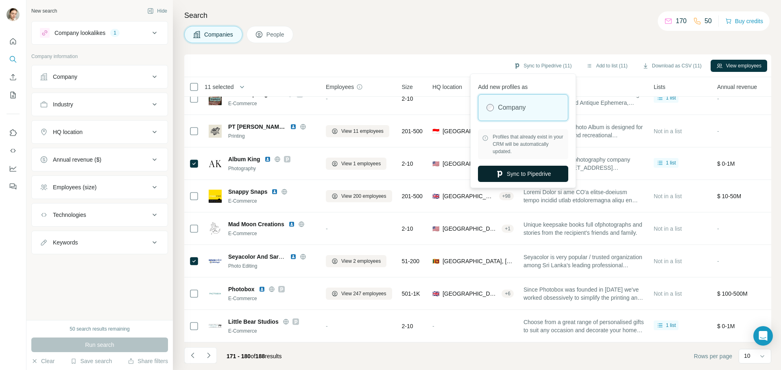
click at [505, 175] on button "Sync to Pipedrive" at bounding box center [523, 174] width 90 height 16
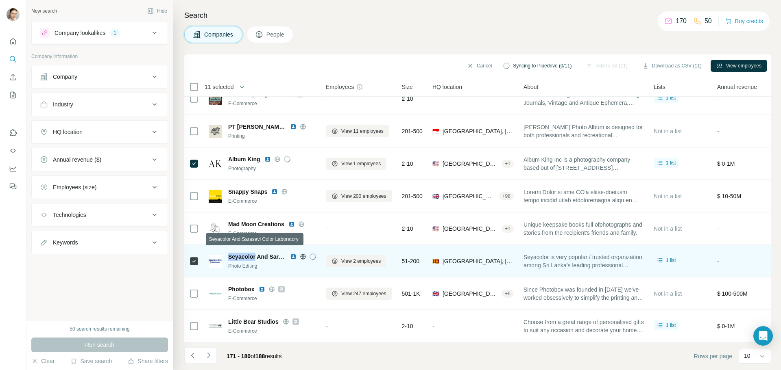
drag, startPoint x: 256, startPoint y: 253, endPoint x: 225, endPoint y: 253, distance: 30.5
click at [225, 253] on div "Seyacolor And Sarasavi Color Laboratory Photo Editing" at bounding box center [262, 261] width 107 height 17
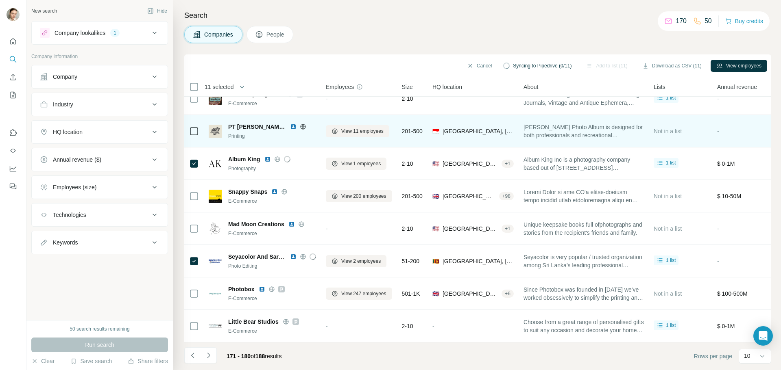
drag, startPoint x: 232, startPoint y: 253, endPoint x: 263, endPoint y: 136, distance: 120.8
click at [248, 253] on div "Seyacolor And Sarasavi Color Laboratory Photo Editing" at bounding box center [272, 261] width 88 height 17
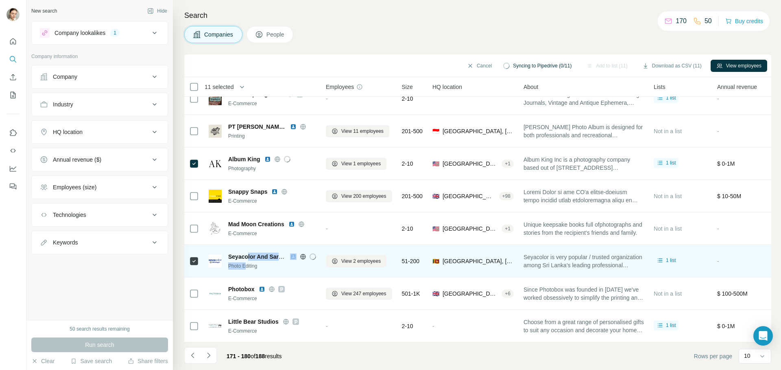
click at [249, 250] on div "Seyacolor And Sarasavi Color Laboratory Photo Editing" at bounding box center [262, 261] width 107 height 22
click at [269, 254] on span "Seyacolor And Sarasavi Color Laboratory" at bounding box center [284, 257] width 112 height 7
drag, startPoint x: 250, startPoint y: 252, endPoint x: 227, endPoint y: 253, distance: 23.2
click at [227, 253] on div "Seyacolor And Sarasavi Color Laboratory Photo Editing" at bounding box center [262, 261] width 107 height 17
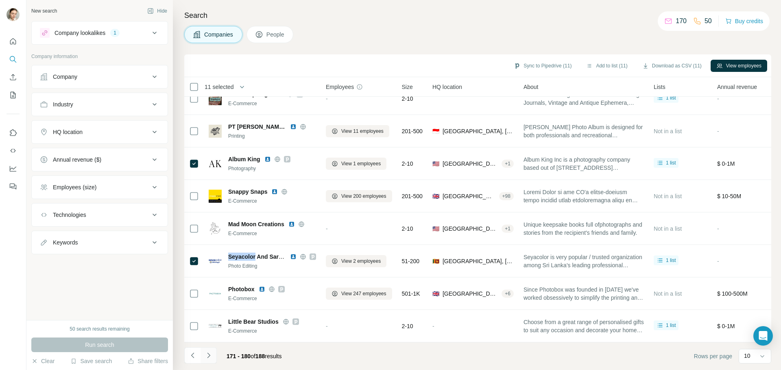
click at [205, 355] on icon "Navigate to next page" at bounding box center [209, 356] width 8 height 8
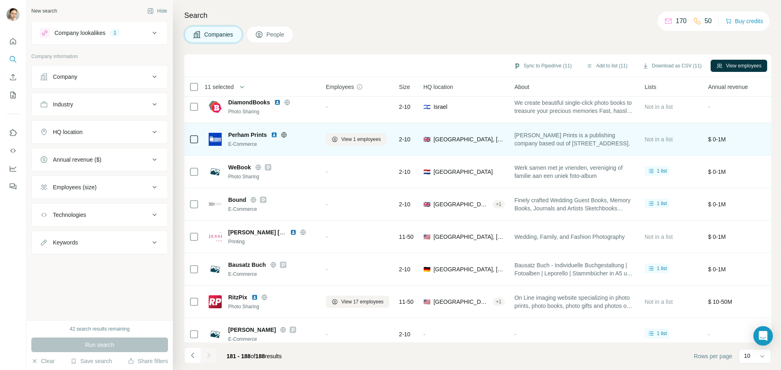
scroll to position [0, 0]
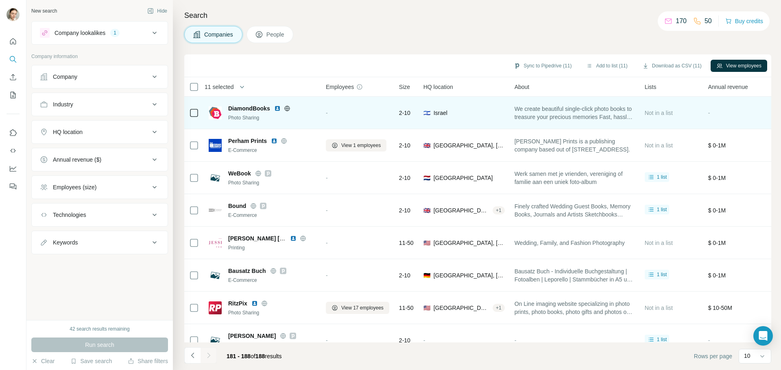
click at [290, 108] on icon at bounding box center [287, 108] width 7 height 7
drag, startPoint x: 268, startPoint y: 107, endPoint x: 224, endPoint y: 104, distance: 43.6
click at [224, 105] on div "DiamondBooks Photo Sharing" at bounding box center [262, 113] width 107 height 17
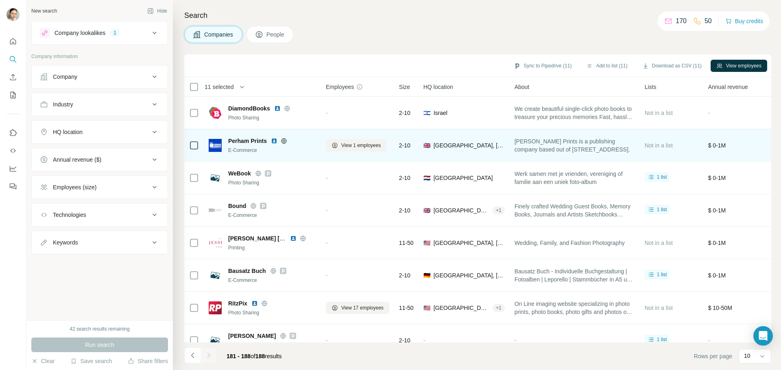
click at [283, 142] on icon at bounding box center [284, 140] width 2 height 5
drag, startPoint x: 250, startPoint y: 141, endPoint x: 228, endPoint y: 143, distance: 21.6
click at [228, 143] on span "Perham Prints" at bounding box center [247, 141] width 39 height 8
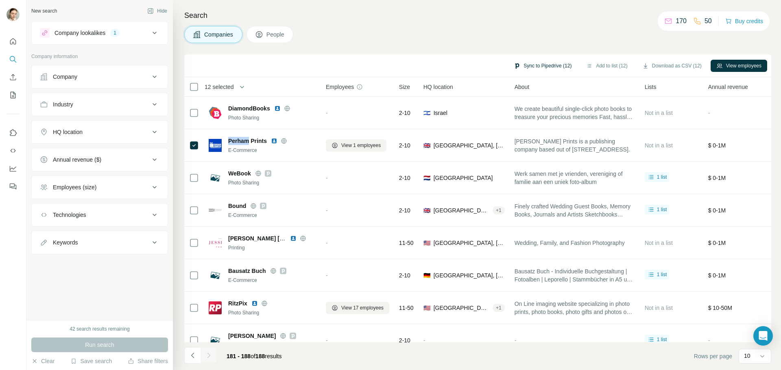
click at [556, 68] on button "Sync to Pipedrive (12)" at bounding box center [542, 66] width 69 height 12
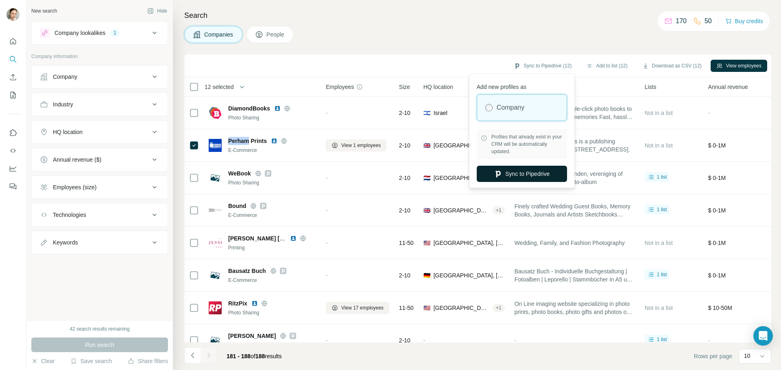
click at [533, 168] on button "Sync to Pipedrive" at bounding box center [522, 174] width 90 height 16
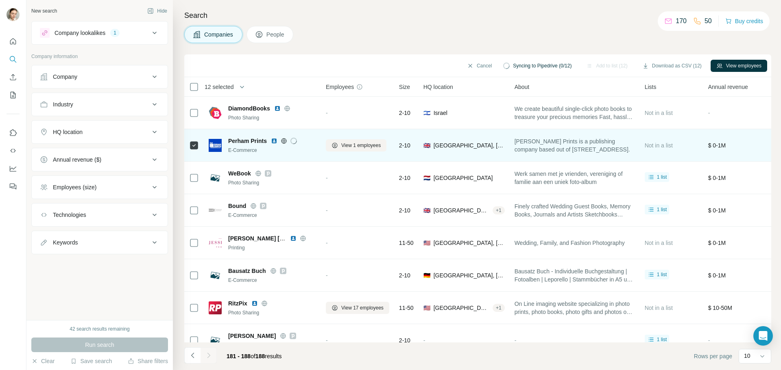
click at [257, 139] on span "Perham Prints" at bounding box center [247, 141] width 39 height 8
drag, startPoint x: 265, startPoint y: 137, endPoint x: 228, endPoint y: 138, distance: 36.6
click at [228, 138] on span "Perham Prints" at bounding box center [247, 141] width 39 height 8
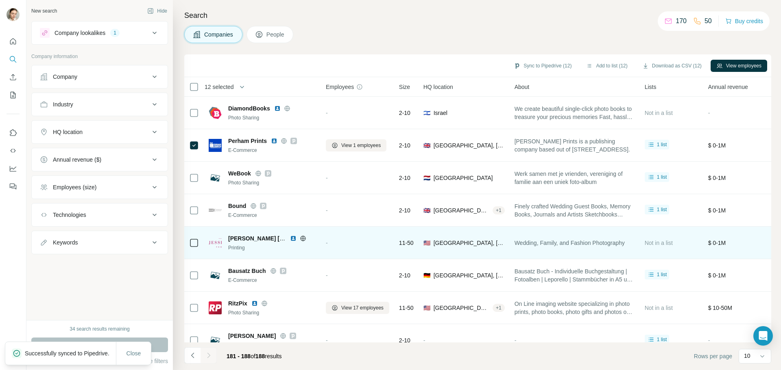
click at [304, 238] on icon at bounding box center [303, 238] width 7 height 7
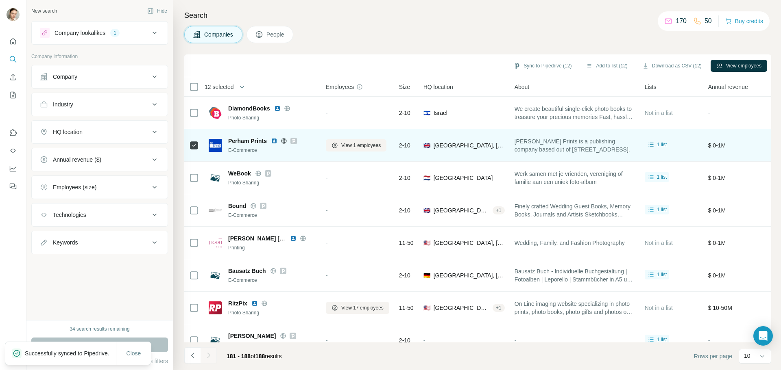
scroll to position [18, 0]
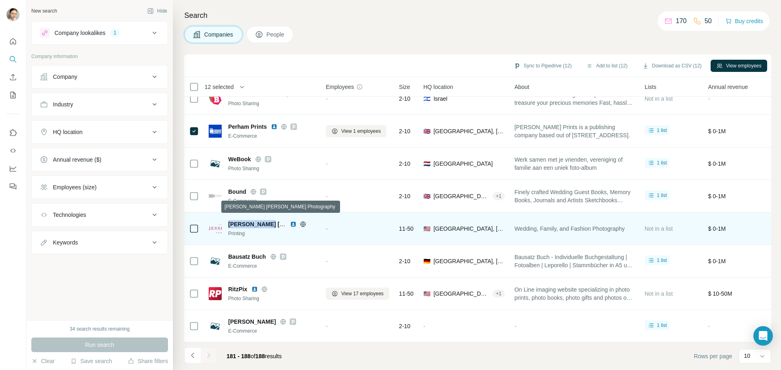
drag, startPoint x: 266, startPoint y: 220, endPoint x: 226, endPoint y: 220, distance: 39.4
click at [226, 220] on div "[PERSON_NAME] [PERSON_NAME] Photography Printing" at bounding box center [262, 228] width 107 height 17
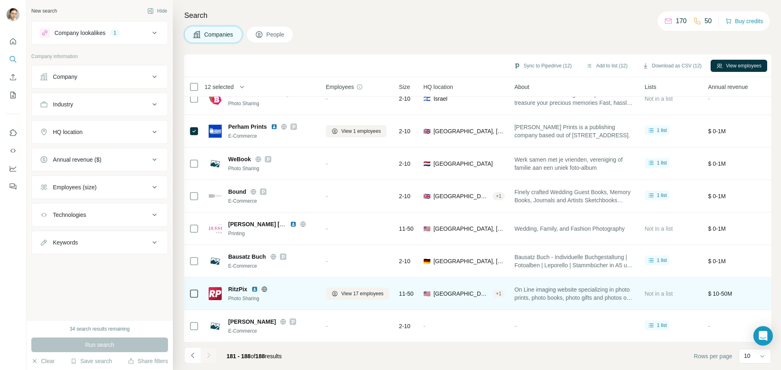
click at [266, 289] on icon at bounding box center [263, 289] width 5 height 0
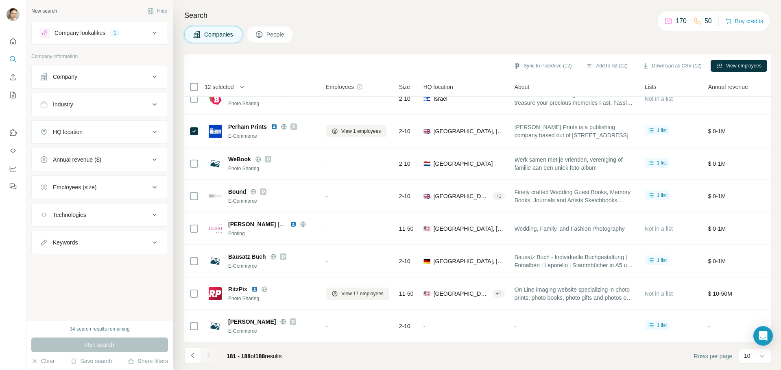
click at [212, 353] on div at bounding box center [208, 356] width 16 height 16
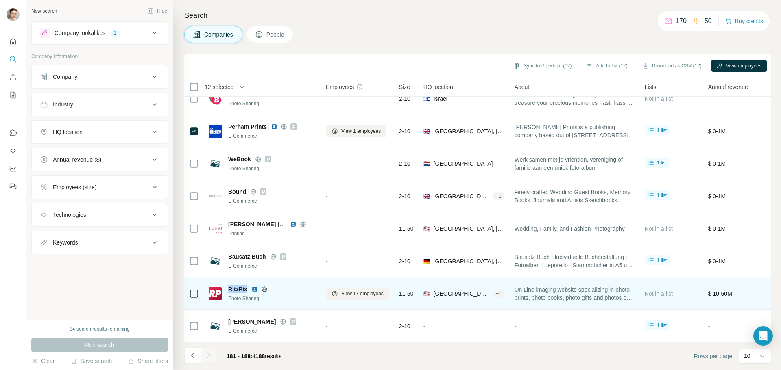
drag, startPoint x: 248, startPoint y: 285, endPoint x: 227, endPoint y: 285, distance: 20.8
click at [227, 285] on div "RitzPix Photo Sharing" at bounding box center [262, 293] width 107 height 17
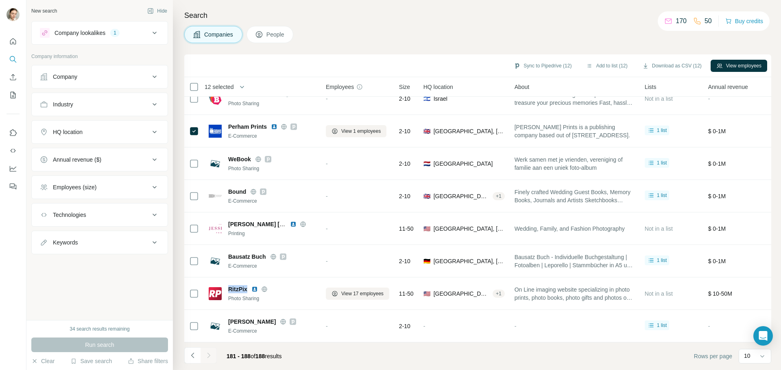
click at [150, 38] on button "Company lookalikes 1" at bounding box center [100, 33] width 136 height 20
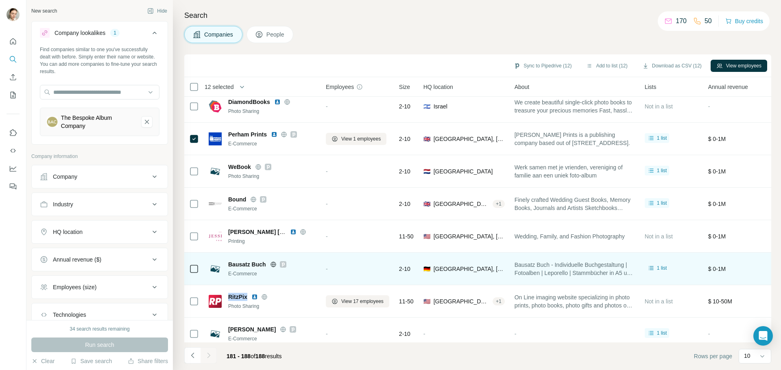
scroll to position [0, 0]
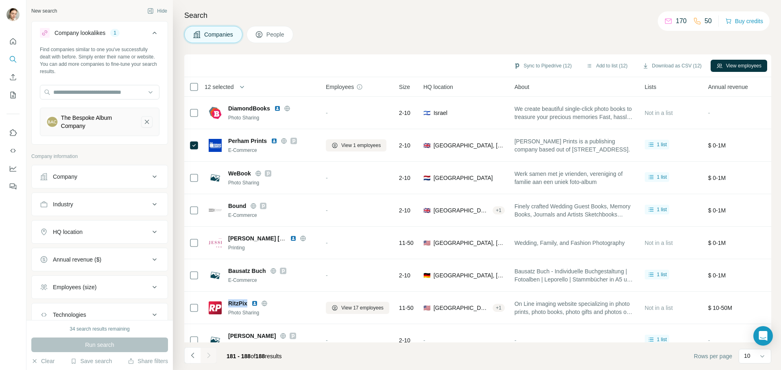
click at [143, 125] on icon "The Bespoke Album Company-remove-button" at bounding box center [146, 122] width 7 height 8
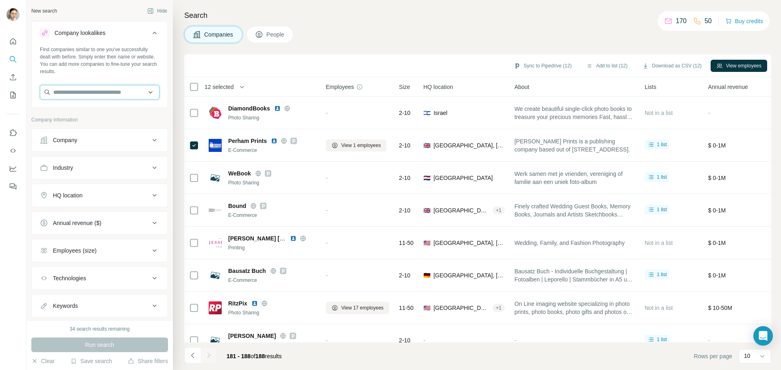
click at [77, 96] on input "text" at bounding box center [100, 92] width 120 height 15
type input "**********"
click at [105, 111] on div "RitzPix [DOMAIN_NAME]" at bounding box center [96, 114] width 109 height 22
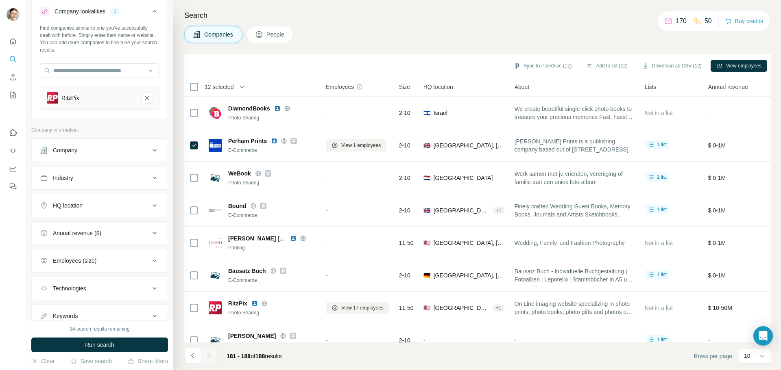
scroll to position [41, 0]
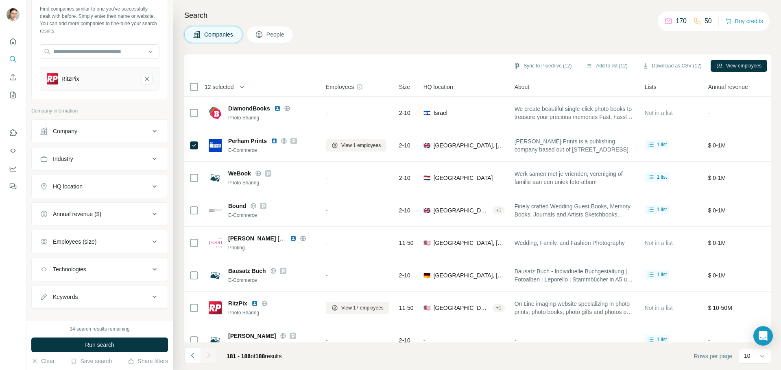
click at [152, 179] on button "HQ location" at bounding box center [100, 187] width 136 height 20
click at [84, 208] on input "text" at bounding box center [100, 207] width 120 height 15
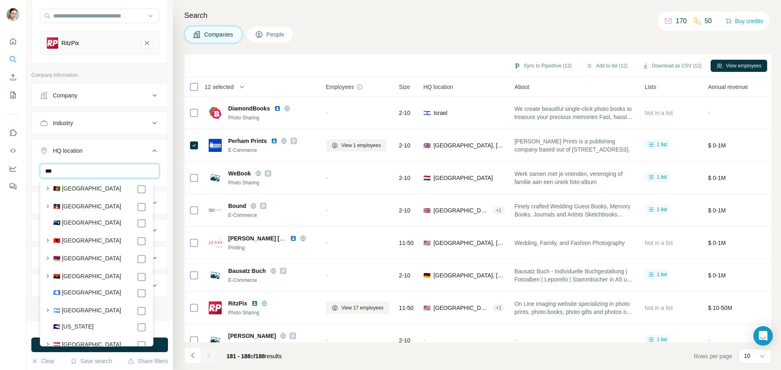
scroll to position [0, 0]
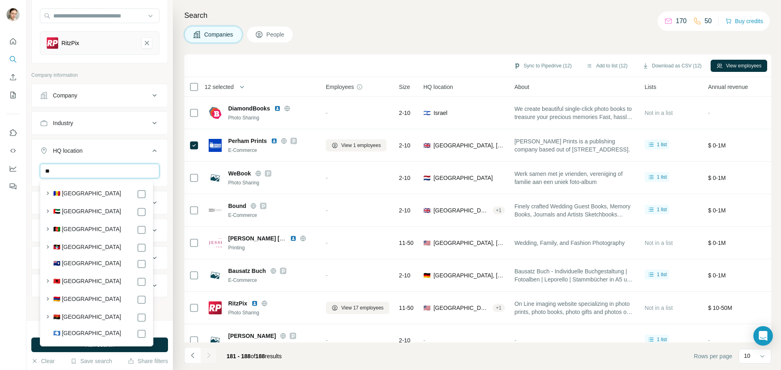
type input "*"
click at [30, 211] on div "New search Hide Company lookalikes 1 Find companies similar to one you've succe…" at bounding box center [99, 160] width 146 height 320
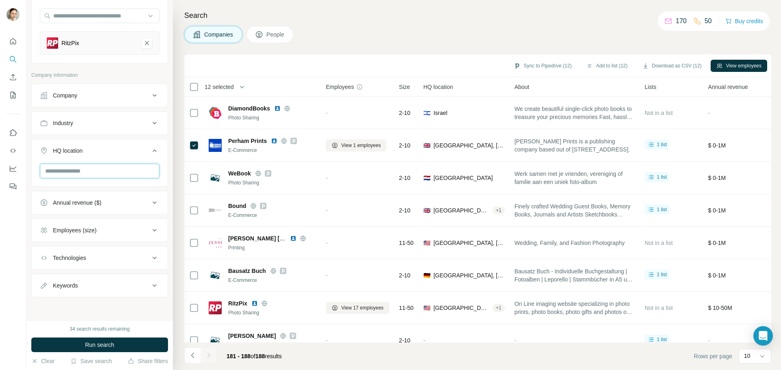
click at [70, 173] on input "text" at bounding box center [100, 171] width 120 height 15
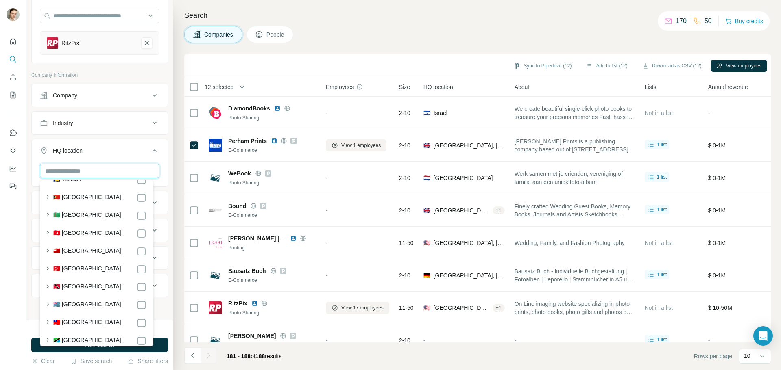
scroll to position [4403, 0]
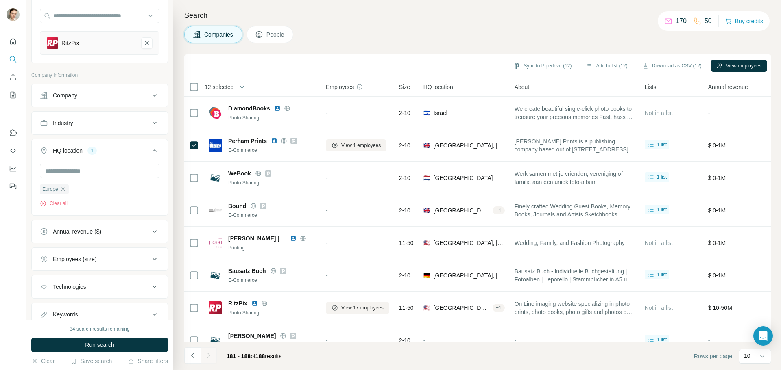
click at [25, 252] on div at bounding box center [13, 185] width 26 height 370
click at [111, 348] on span "Run search" at bounding box center [99, 345] width 29 height 8
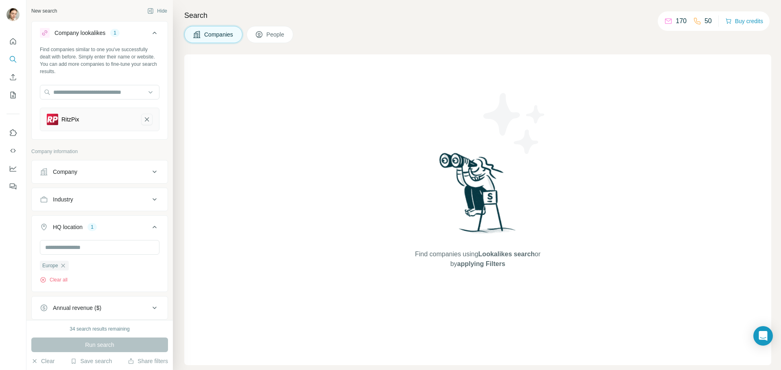
click at [145, 121] on icon "RitzPix-remove-button" at bounding box center [147, 120] width 4 height 4
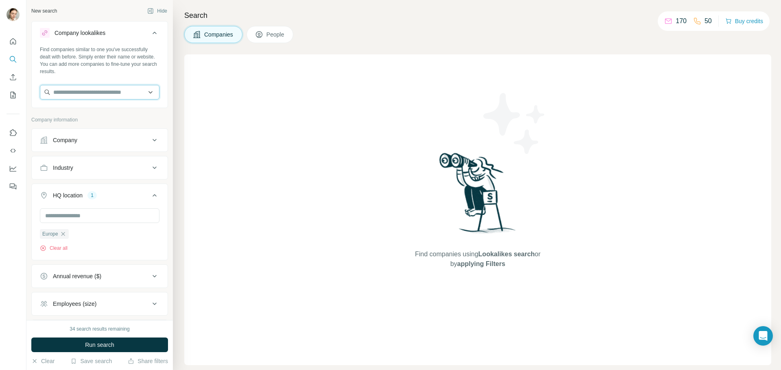
click at [92, 93] on input "text" at bounding box center [100, 92] width 120 height 15
paste input "**********"
type input "**********"
click at [96, 114] on p "Digital Publications Group" at bounding box center [95, 111] width 65 height 8
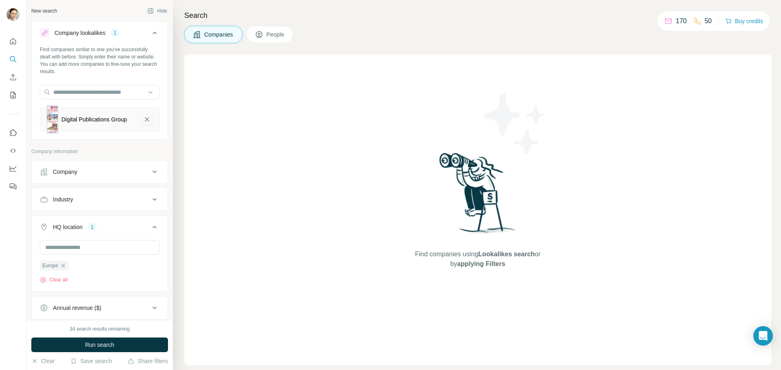
click at [141, 125] on button "Digital Publications Group-remove-button" at bounding box center [146, 119] width 11 height 11
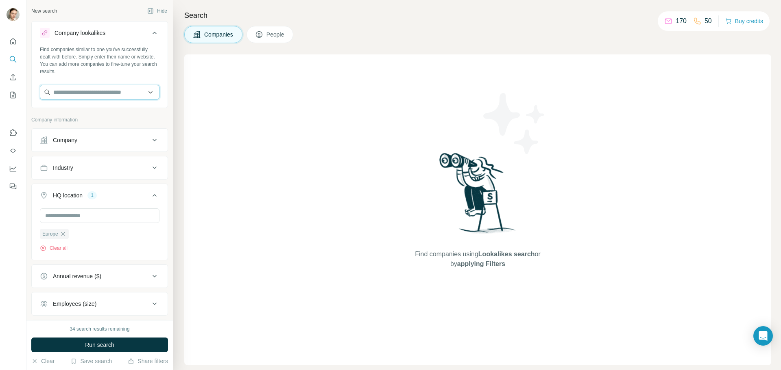
click at [85, 96] on input "text" at bounding box center [100, 92] width 120 height 15
paste input "**********"
type input "**********"
click at [105, 115] on div "Hema [DOMAIN_NAME]" at bounding box center [96, 114] width 109 height 22
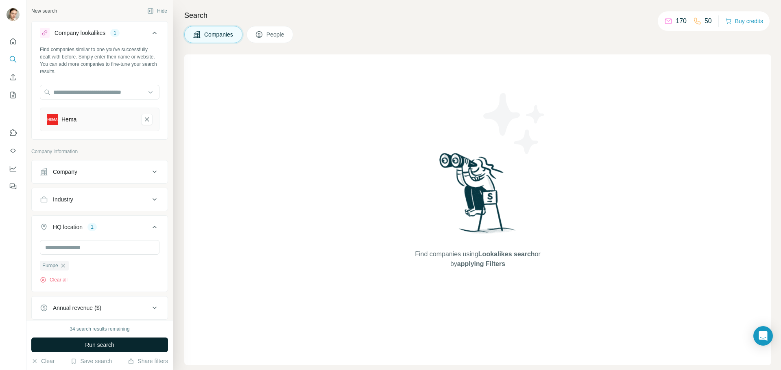
click at [107, 345] on span "Run search" at bounding box center [99, 345] width 29 height 8
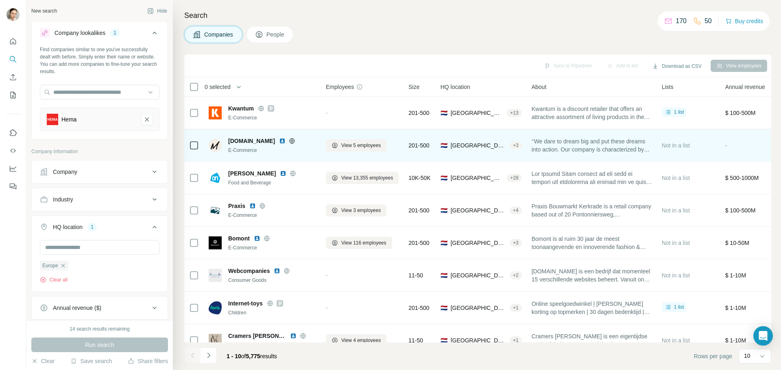
click at [285, 142] on div at bounding box center [292, 141] width 26 height 7
click at [291, 141] on icon at bounding box center [292, 140] width 2 height 5
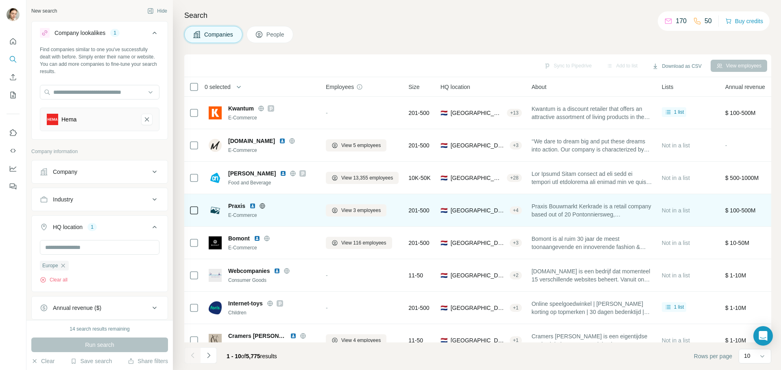
click at [263, 209] on icon at bounding box center [262, 206] width 7 height 7
drag, startPoint x: 245, startPoint y: 204, endPoint x: 226, endPoint y: 205, distance: 19.5
click at [226, 205] on div "Praxis E-Commerce" at bounding box center [262, 210] width 107 height 17
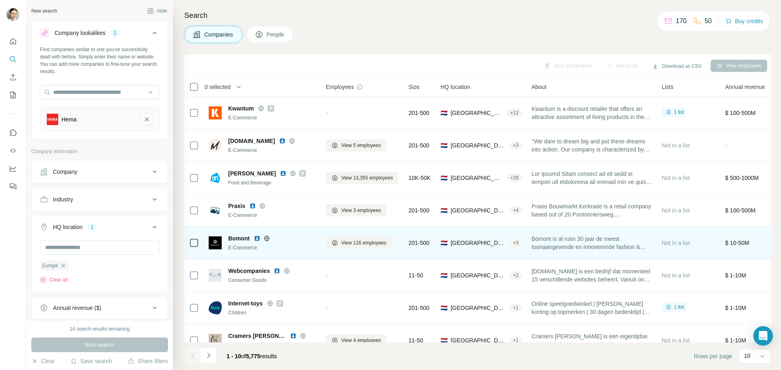
click at [270, 242] on div "Bomont" at bounding box center [272, 239] width 88 height 8
click at [266, 239] on icon at bounding box center [267, 238] width 2 height 5
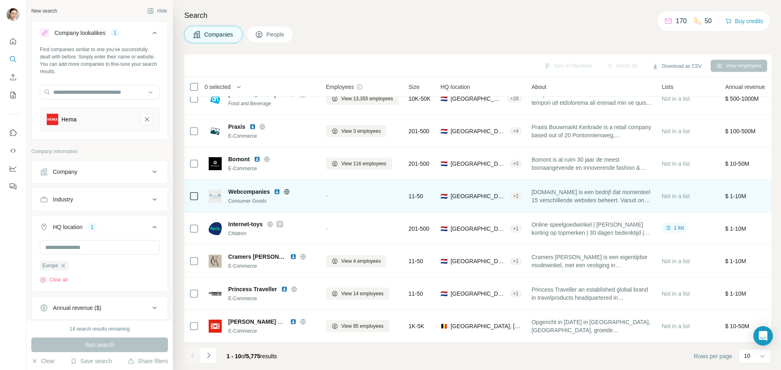
scroll to position [83, 0]
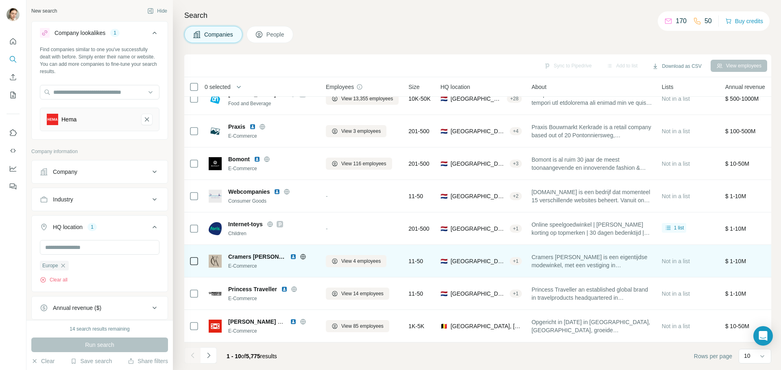
click at [300, 254] on icon at bounding box center [303, 257] width 7 height 7
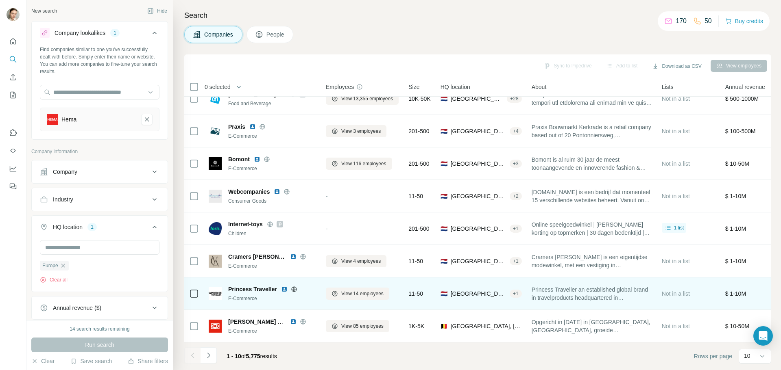
click at [297, 286] on icon at bounding box center [294, 289] width 7 height 7
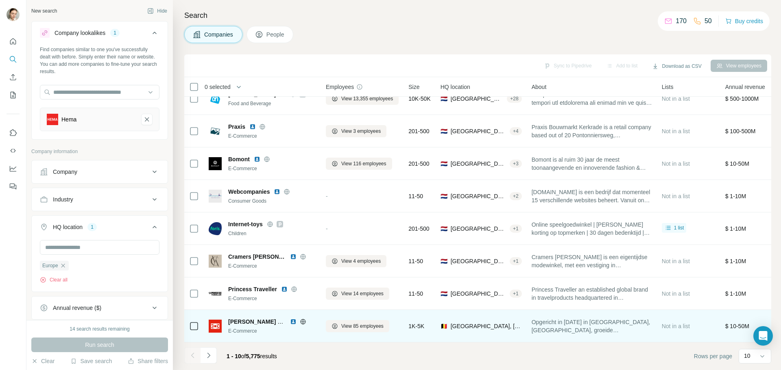
click at [301, 320] on icon at bounding box center [303, 322] width 7 height 7
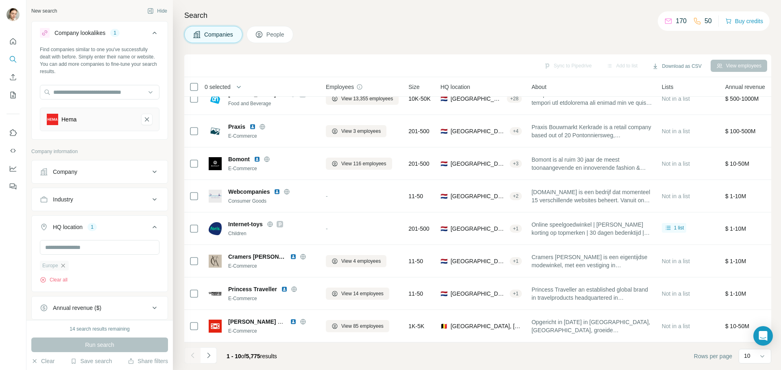
click at [61, 266] on icon "button" at bounding box center [63, 266] width 7 height 7
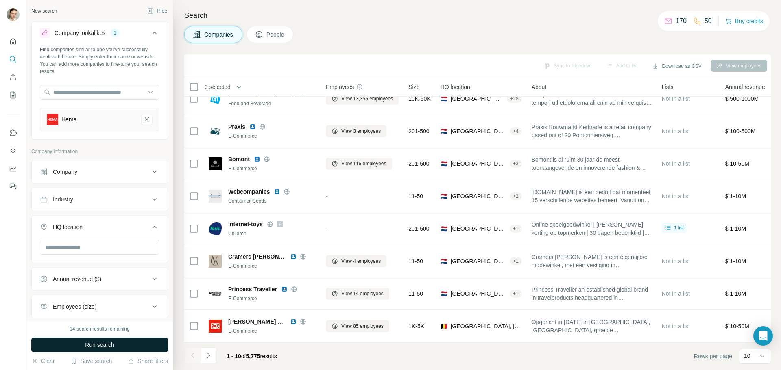
click at [140, 348] on button "Run search" at bounding box center [99, 345] width 137 height 15
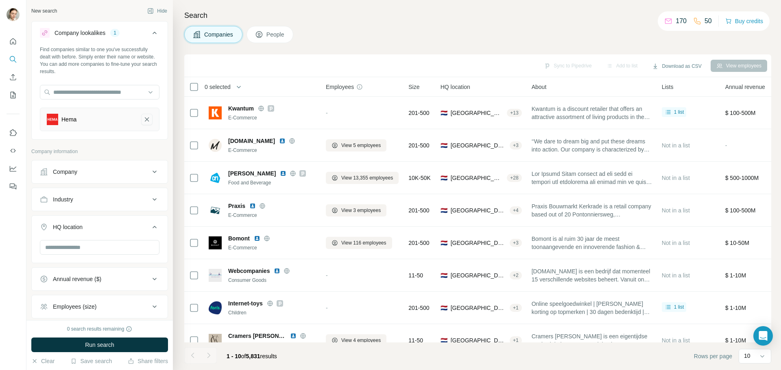
click at [145, 118] on icon "Hema-remove-button" at bounding box center [147, 120] width 4 height 4
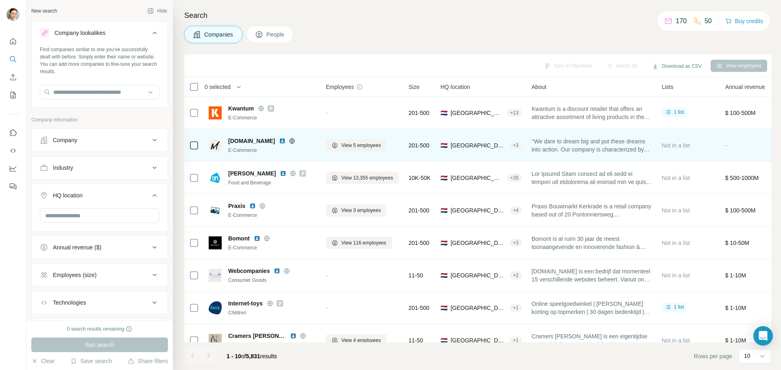
scroll to position [83, 0]
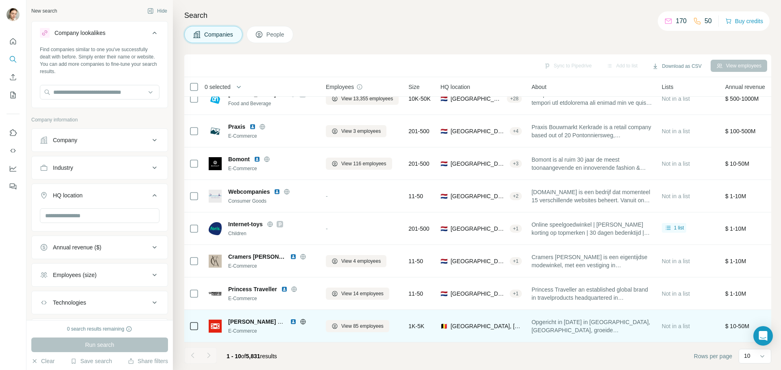
click at [303, 320] on icon at bounding box center [303, 322] width 7 height 7
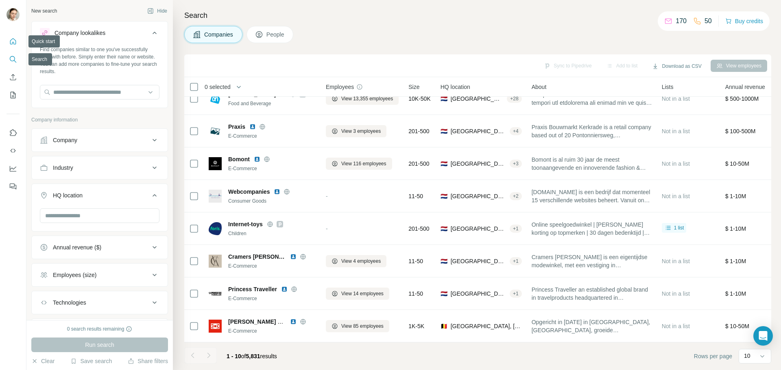
click at [14, 41] on icon "Quick start" at bounding box center [13, 41] width 8 height 8
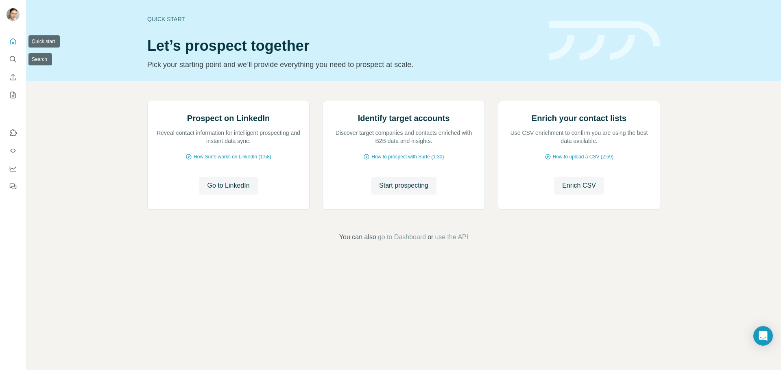
click at [15, 39] on icon "Quick start" at bounding box center [13, 41] width 8 height 8
